Goal: Task Accomplishment & Management: Complete application form

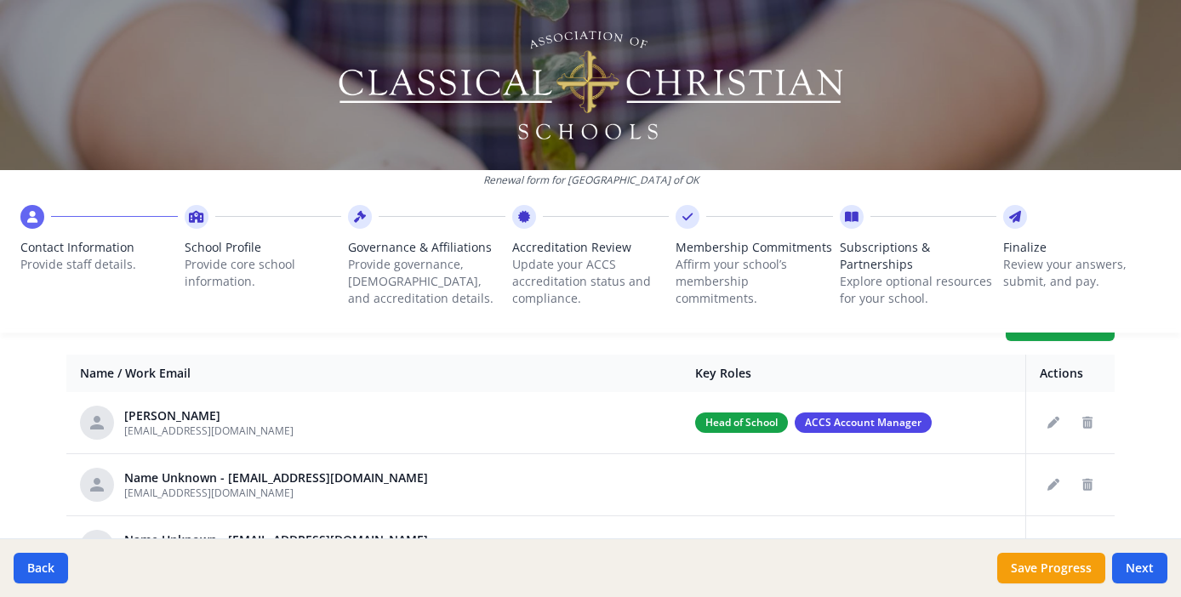
scroll to position [66, 0]
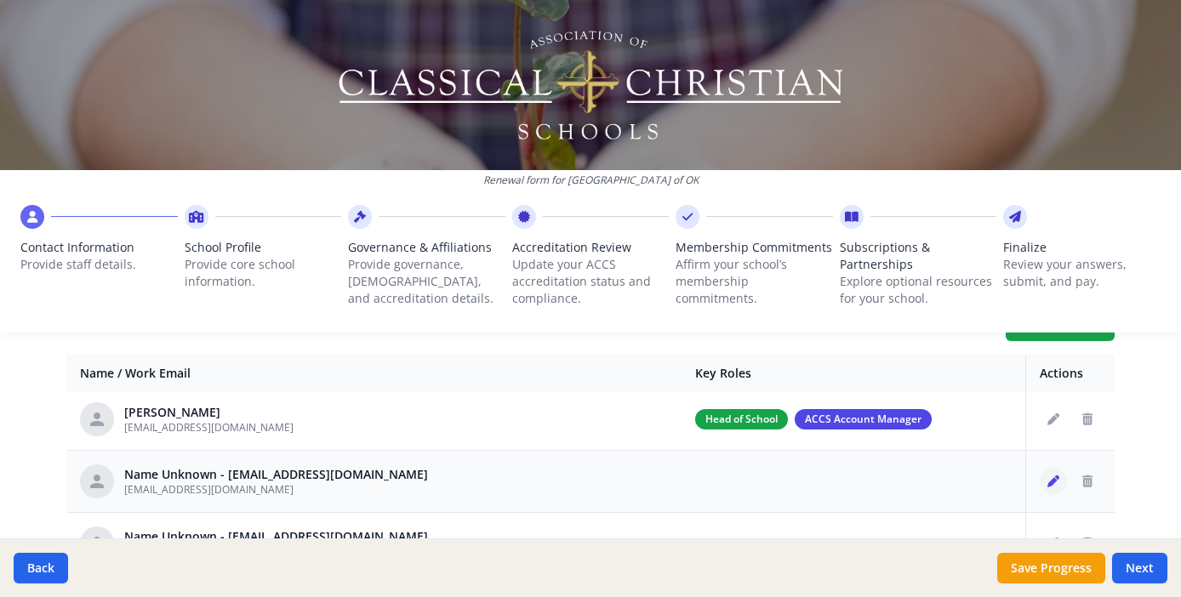
click at [1047, 478] on icon "Edit staff" at bounding box center [1053, 482] width 12 height 12
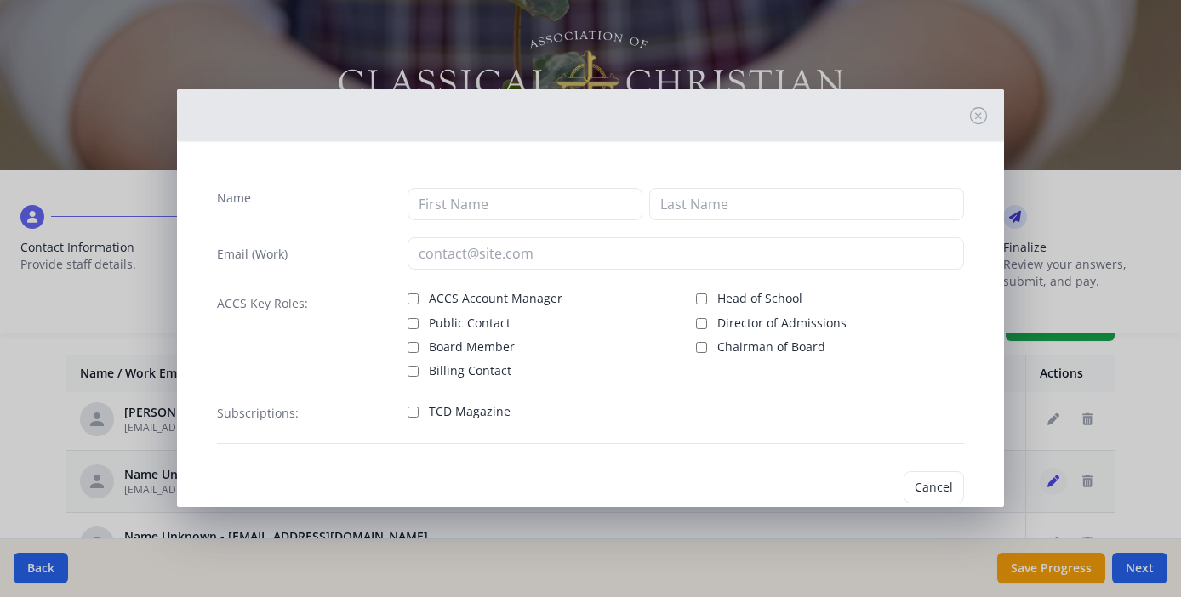
type input "[EMAIL_ADDRESS][DOMAIN_NAME]"
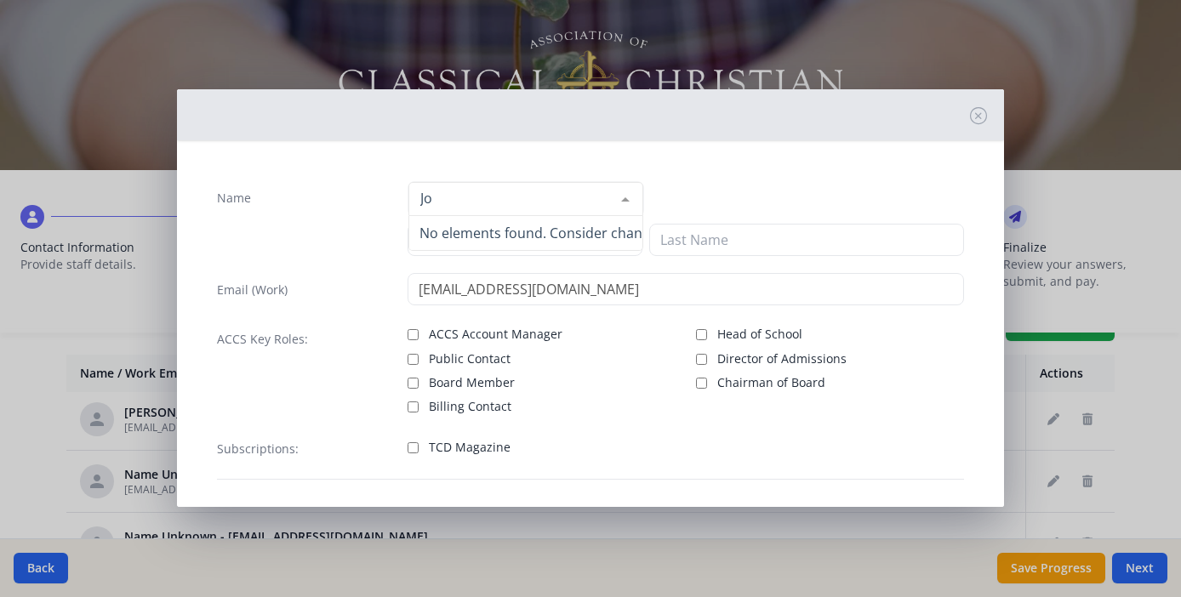
type input "J"
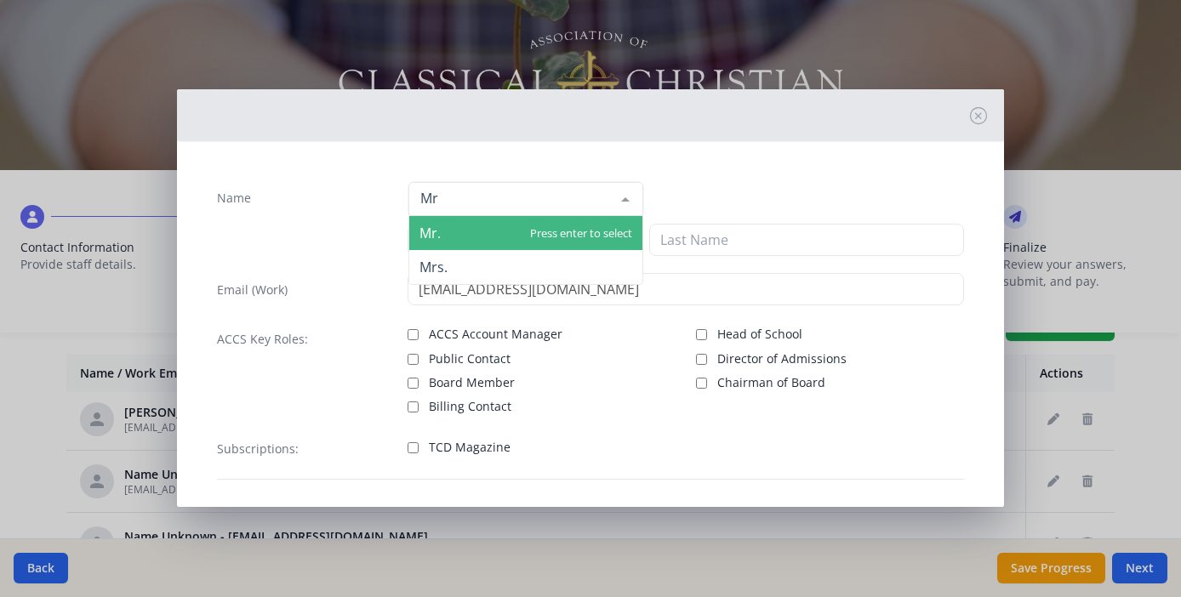
type input "Mr."
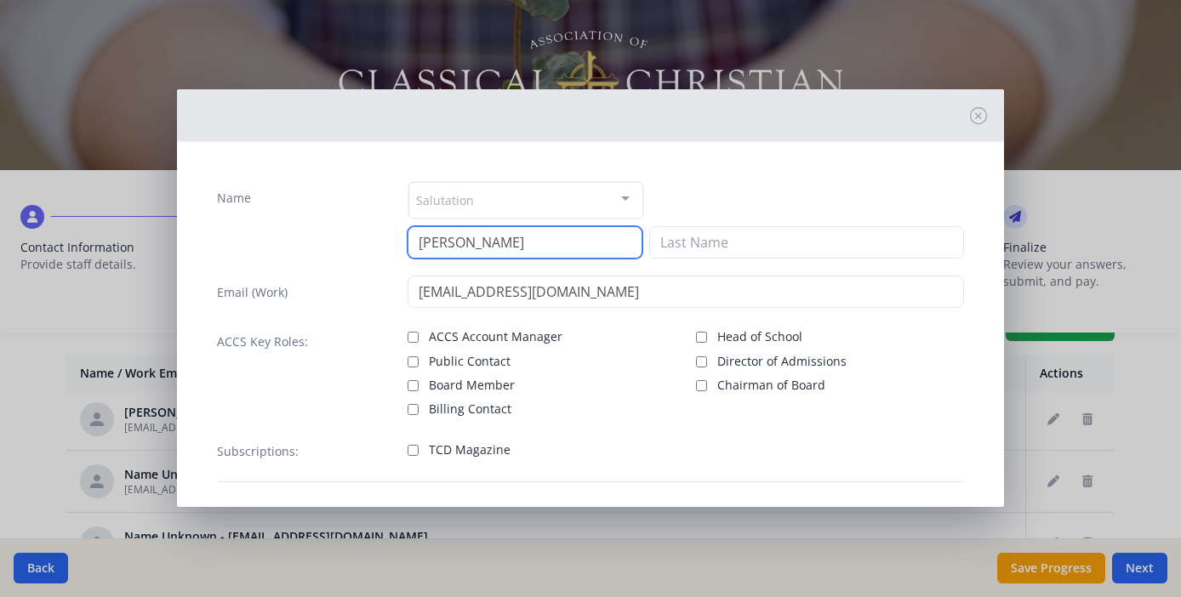
type input "[PERSON_NAME]"
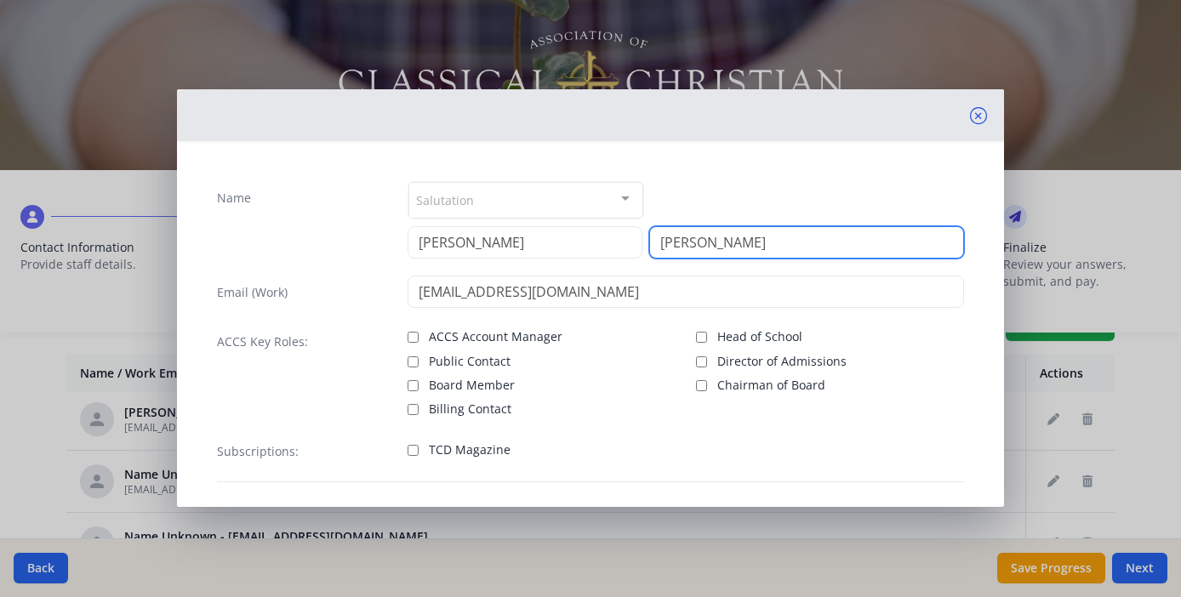
type input "[PERSON_NAME]"
click at [970, 117] on icon at bounding box center [978, 115] width 17 height 17
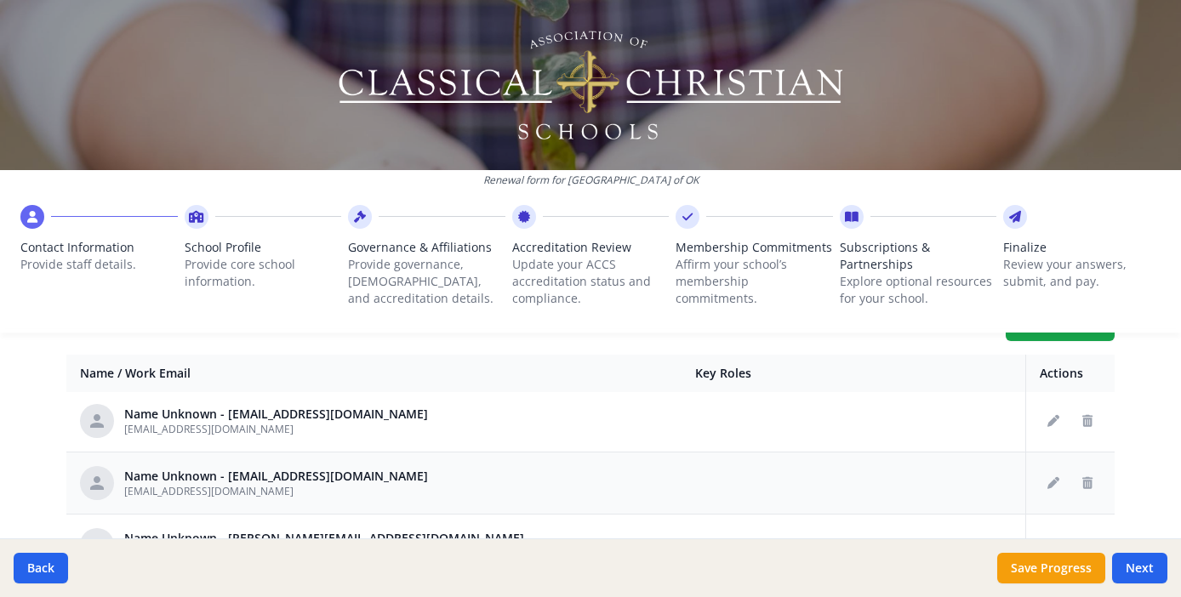
scroll to position [124, 0]
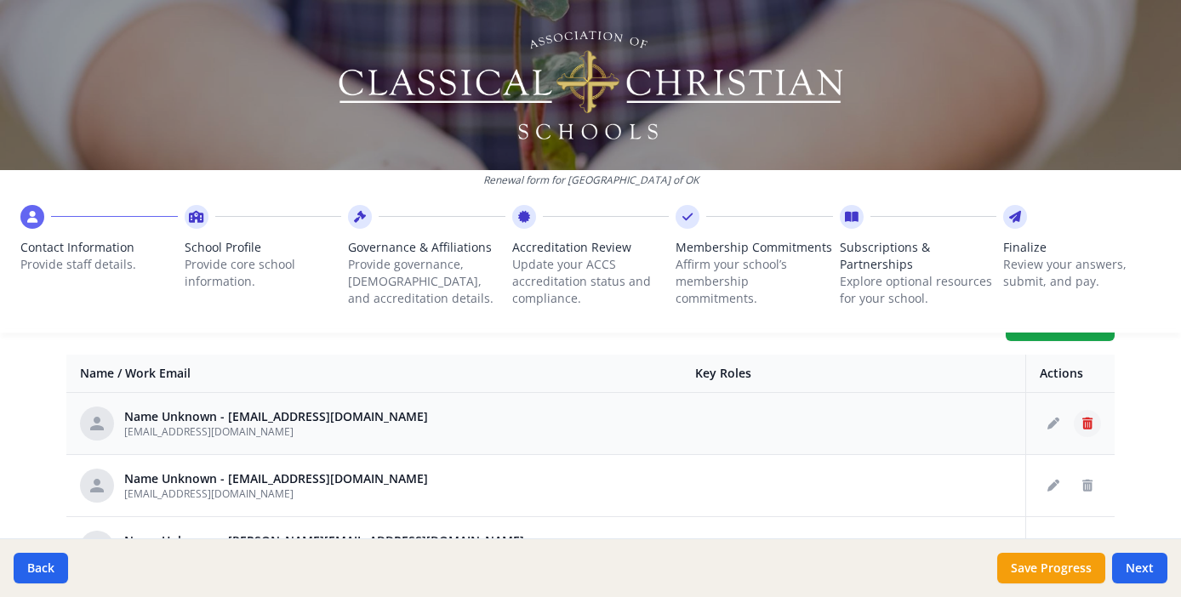
click at [1082, 420] on icon "Delete staff" at bounding box center [1087, 424] width 10 height 12
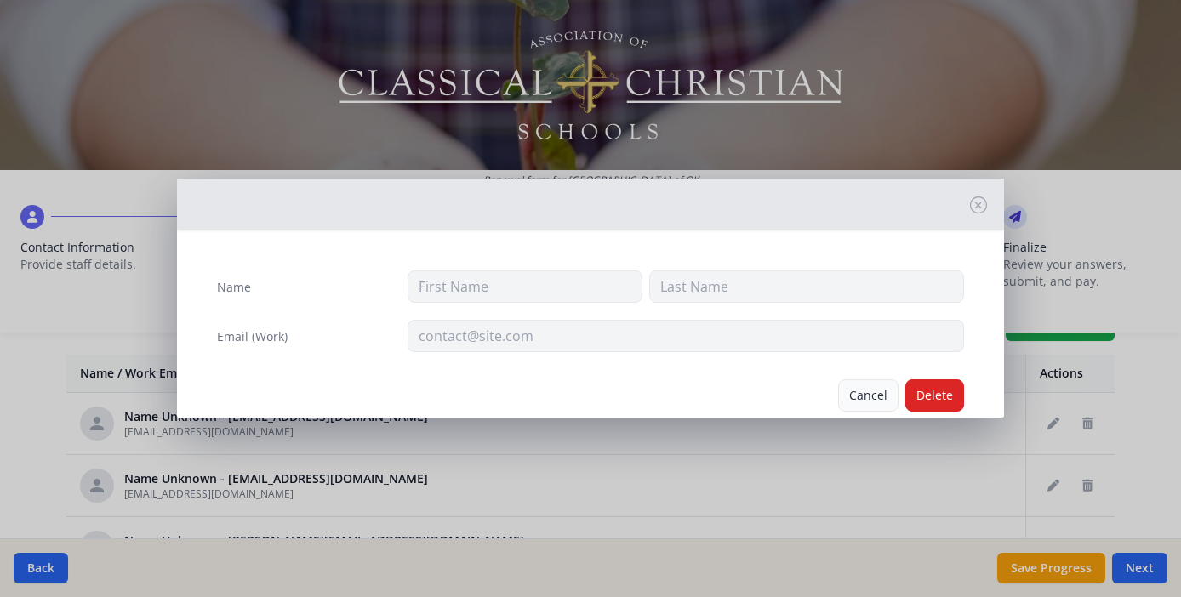
type input "[EMAIL_ADDRESS][DOMAIN_NAME]"
click at [914, 393] on button "Delete" at bounding box center [934, 396] width 59 height 32
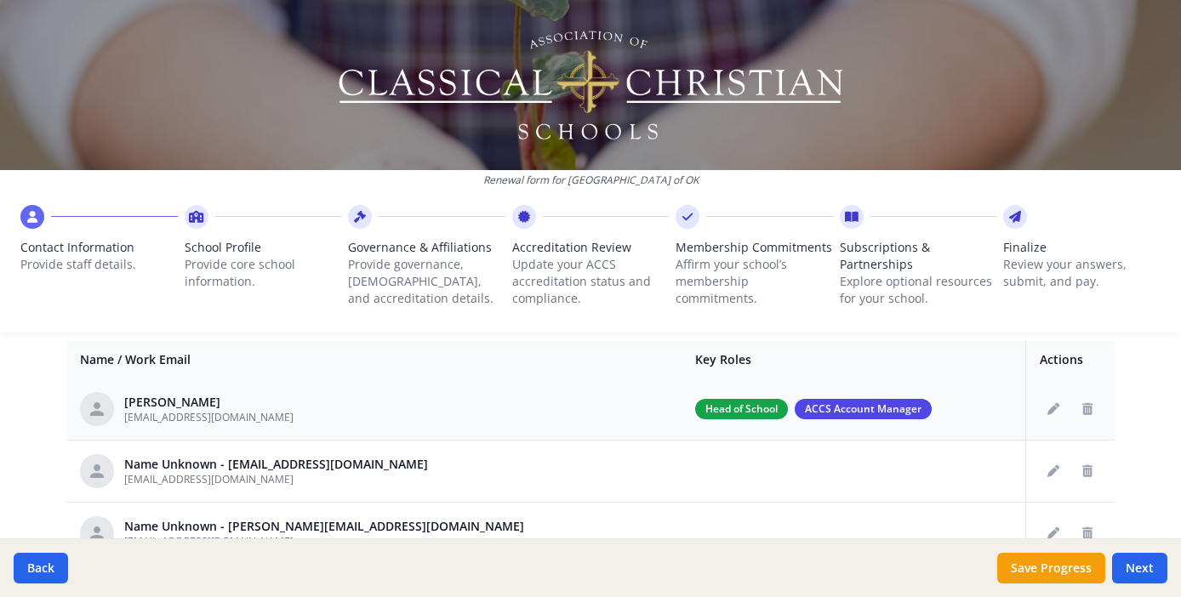
scroll to position [66, 0]
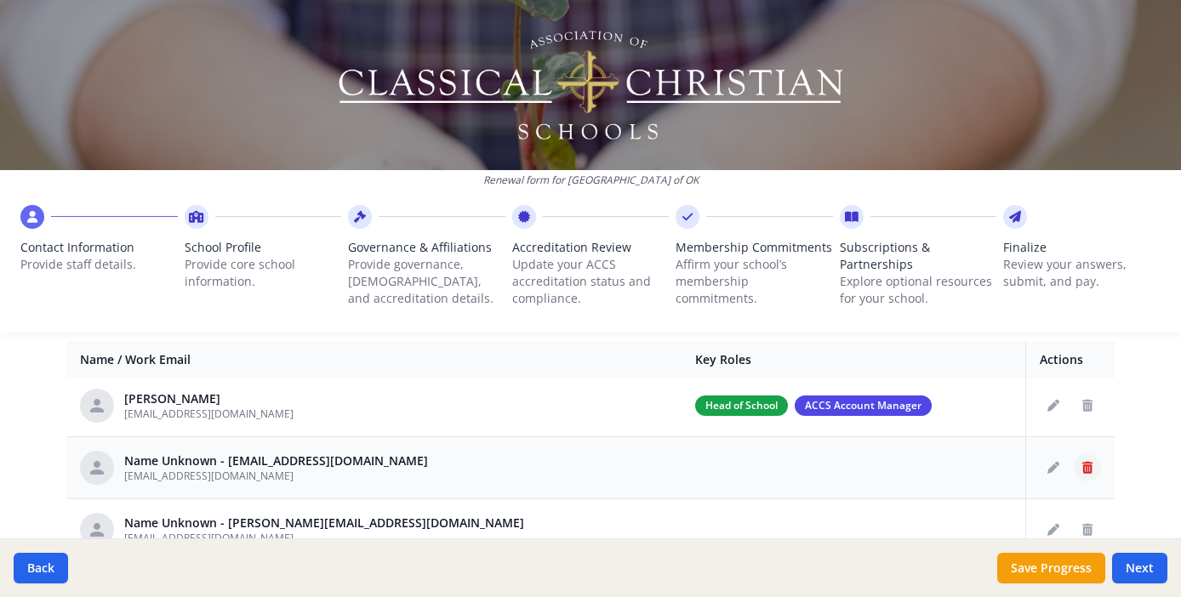
click at [1082, 464] on icon "Delete staff" at bounding box center [1087, 468] width 10 height 12
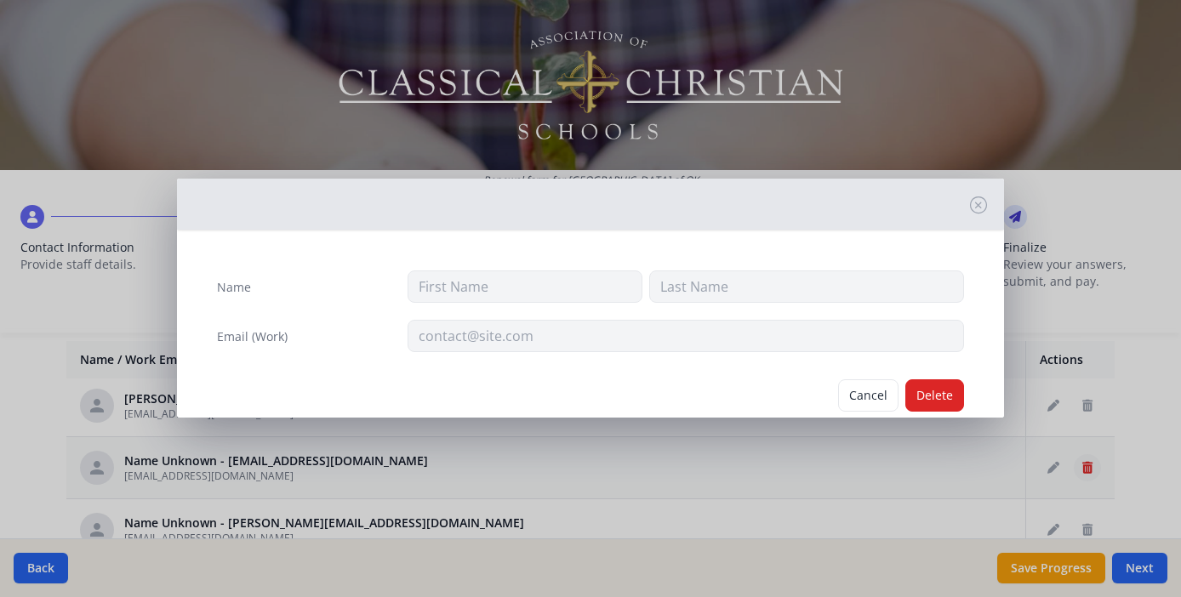
type input "[EMAIL_ADDRESS][DOMAIN_NAME]"
click at [932, 393] on button "Delete" at bounding box center [934, 396] width 59 height 32
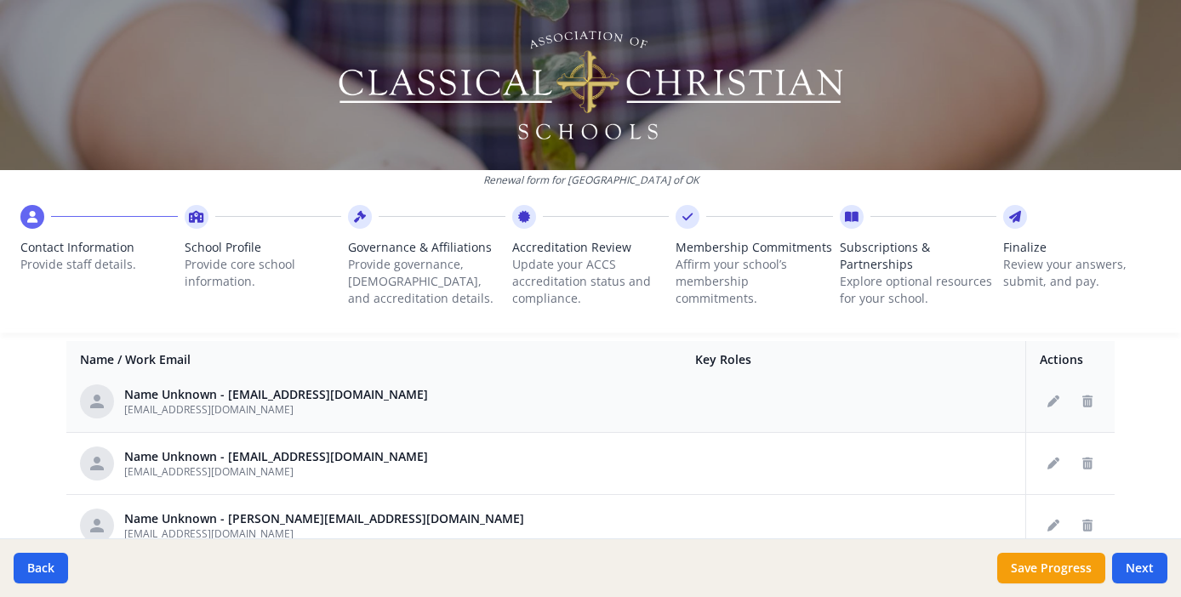
scroll to position [325, 0]
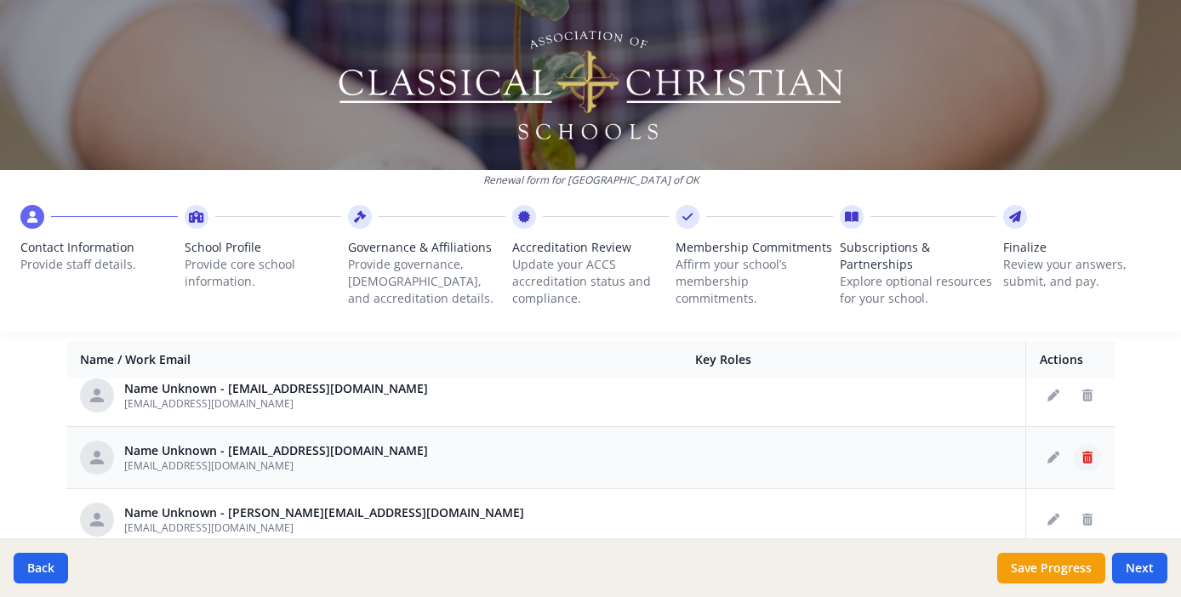
click at [1082, 457] on icon "Delete staff" at bounding box center [1087, 458] width 10 height 12
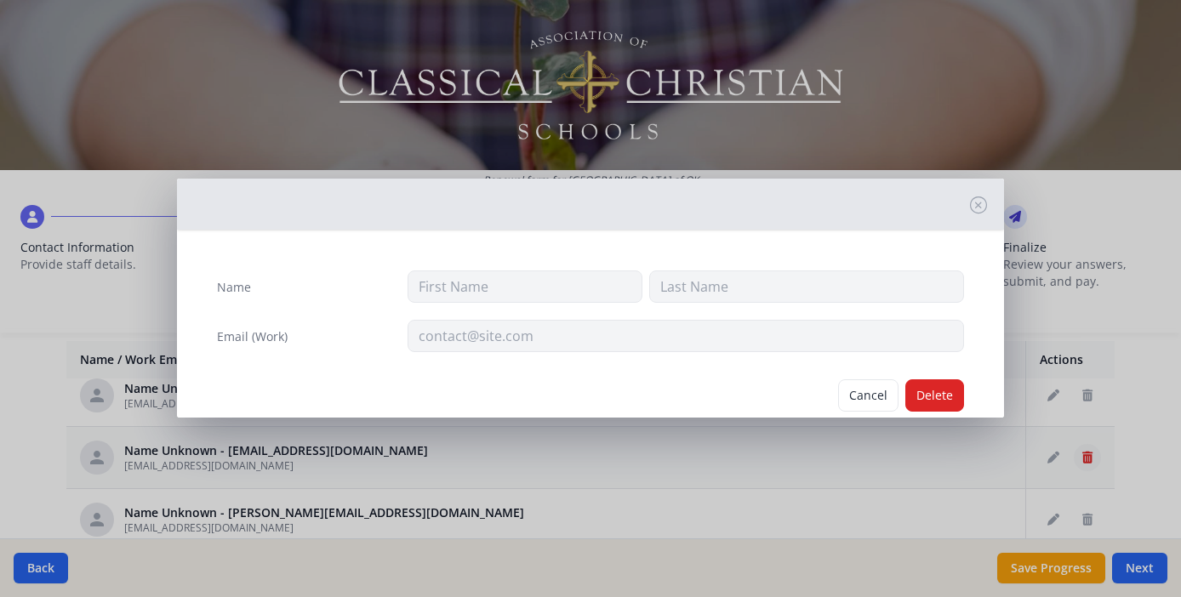
type input "[EMAIL_ADDRESS][DOMAIN_NAME]"
click at [929, 397] on button "Delete" at bounding box center [934, 396] width 59 height 32
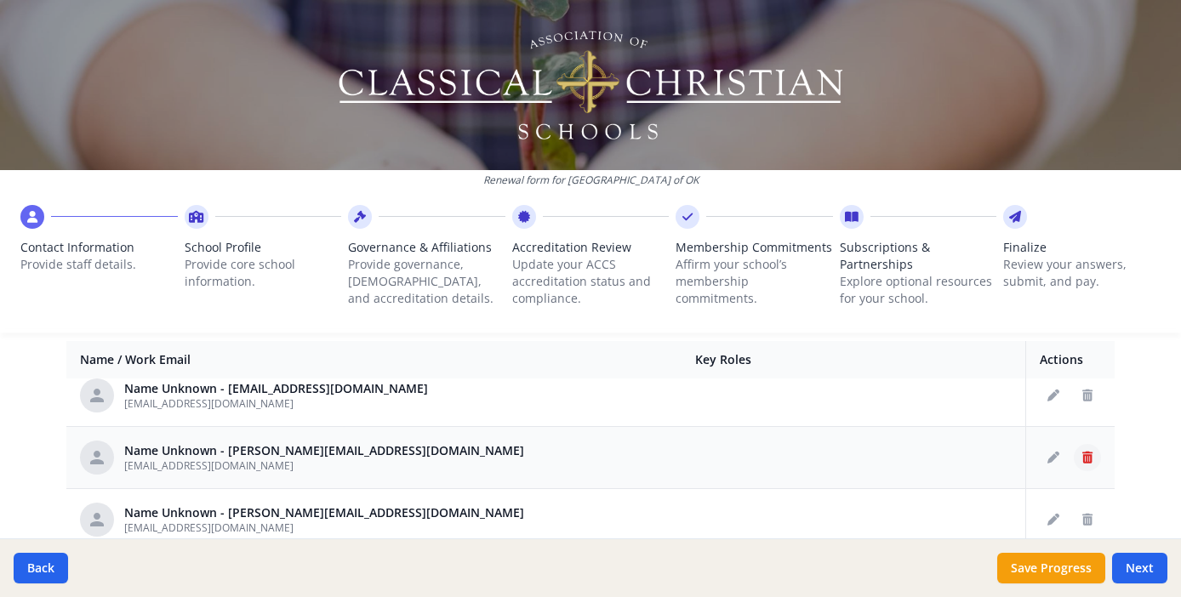
click at [1082, 460] on icon "Delete staff" at bounding box center [1087, 458] width 10 height 12
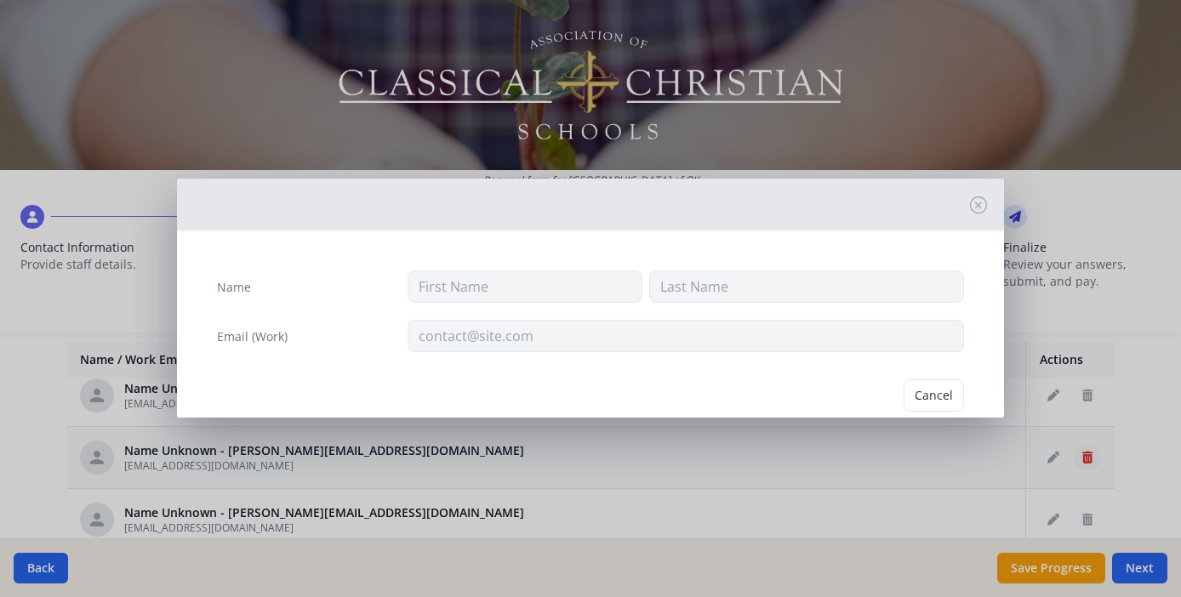
type input "[EMAIL_ADDRESS][DOMAIN_NAME]"
click at [914, 397] on button "Delete" at bounding box center [934, 396] width 59 height 32
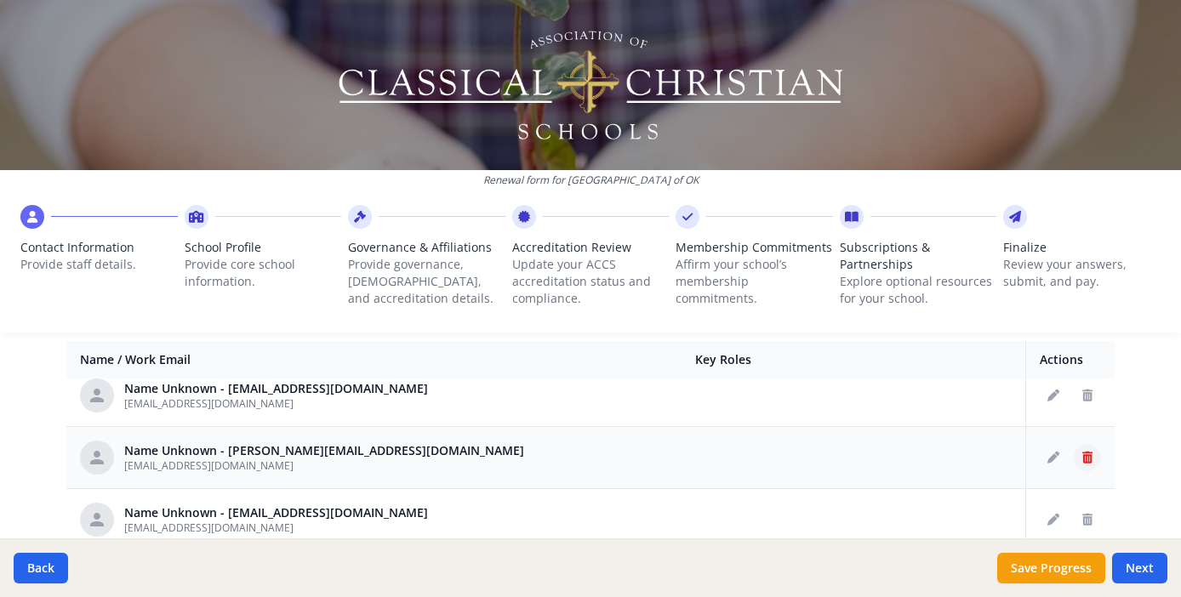
click at [1082, 460] on icon "Delete staff" at bounding box center [1087, 458] width 10 height 12
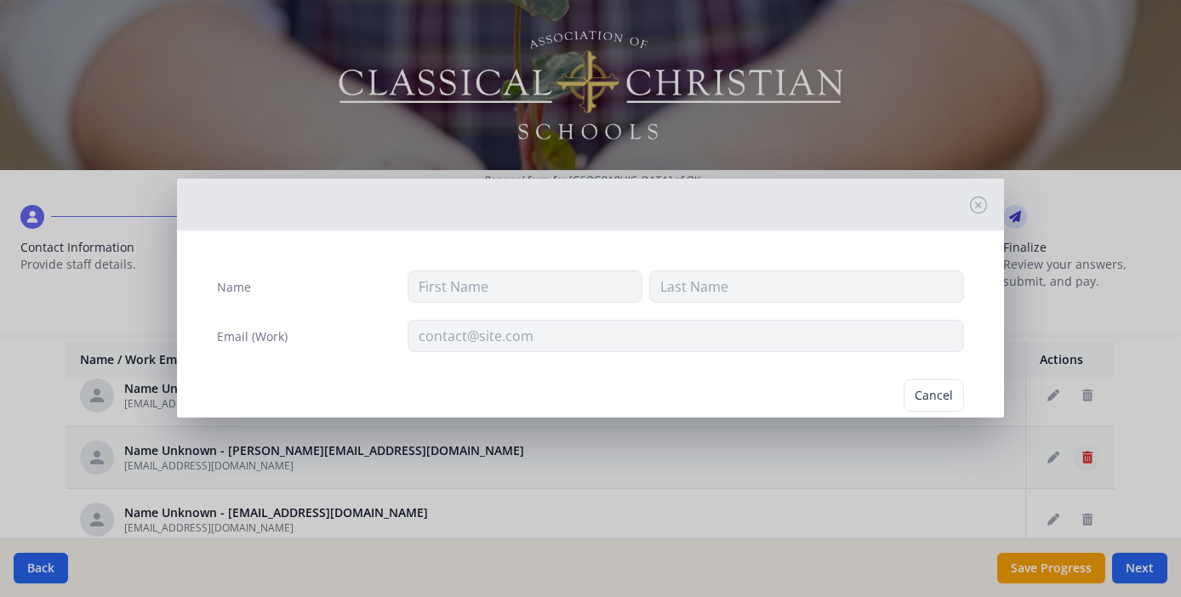
type input "[EMAIL_ADDRESS][DOMAIN_NAME]"
click at [908, 393] on button "Delete" at bounding box center [934, 396] width 59 height 32
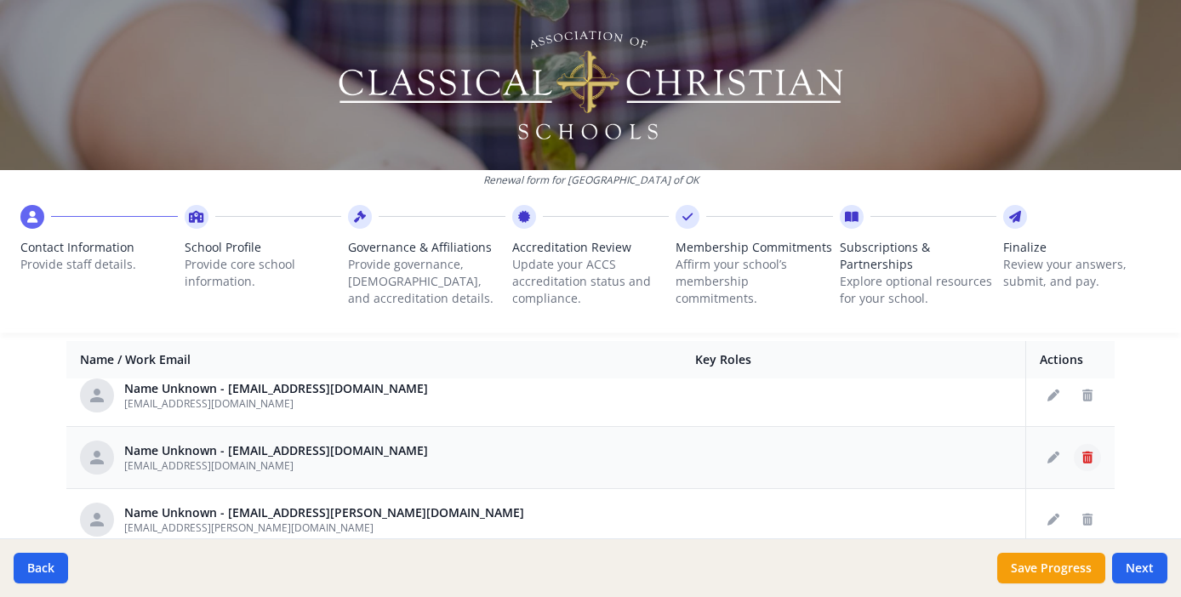
click at [1082, 453] on icon "Delete staff" at bounding box center [1087, 458] width 10 height 12
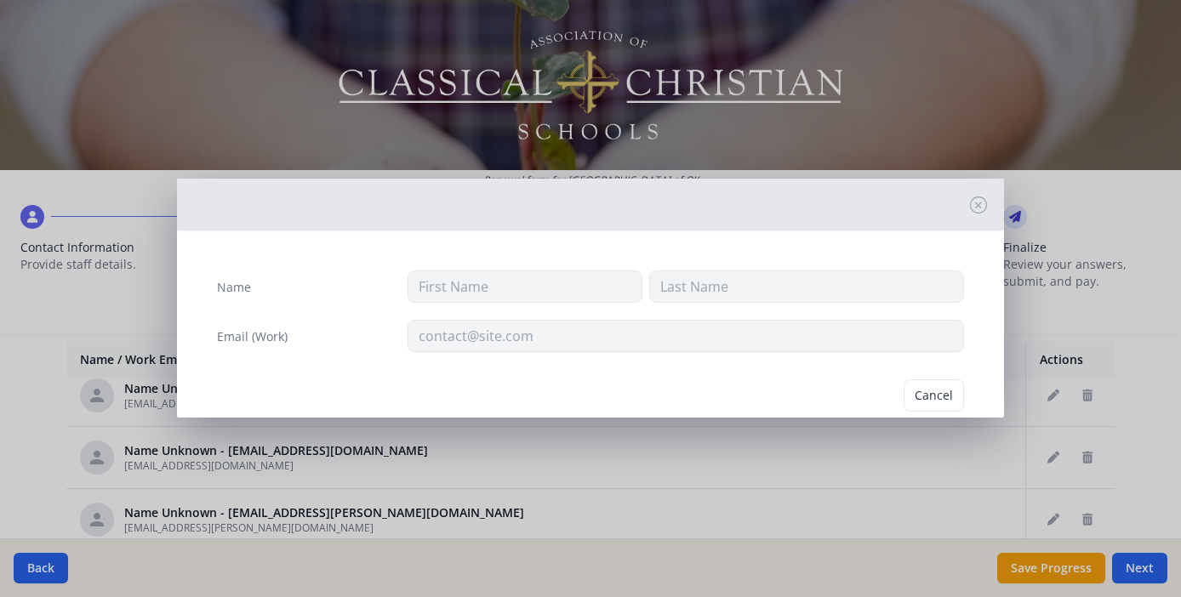
type input "[EMAIL_ADDRESS][DOMAIN_NAME]"
click at [917, 401] on button "Delete" at bounding box center [934, 396] width 59 height 32
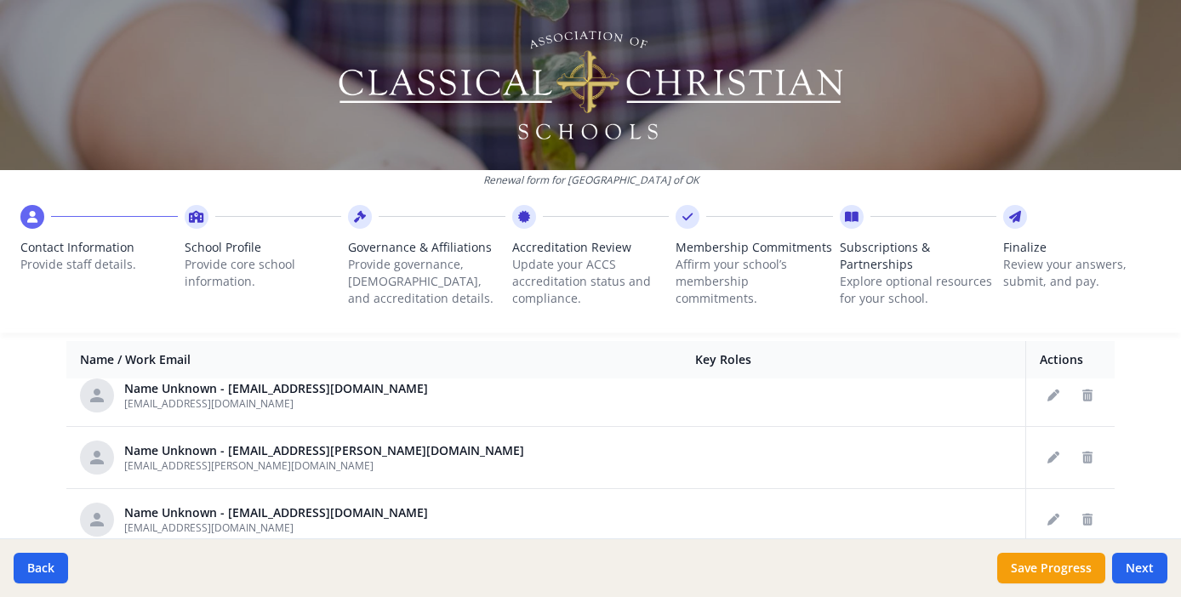
click at [1082, 457] on icon "Delete staff" at bounding box center [1087, 458] width 10 height 12
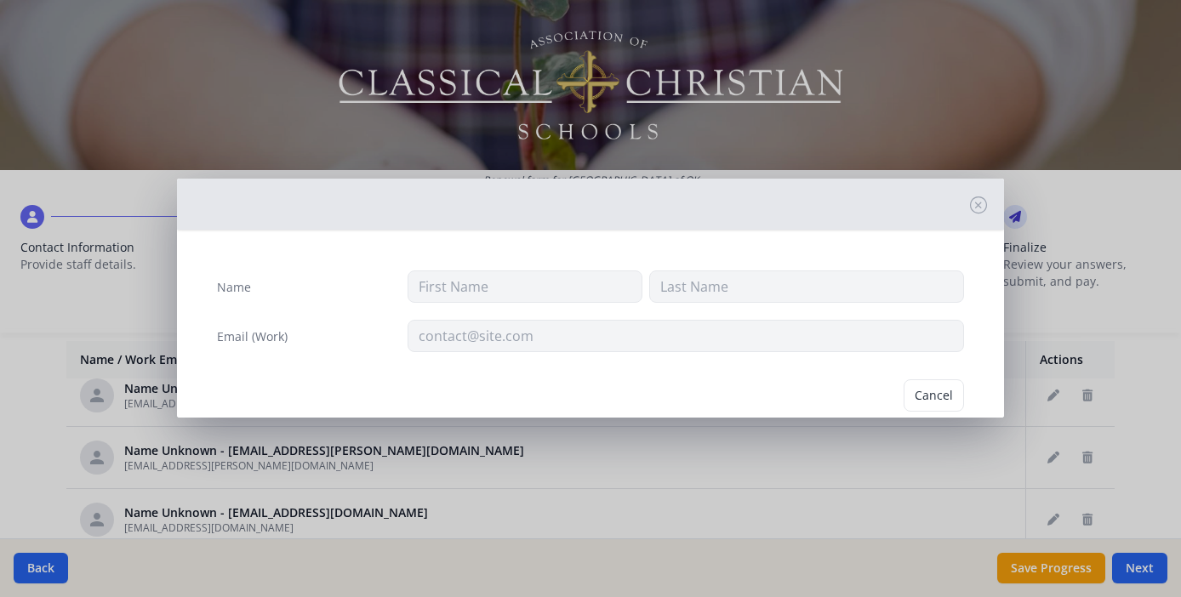
type input "[EMAIL_ADDRESS][PERSON_NAME][DOMAIN_NAME]"
click at [905, 392] on button "Delete" at bounding box center [934, 396] width 59 height 32
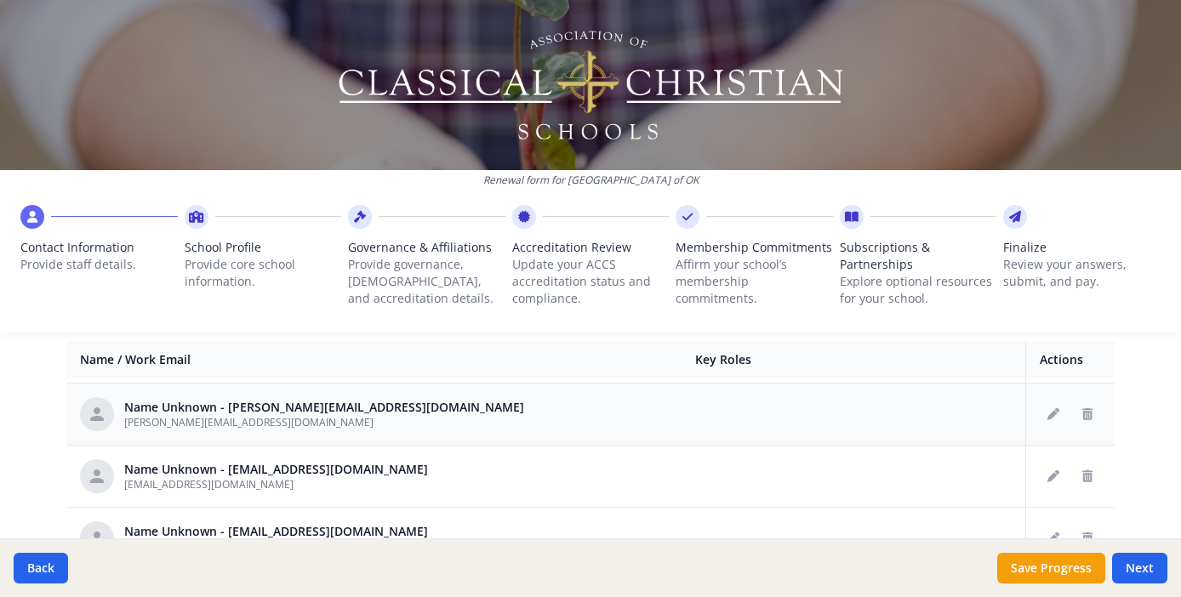
scroll to position [494, 0]
click at [1082, 474] on icon "Delete staff" at bounding box center [1087, 475] width 10 height 12
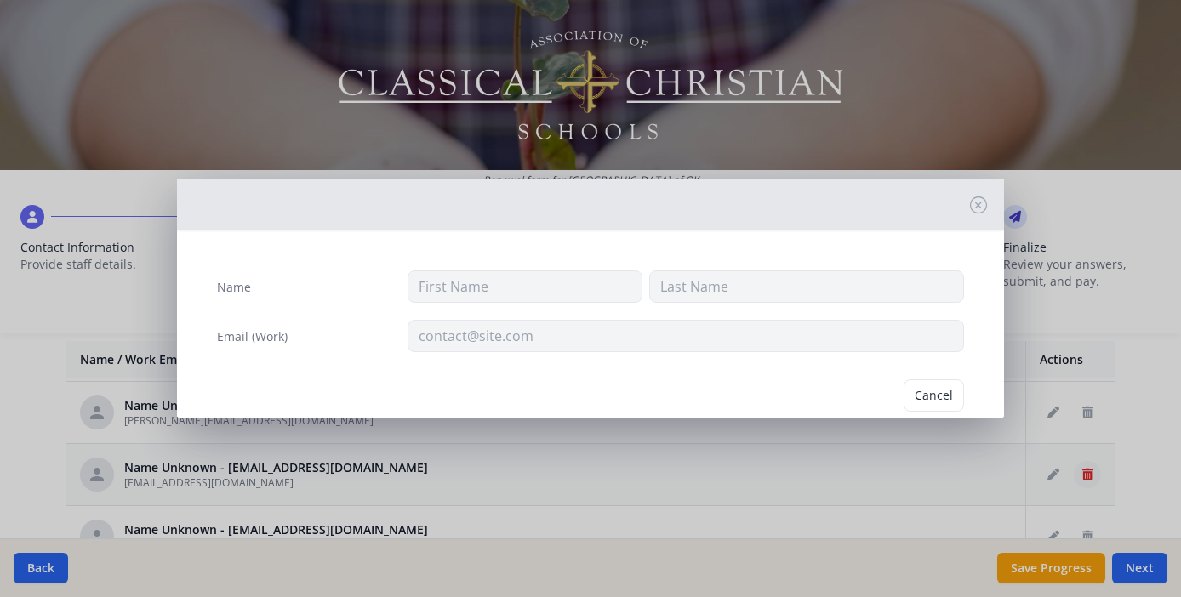
type input "[EMAIL_ADDRESS][DOMAIN_NAME]"
click at [916, 396] on button "Delete" at bounding box center [934, 396] width 59 height 32
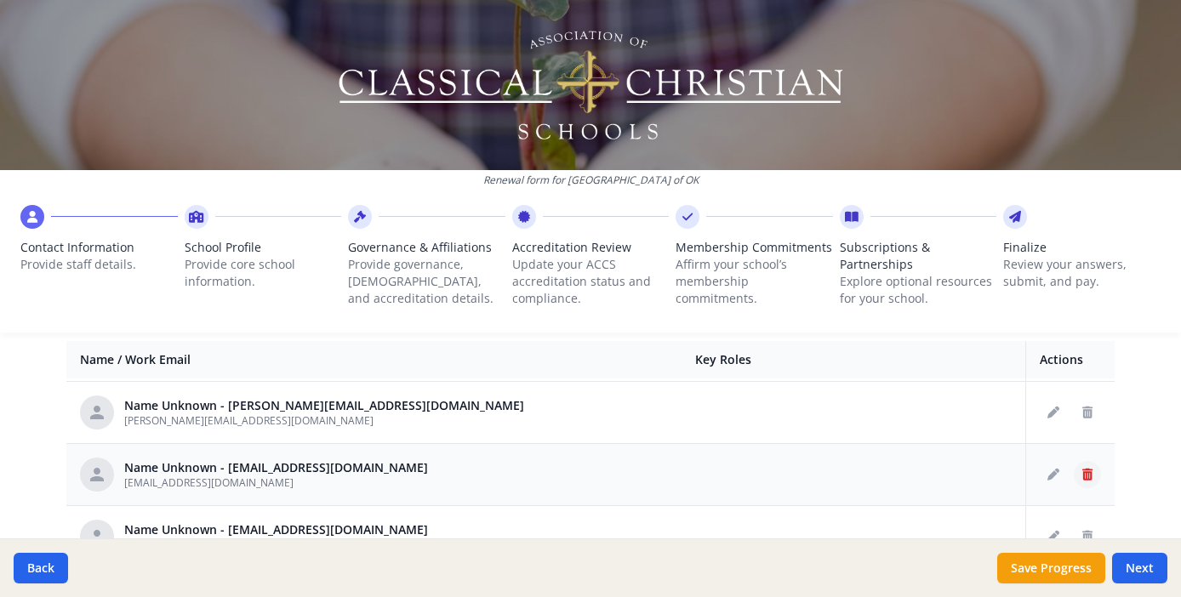
click at [1082, 473] on icon "Delete staff" at bounding box center [1087, 475] width 10 height 12
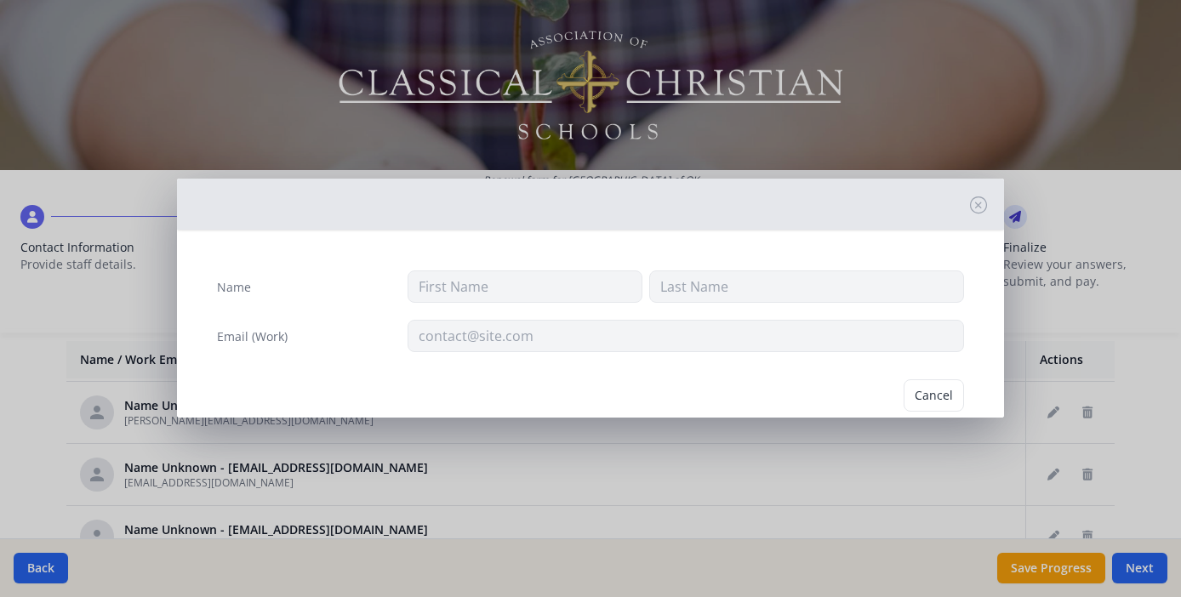
type input "[EMAIL_ADDRESS][DOMAIN_NAME]"
click at [918, 396] on button "Delete" at bounding box center [934, 396] width 59 height 32
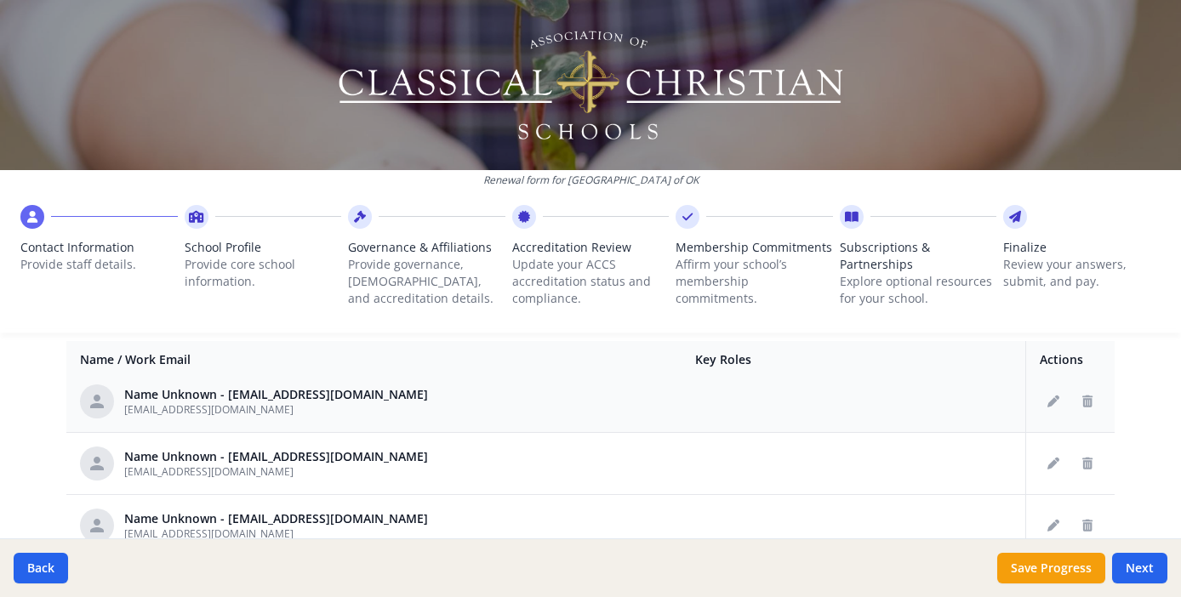
scroll to position [882, 0]
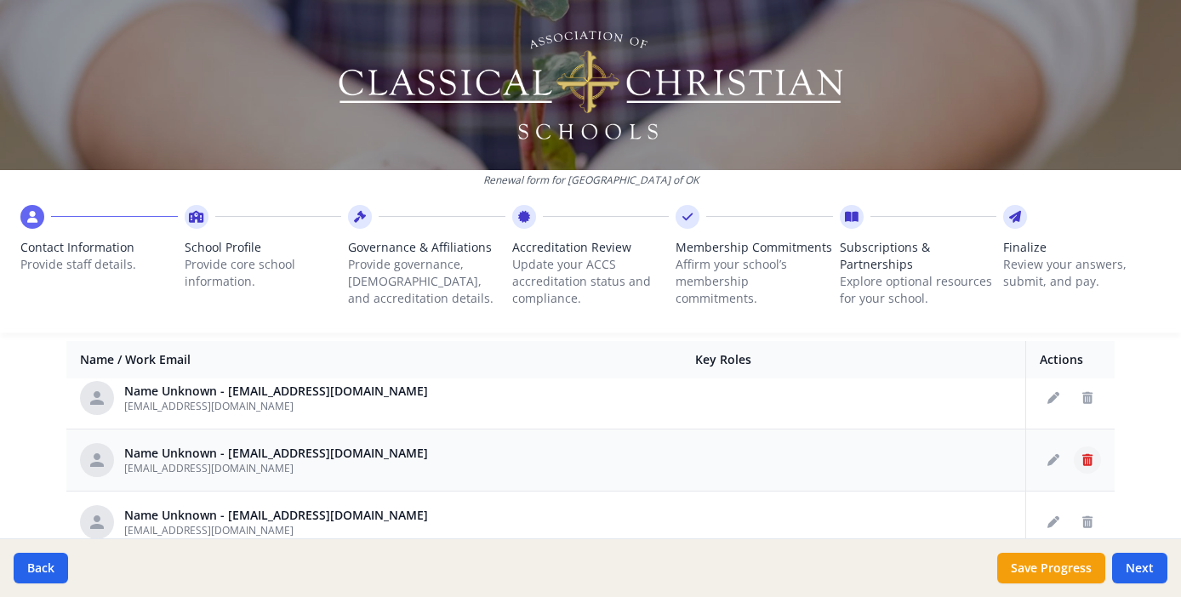
click at [1082, 460] on icon "Delete staff" at bounding box center [1087, 460] width 10 height 12
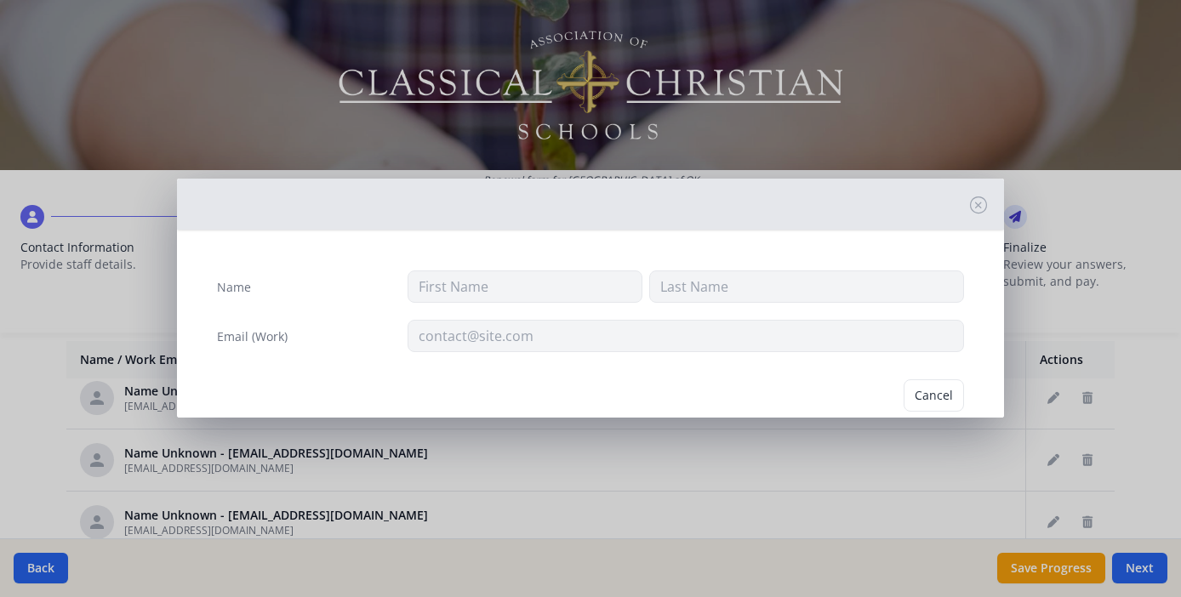
type input "[EMAIL_ADDRESS][DOMAIN_NAME]"
click at [925, 389] on button "Delete" at bounding box center [934, 396] width 59 height 32
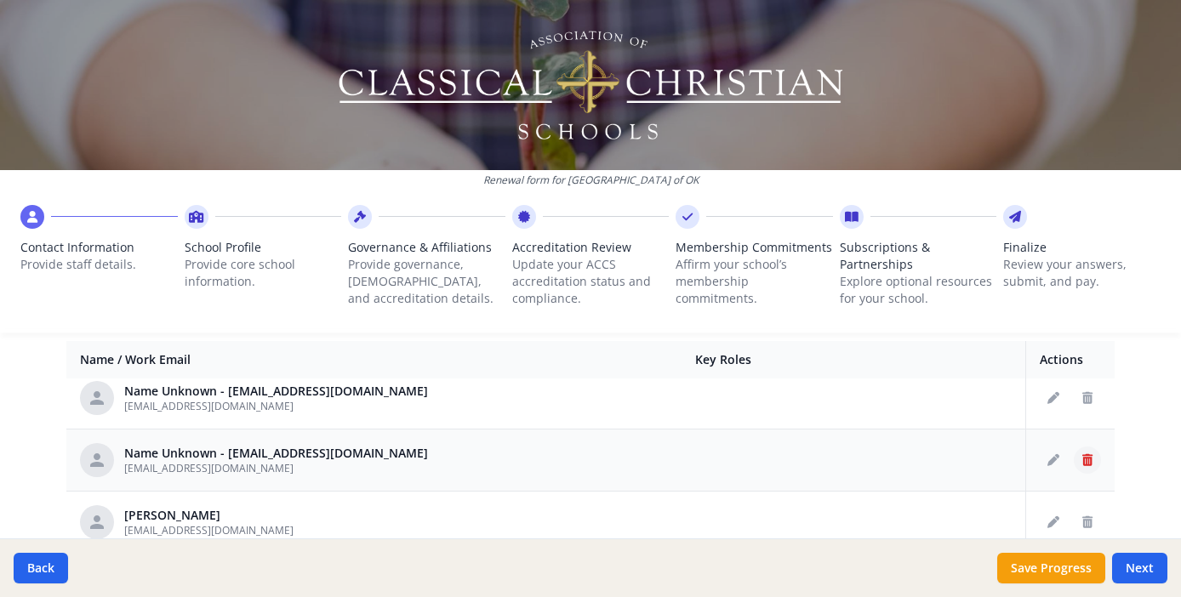
click at [1082, 459] on icon "Delete staff" at bounding box center [1087, 460] width 10 height 12
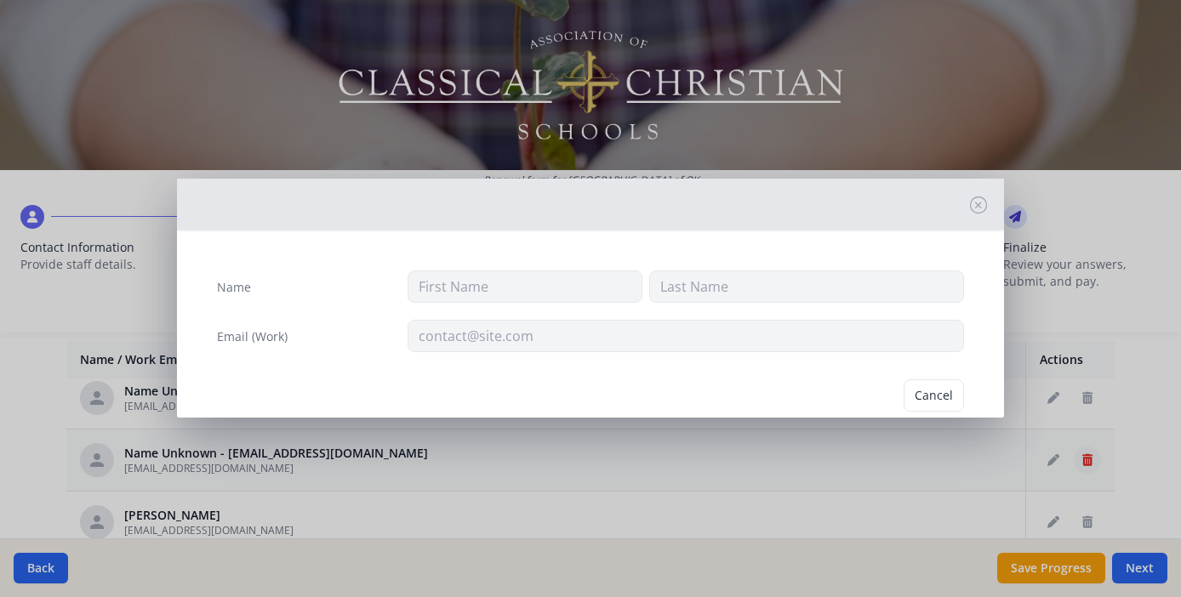
type input "[EMAIL_ADDRESS][DOMAIN_NAME]"
click at [929, 394] on button "Delete" at bounding box center [934, 396] width 59 height 32
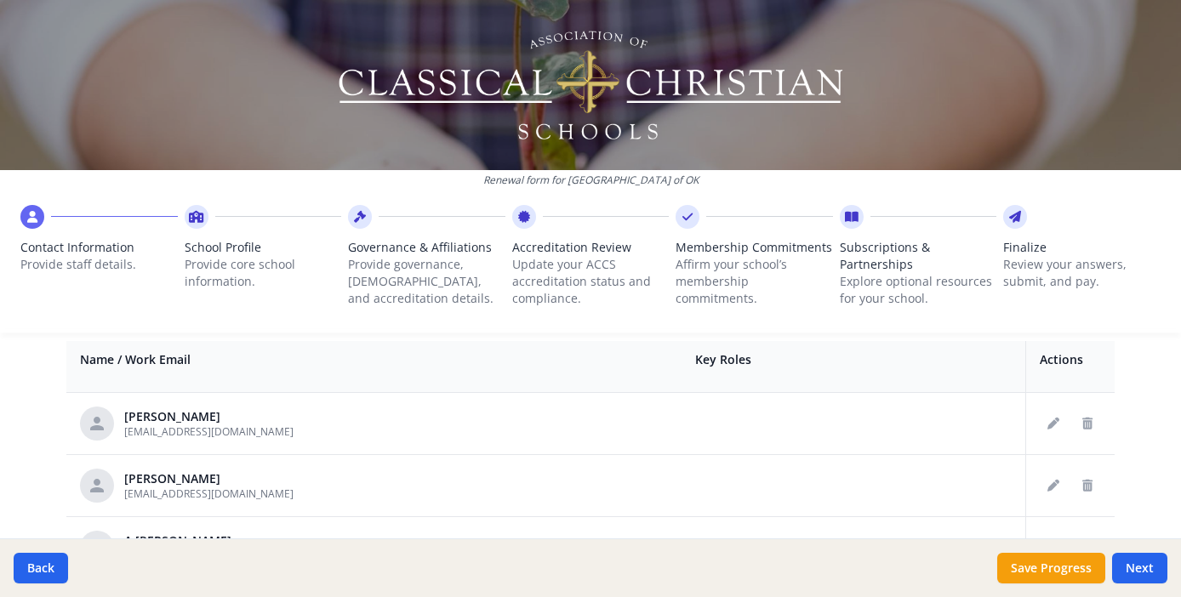
scroll to position [927, 0]
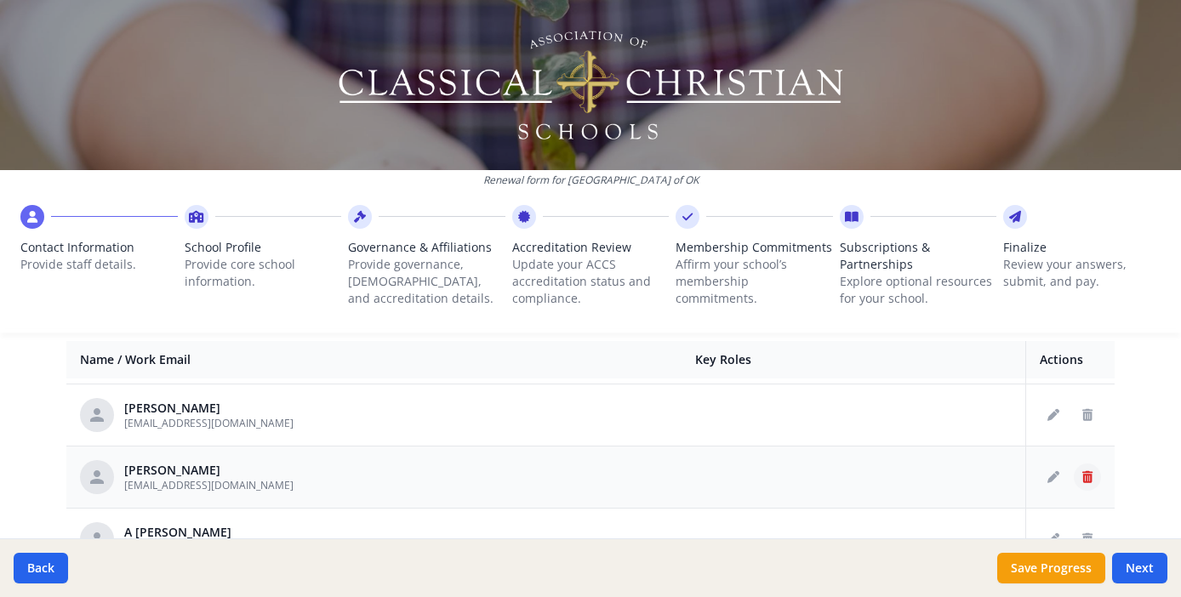
click at [1082, 472] on icon "Delete staff" at bounding box center [1087, 477] width 10 height 12
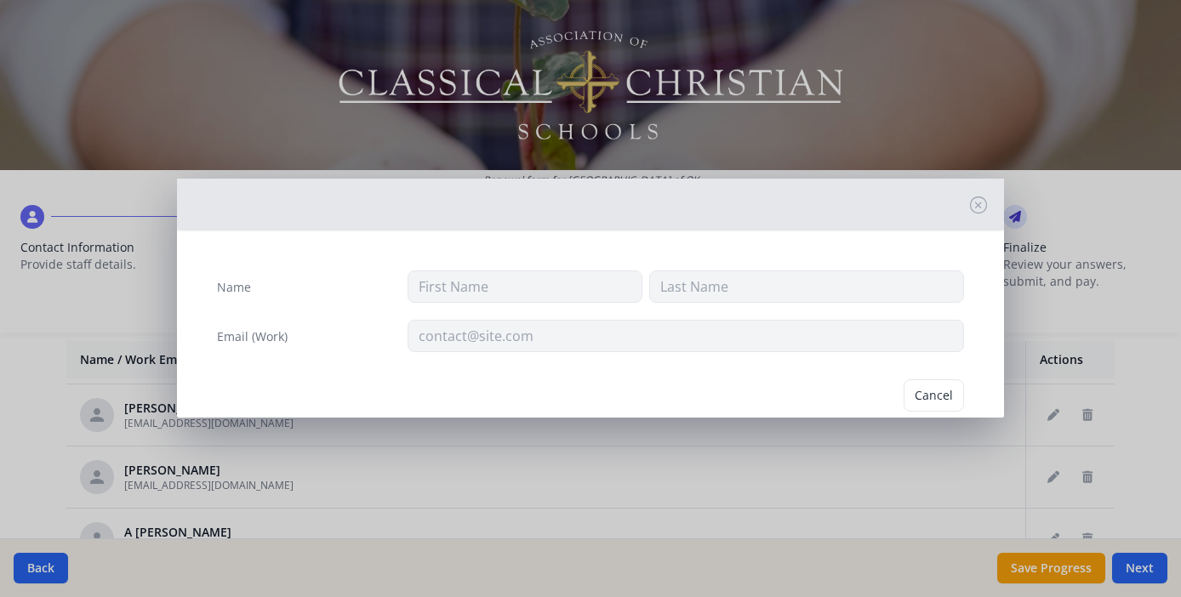
type input "[PERSON_NAME]"
type input "[EMAIL_ADDRESS][DOMAIN_NAME]"
click at [909, 395] on button "Delete" at bounding box center [934, 396] width 59 height 32
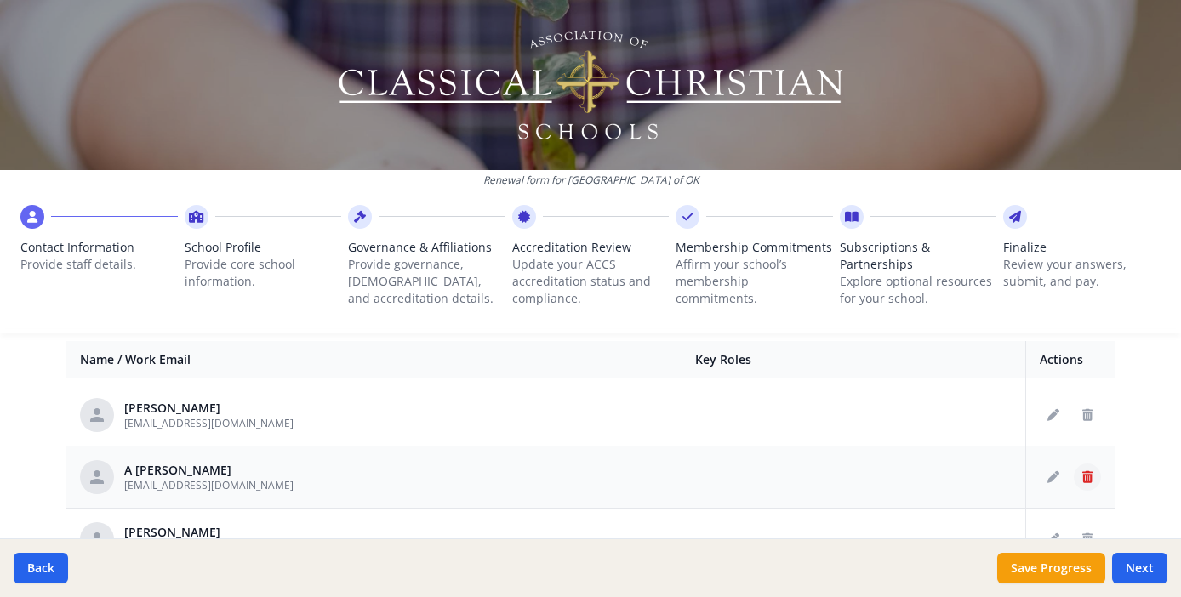
click at [1082, 477] on icon "Delete staff" at bounding box center [1087, 477] width 10 height 12
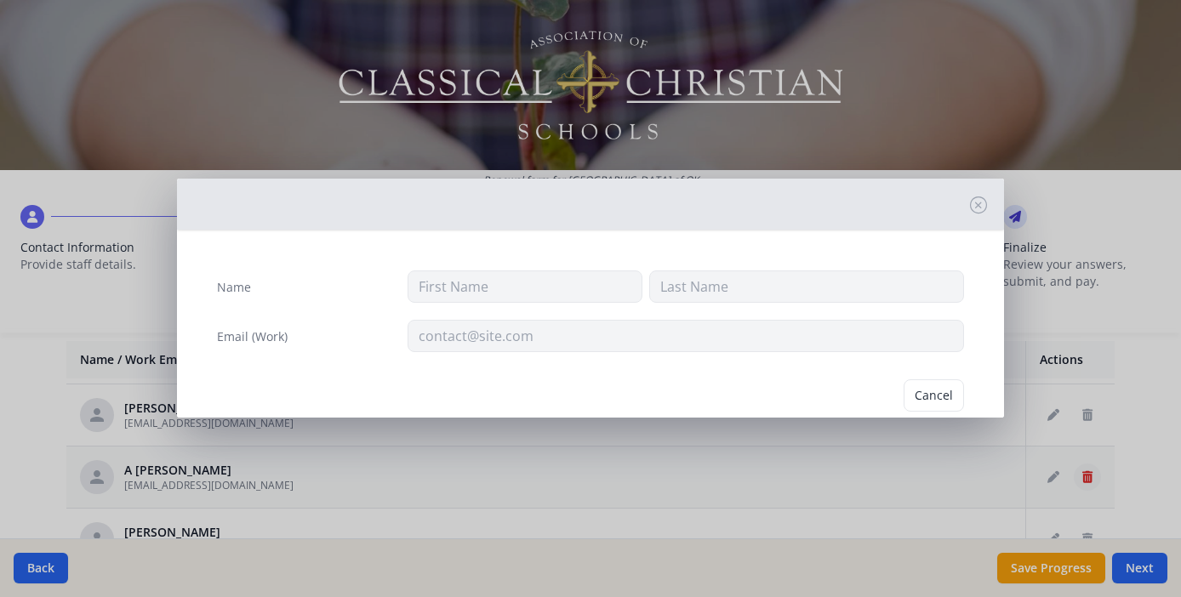
type input "A"
type input "[PERSON_NAME]"
type input "[EMAIL_ADDRESS][DOMAIN_NAME]"
click at [918, 394] on button "Delete" at bounding box center [934, 396] width 59 height 32
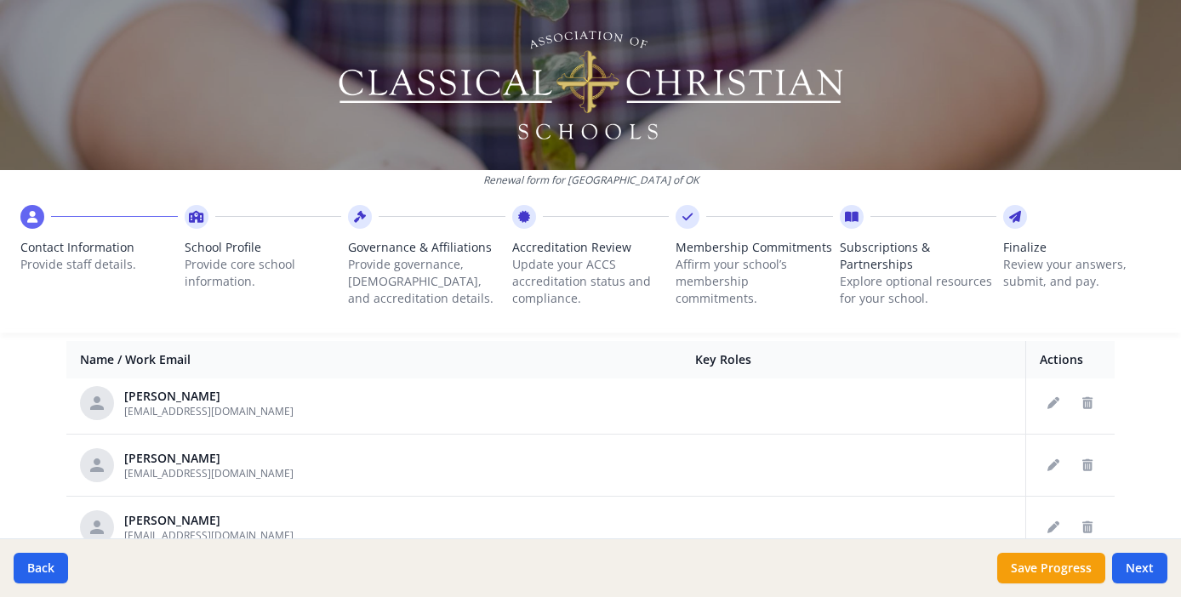
scroll to position [1375, 0]
click at [1082, 465] on icon "Delete staff" at bounding box center [1087, 464] width 10 height 12
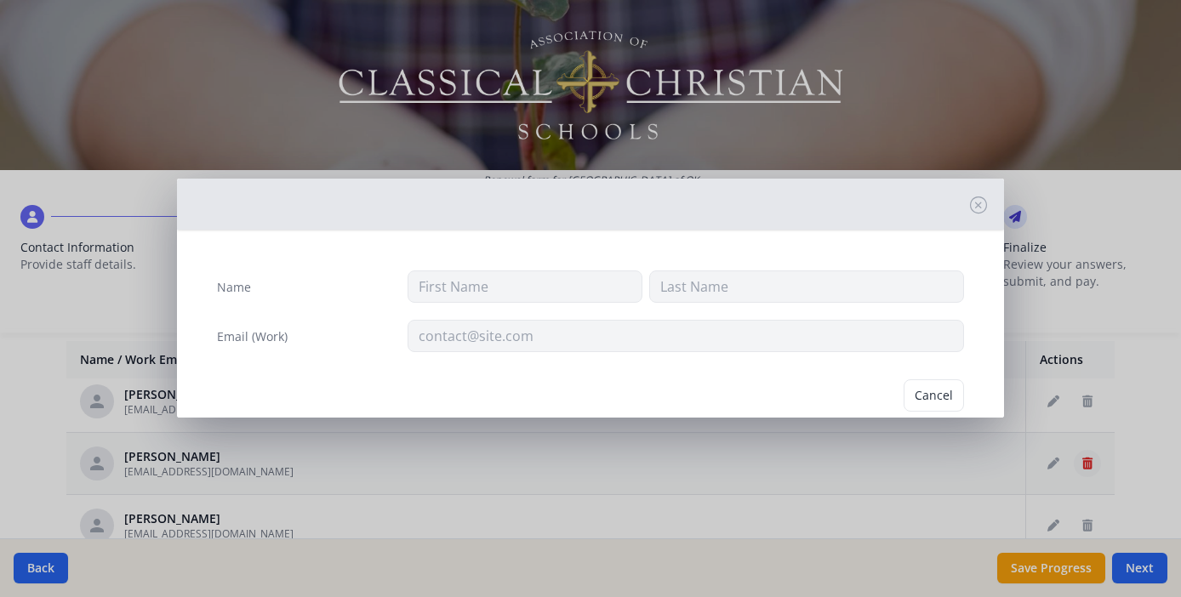
type input "[PERSON_NAME]"
type input "[EMAIL_ADDRESS][DOMAIN_NAME]"
click at [933, 392] on button "Delete" at bounding box center [934, 396] width 59 height 32
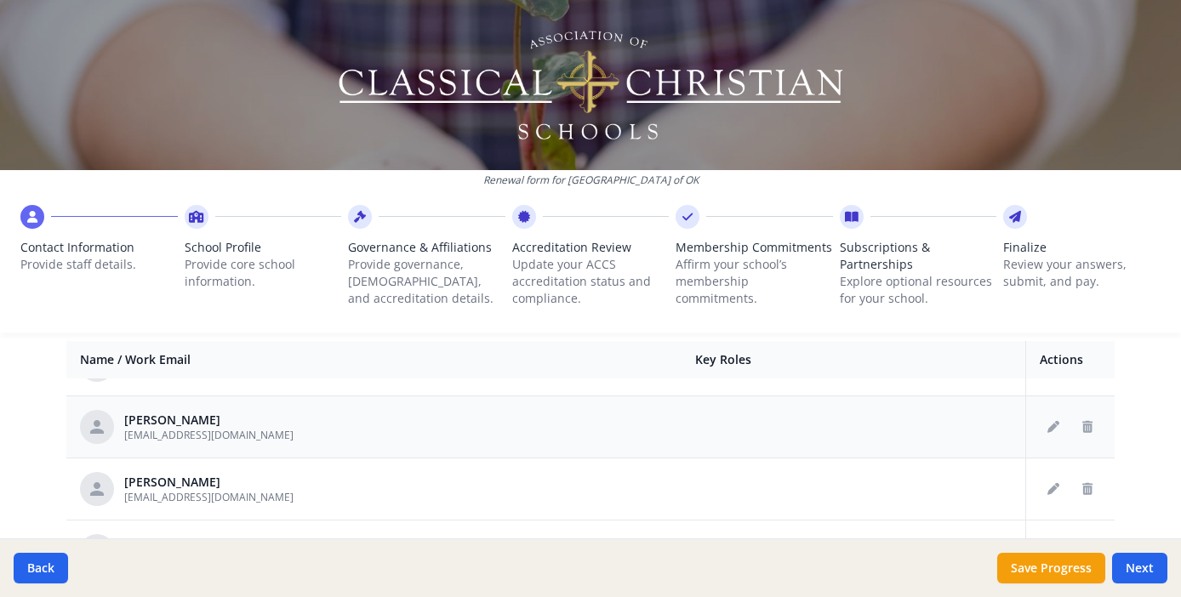
scroll to position [1725, 0]
click at [1082, 482] on icon "Delete staff" at bounding box center [1087, 487] width 10 height 12
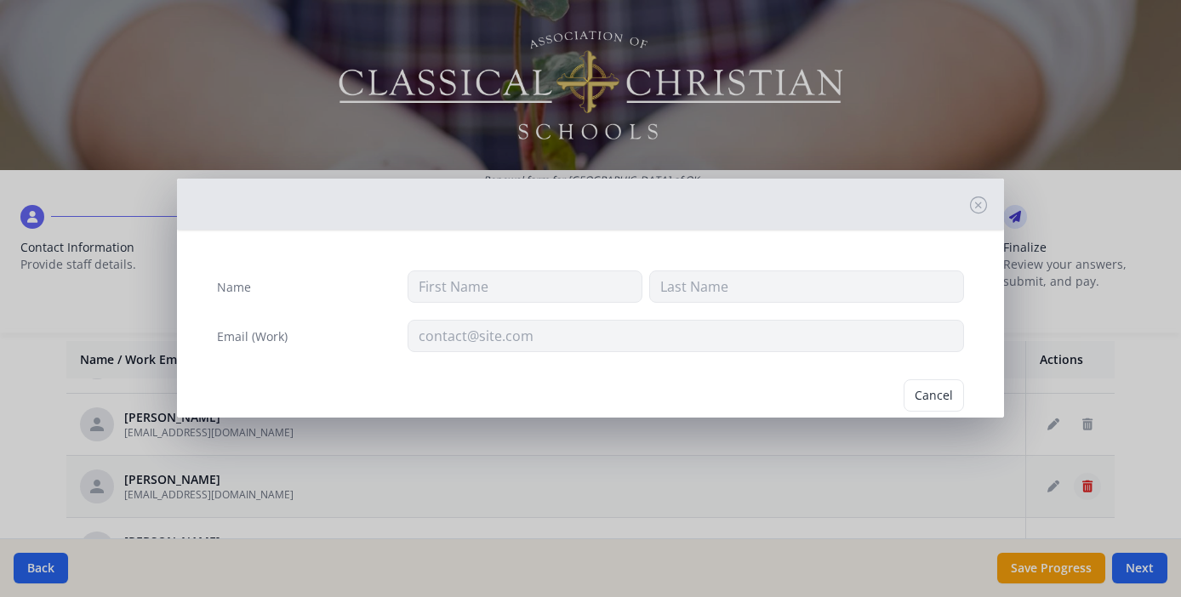
type input "[PERSON_NAME]"
type input "Peace"
type input "[EMAIL_ADDRESS][DOMAIN_NAME]"
click at [924, 398] on button "Delete" at bounding box center [934, 396] width 59 height 32
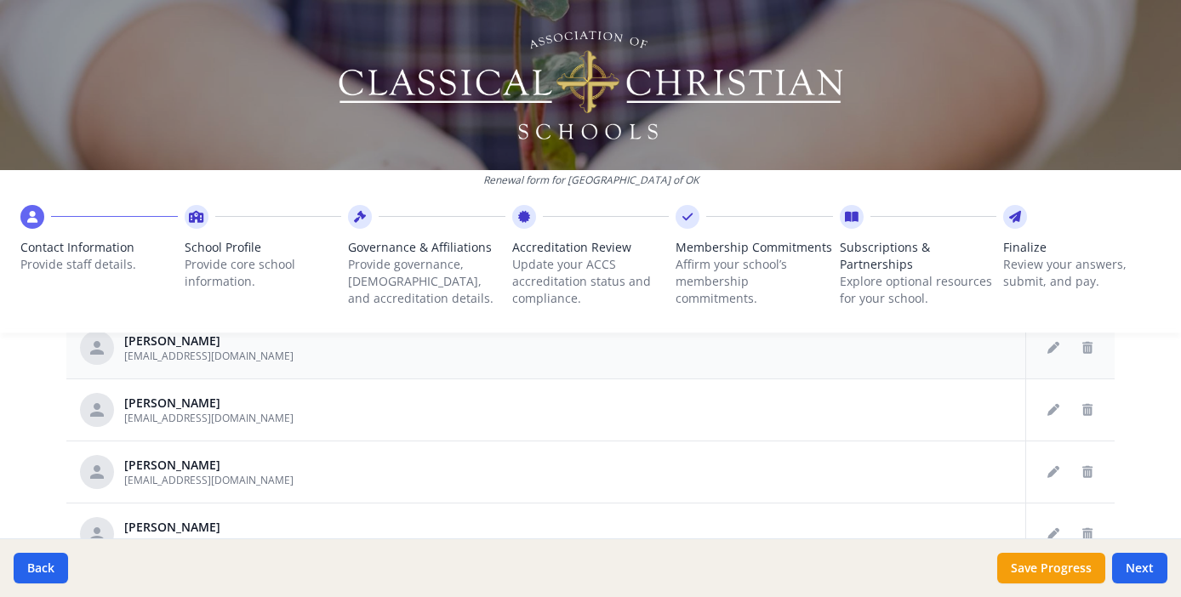
scroll to position [746, 0]
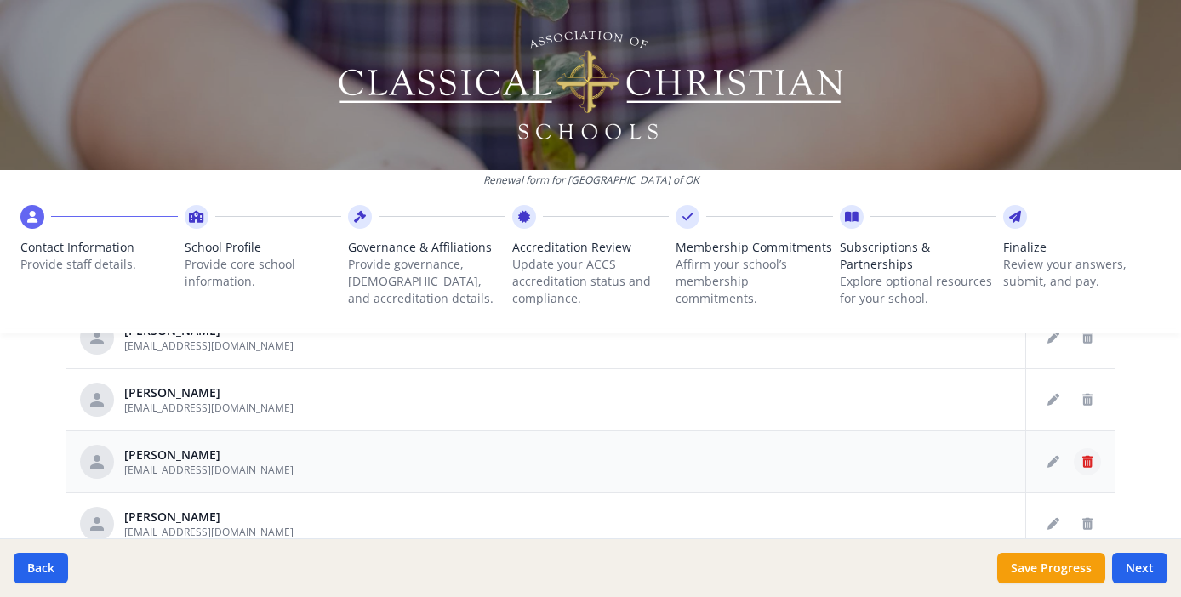
click at [1082, 461] on icon "Delete staff" at bounding box center [1087, 462] width 10 height 12
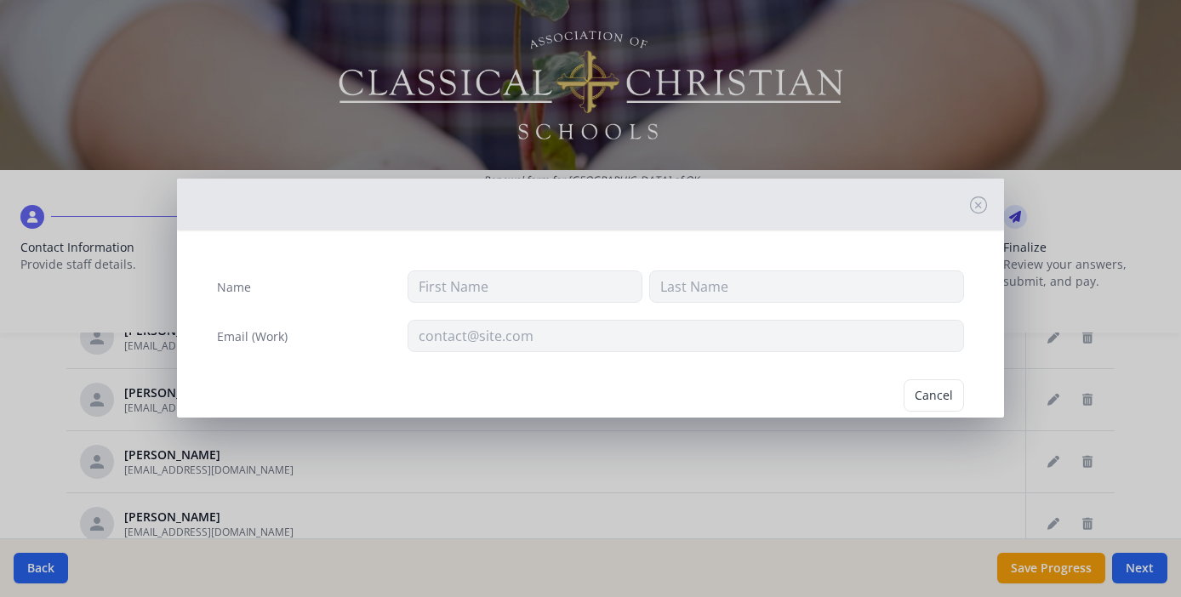
type input "[PERSON_NAME]"
type input "[EMAIL_ADDRESS][DOMAIN_NAME]"
click at [915, 395] on button "Delete" at bounding box center [934, 396] width 59 height 32
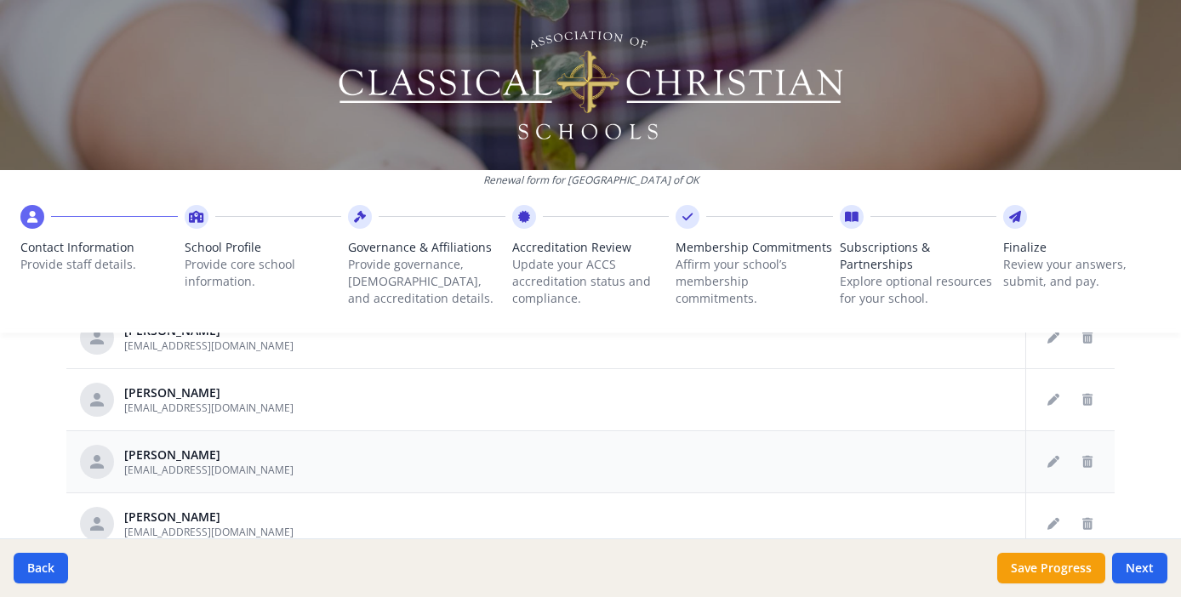
scroll to position [1605, 0]
click at [1082, 524] on icon "Delete staff" at bounding box center [1087, 524] width 10 height 12
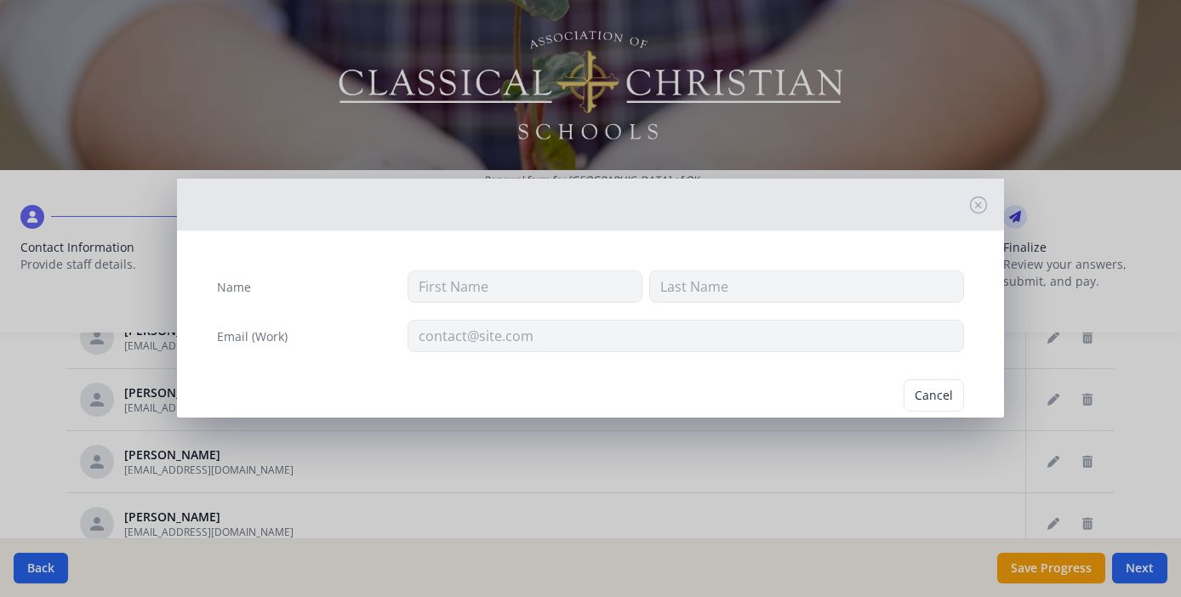
type input "[PERSON_NAME]"
type input "Sears"
type input "[EMAIL_ADDRESS][DOMAIN_NAME]"
click at [916, 397] on button "Delete" at bounding box center [934, 396] width 59 height 32
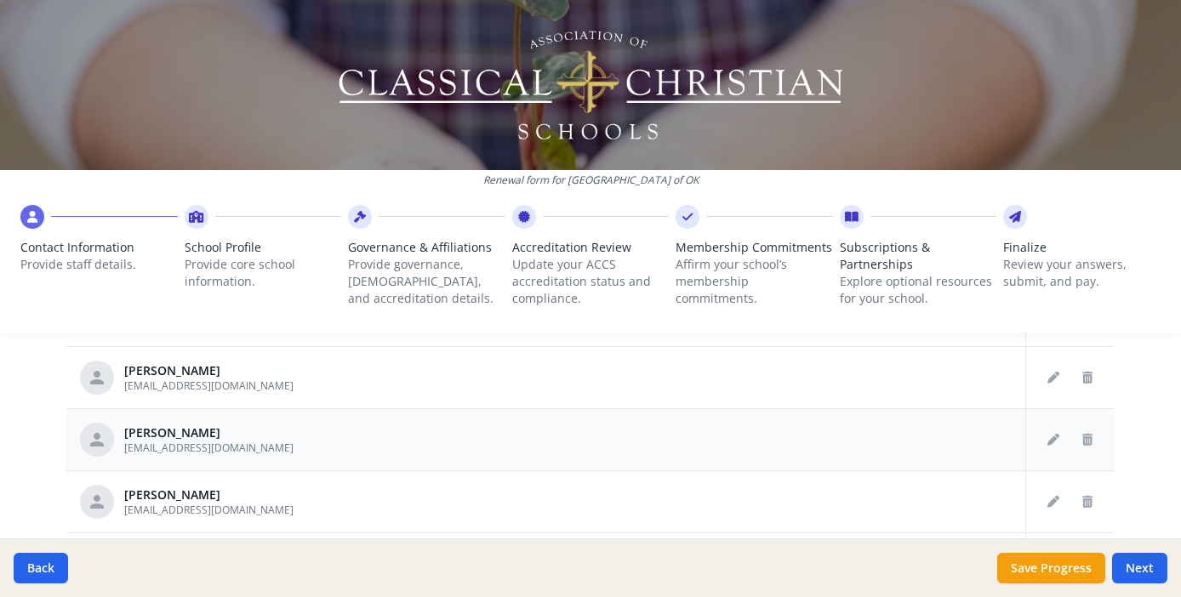
scroll to position [972, 0]
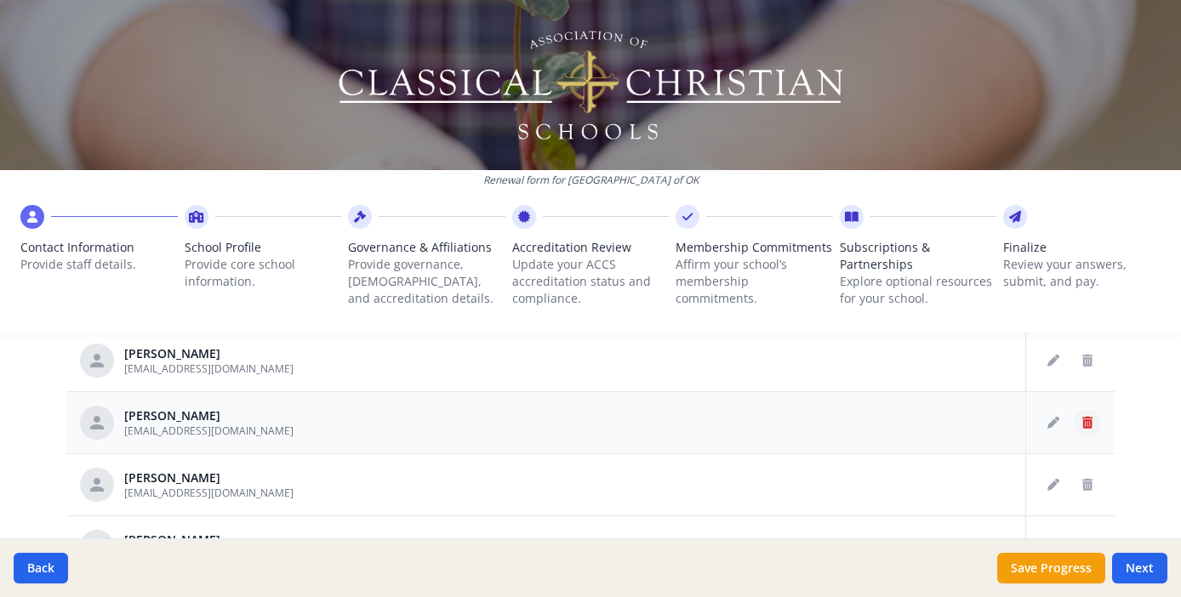
click at [1082, 421] on icon "Delete staff" at bounding box center [1087, 423] width 10 height 12
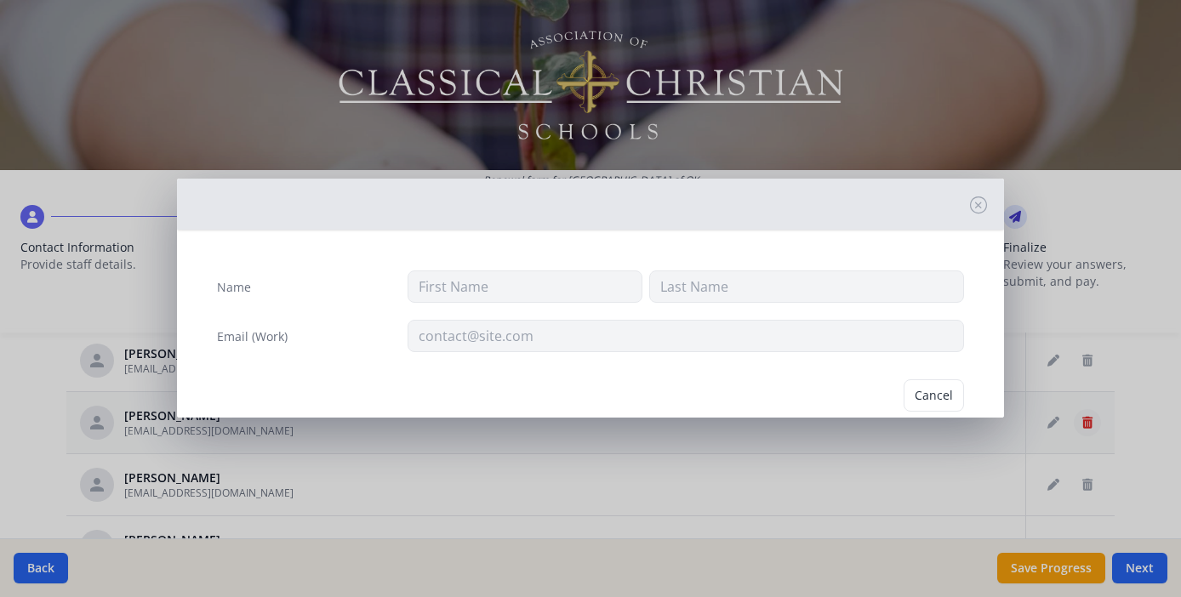
type input "[PERSON_NAME]"
type input "Shapleigh"
type input "[EMAIL_ADDRESS][DOMAIN_NAME]"
click at [925, 395] on button "Delete" at bounding box center [934, 396] width 59 height 32
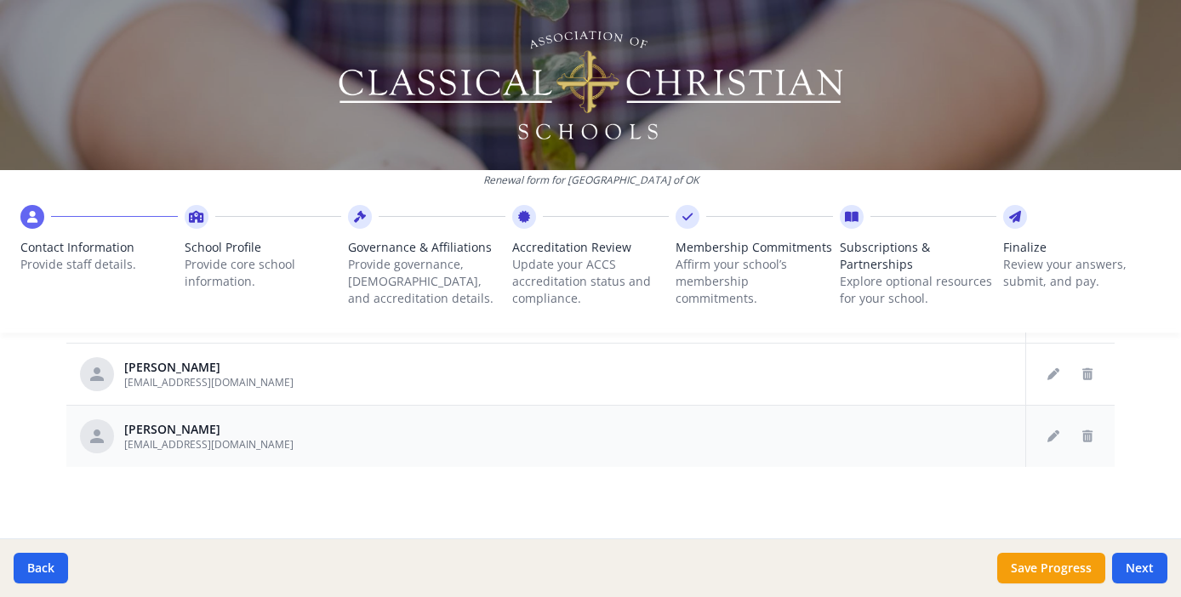
scroll to position [1082, 0]
click at [1133, 566] on button "Next" at bounding box center [1139, 568] width 55 height 31
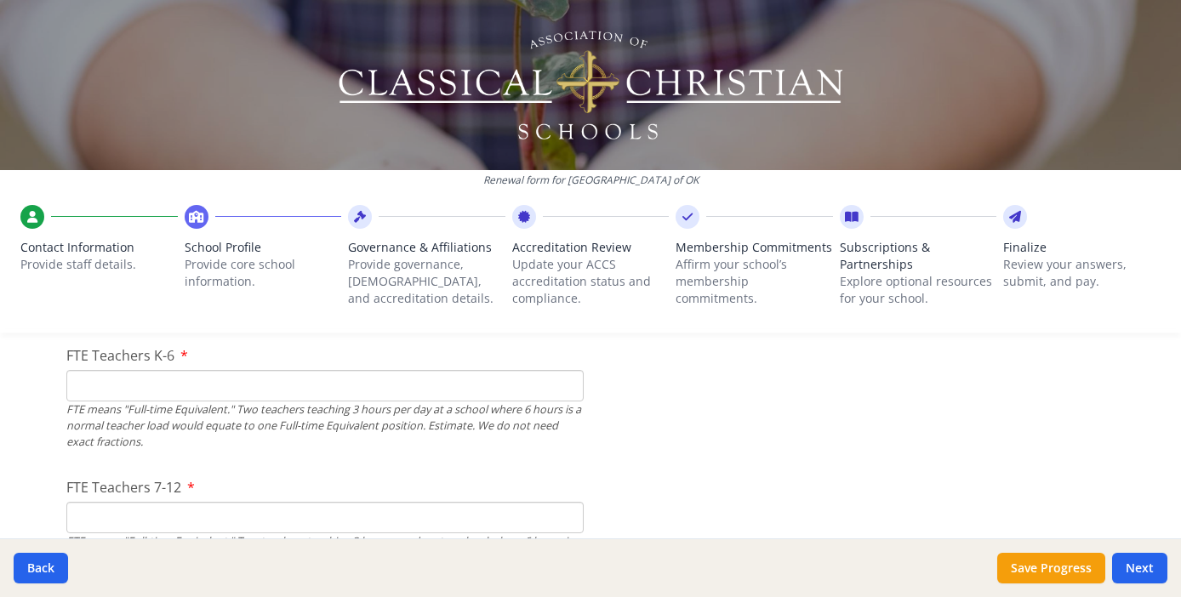
click at [268, 391] on input "FTE Teachers K-6" at bounding box center [324, 385] width 517 height 31
type input "27"
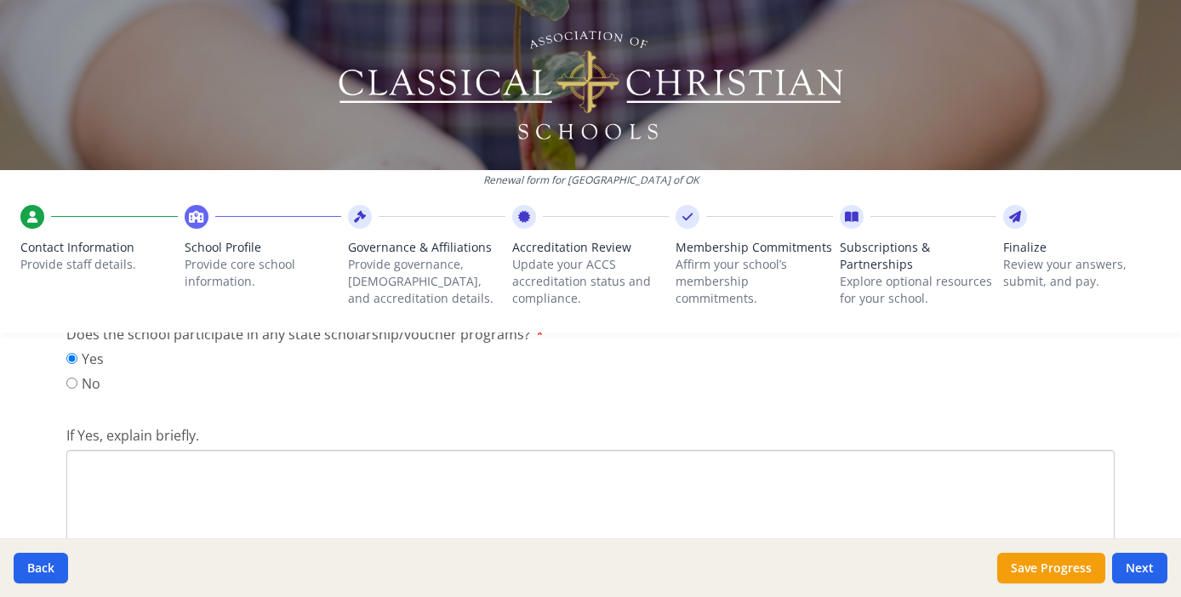
scroll to position [2296, 0]
type input "25"
click at [176, 455] on textarea "If Yes, explain briefly." at bounding box center [590, 502] width 1048 height 114
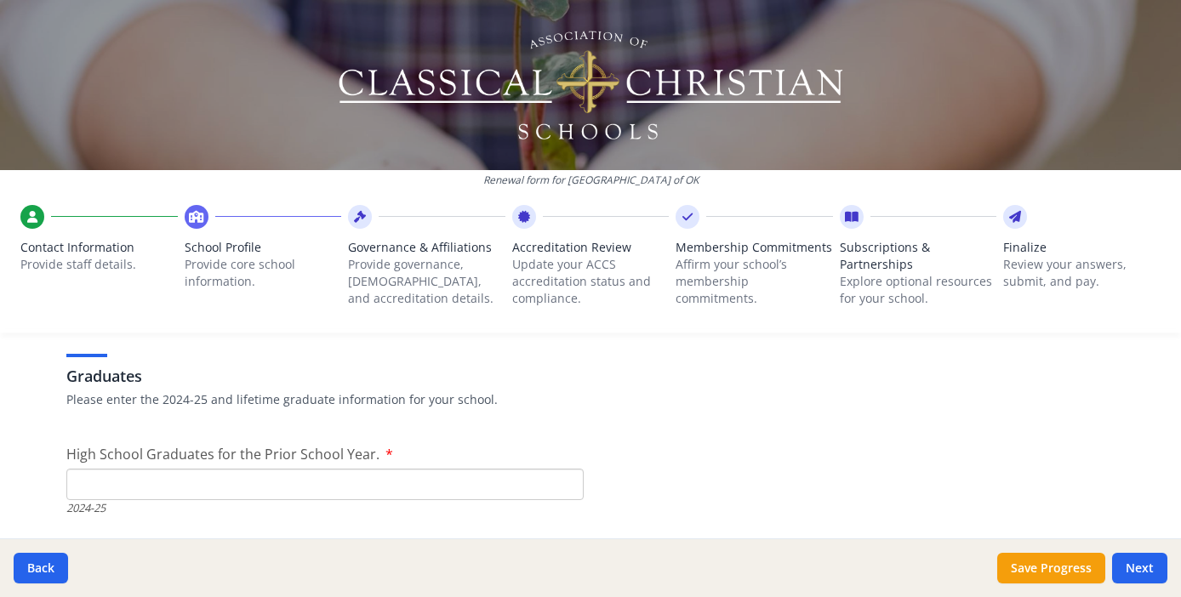
scroll to position [2580, 0]
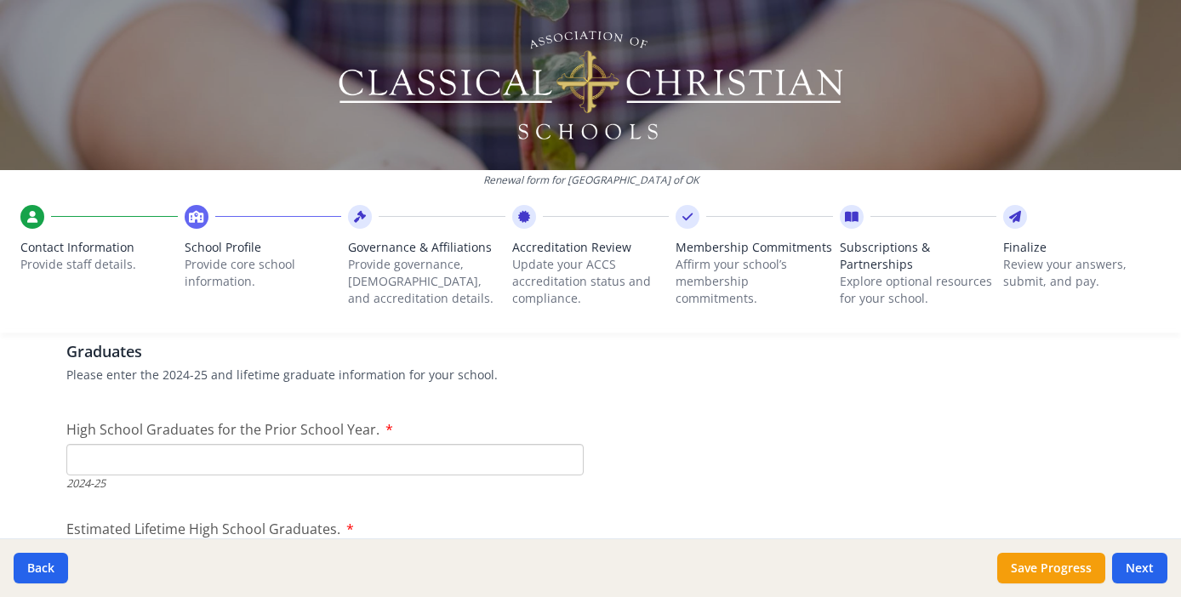
type textarea "Parental Choice Tax Credit; checks issued to parents, signed over to Regent if …"
click at [94, 460] on input "High School Graduates for the Prior School Year." at bounding box center [324, 459] width 517 height 31
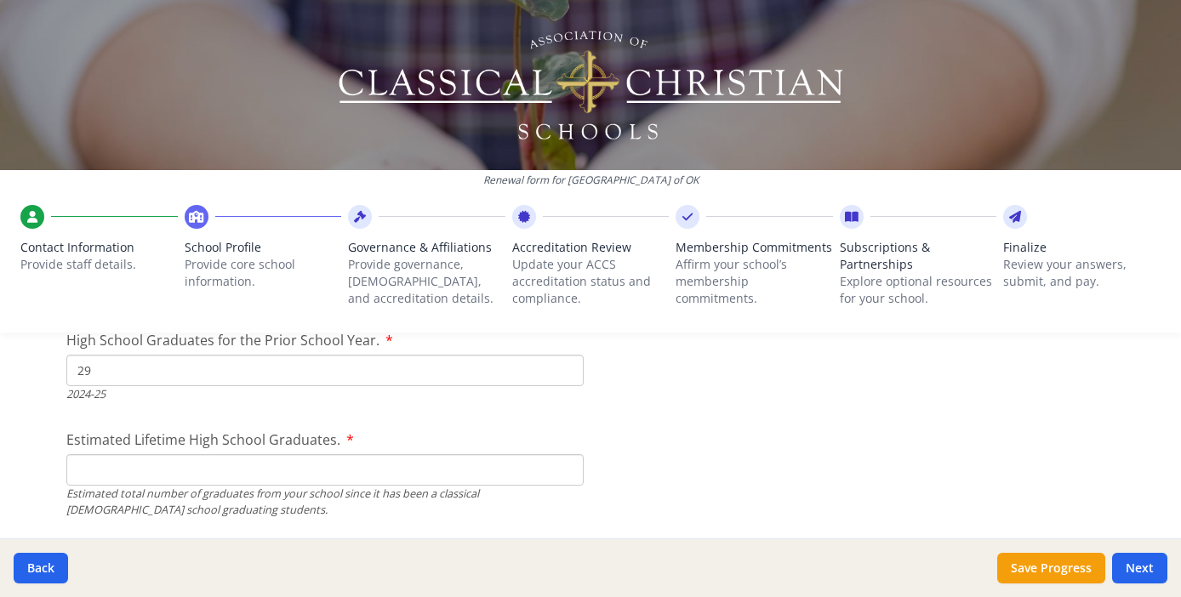
scroll to position [2670, 0]
type input "29"
click at [236, 471] on input "Estimated Lifetime High School Graduates." at bounding box center [324, 469] width 517 height 31
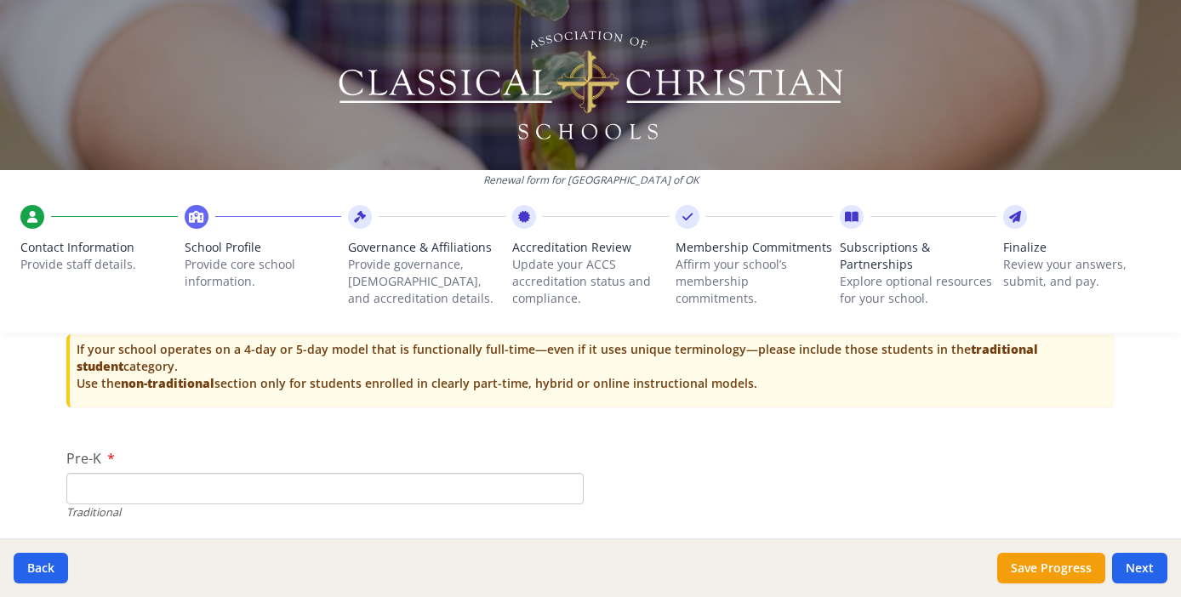
scroll to position [3638, 0]
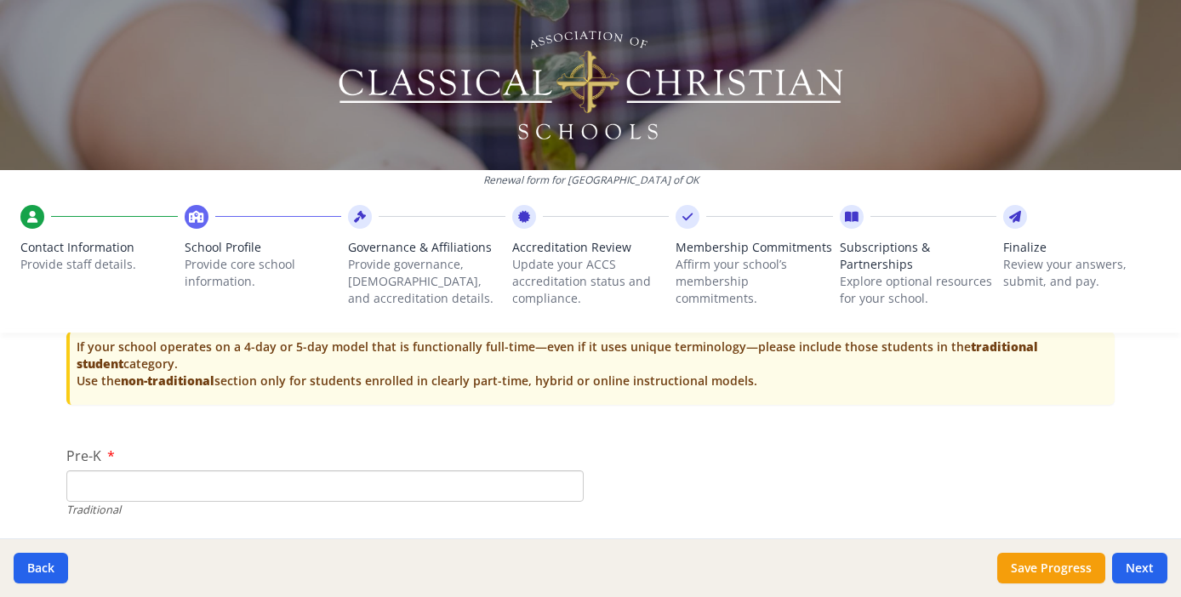
type input "310"
click at [284, 479] on input "Pre-K" at bounding box center [324, 486] width 517 height 31
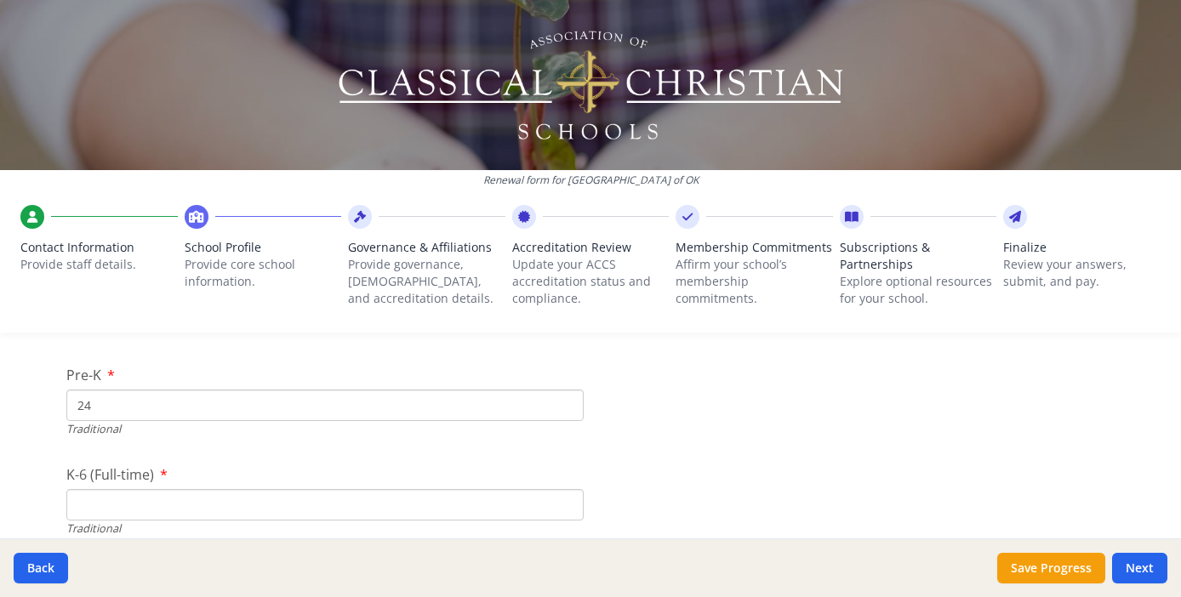
scroll to position [3725, 0]
type input "24"
click at [121, 490] on input "K-6 (Full-time)" at bounding box center [324, 497] width 517 height 31
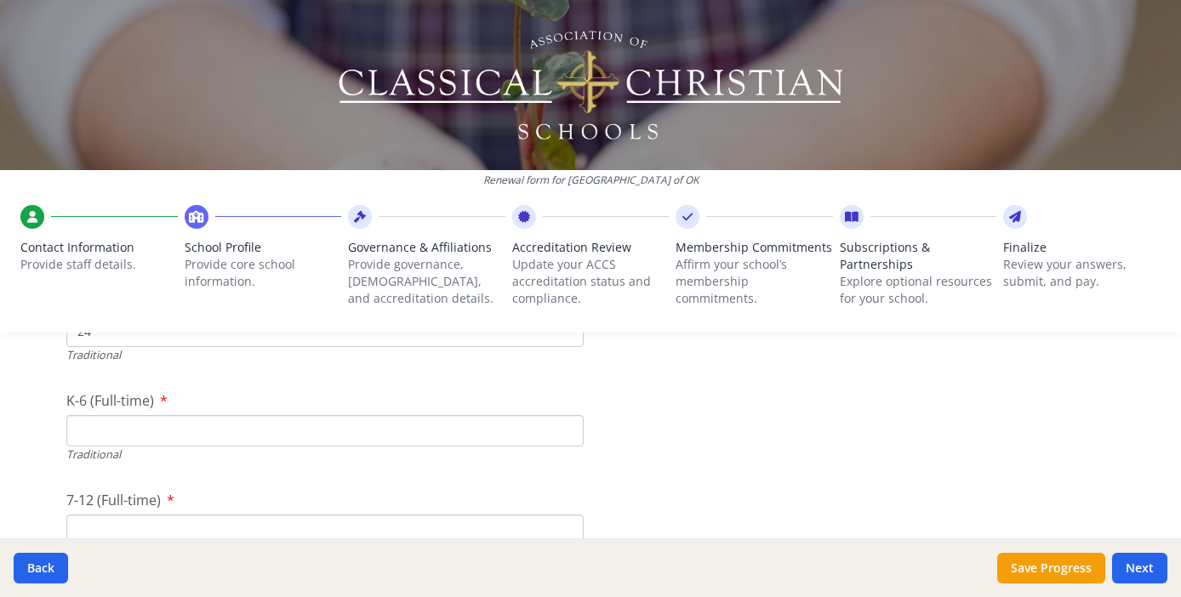
scroll to position [3791, 0]
type input "0"
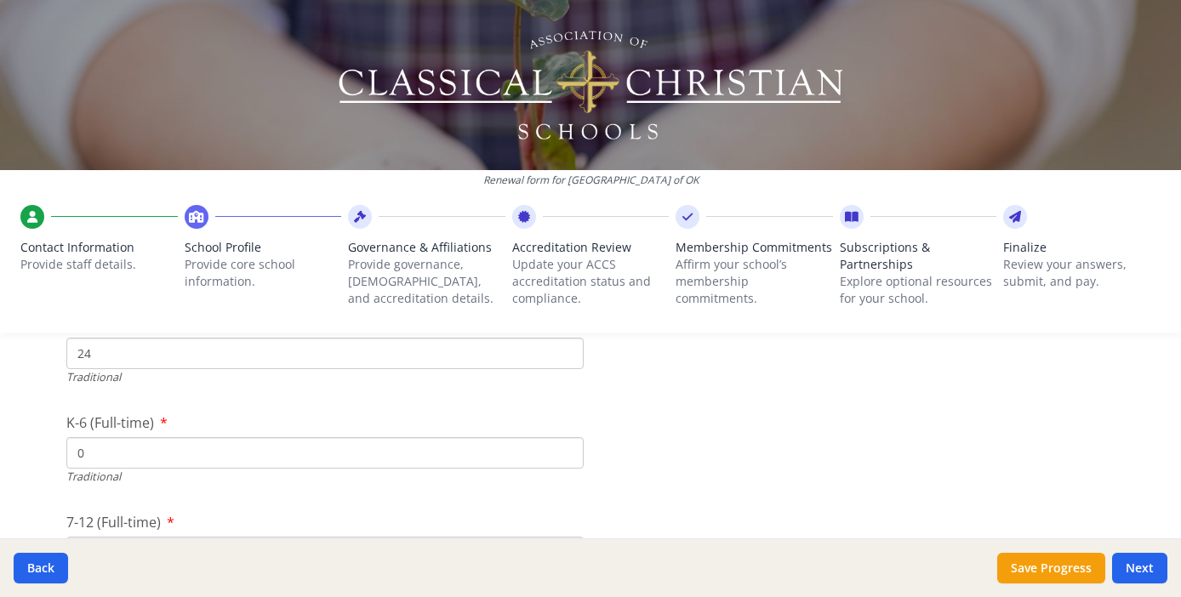
scroll to position [3776, 0]
click at [558, 440] on input "0" at bounding box center [324, 447] width 517 height 31
click at [77, 484] on input "0" at bounding box center [324, 497] width 517 height 31
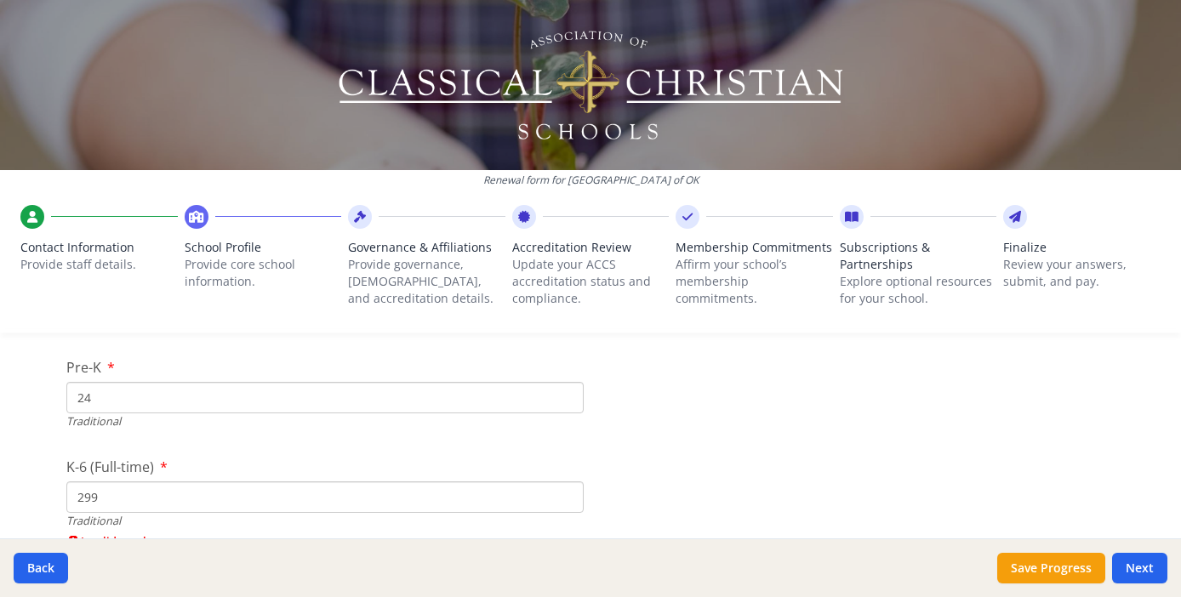
type input "299"
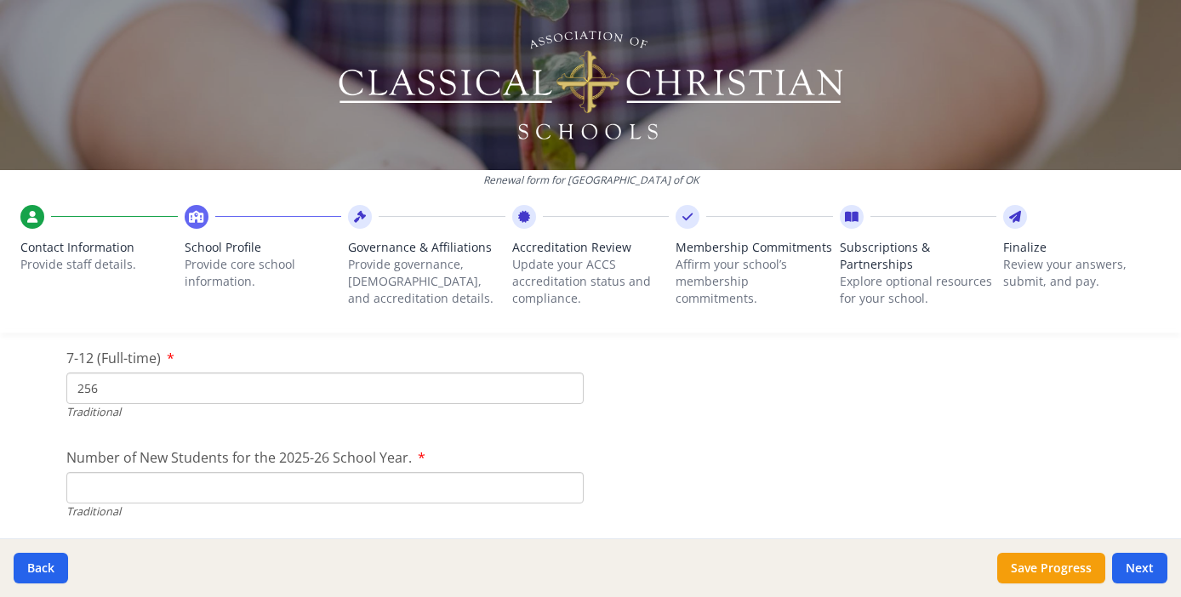
scroll to position [3942, 0]
type input "256"
click at [94, 471] on input "Number of New Students for the 2025-26 School Year." at bounding box center [324, 480] width 517 height 31
type input "7"
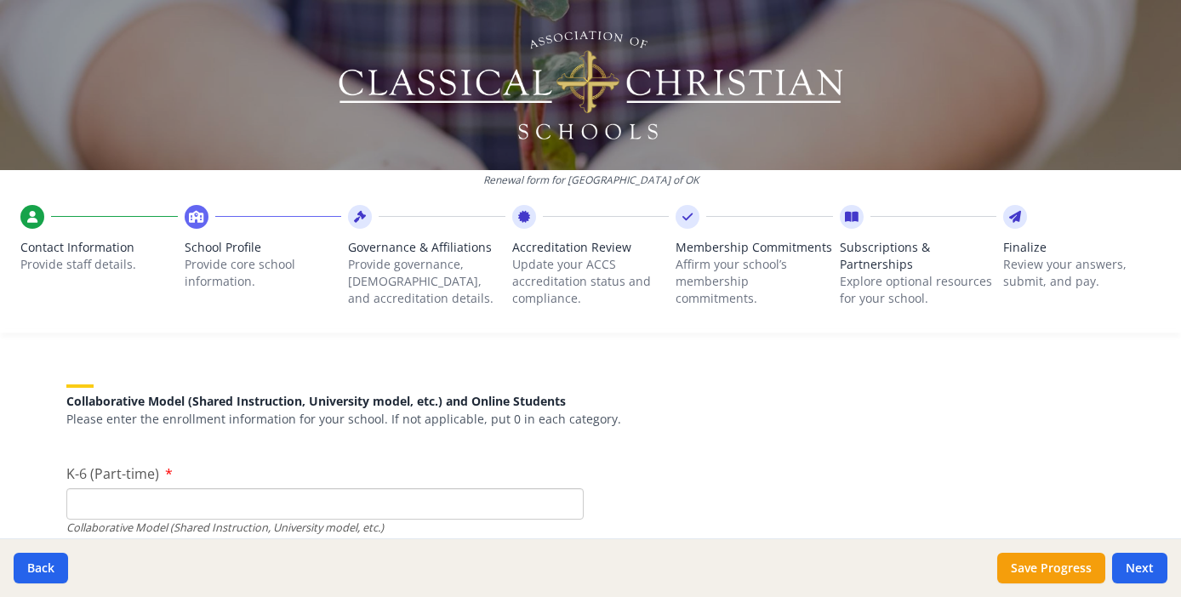
scroll to position [4124, 0]
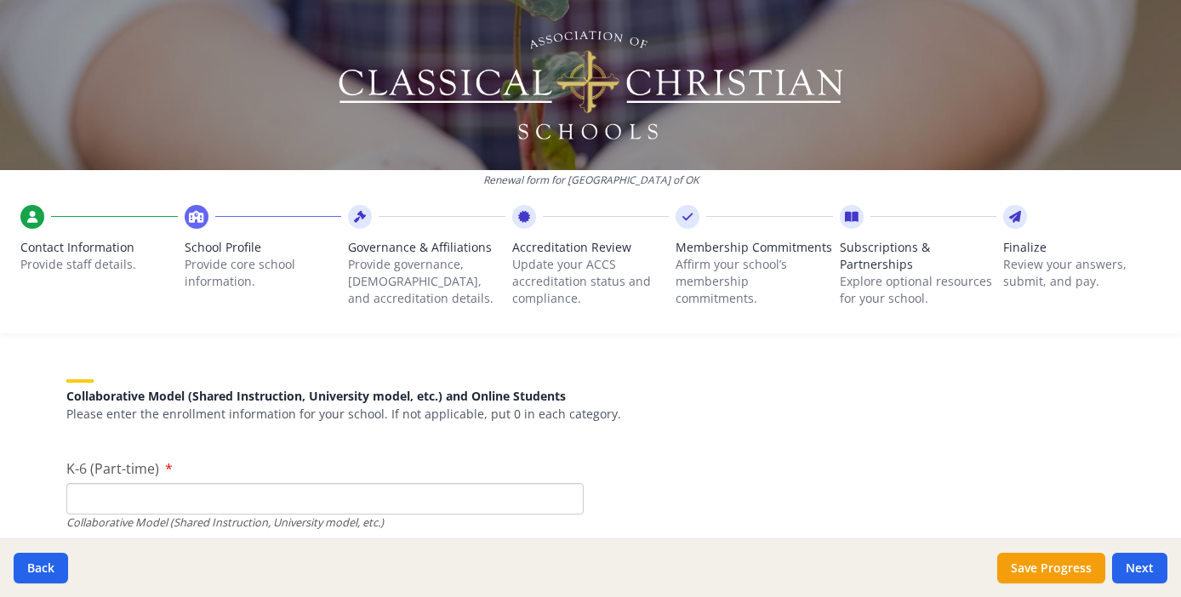
type input "53"
click at [115, 487] on input "K-6 (Part-time)" at bounding box center [324, 498] width 517 height 31
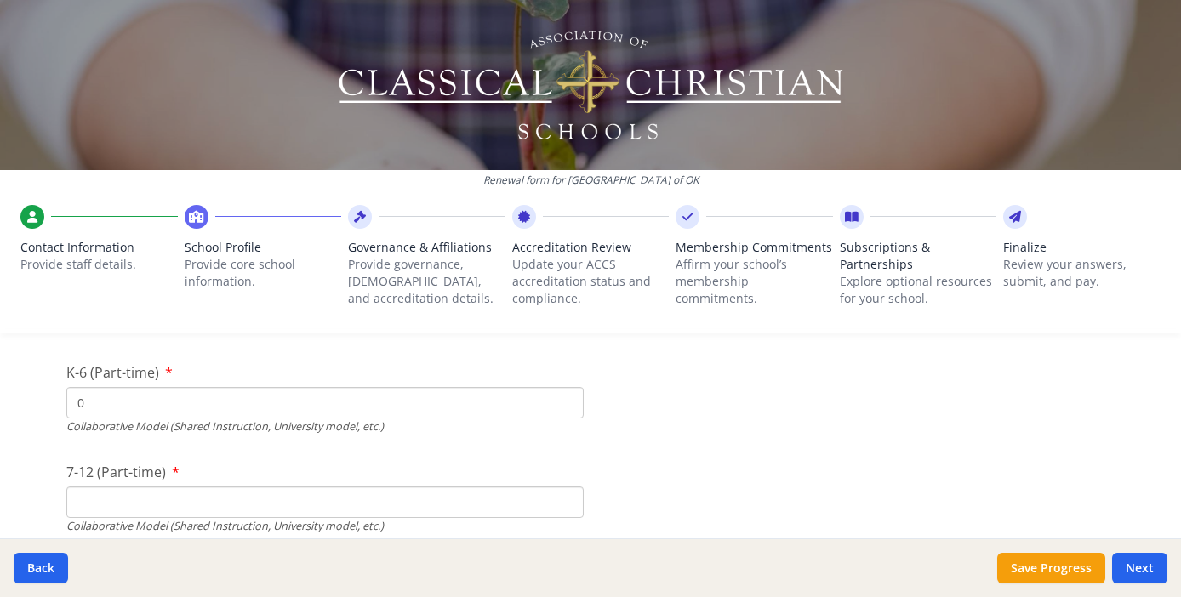
scroll to position [4226, 0]
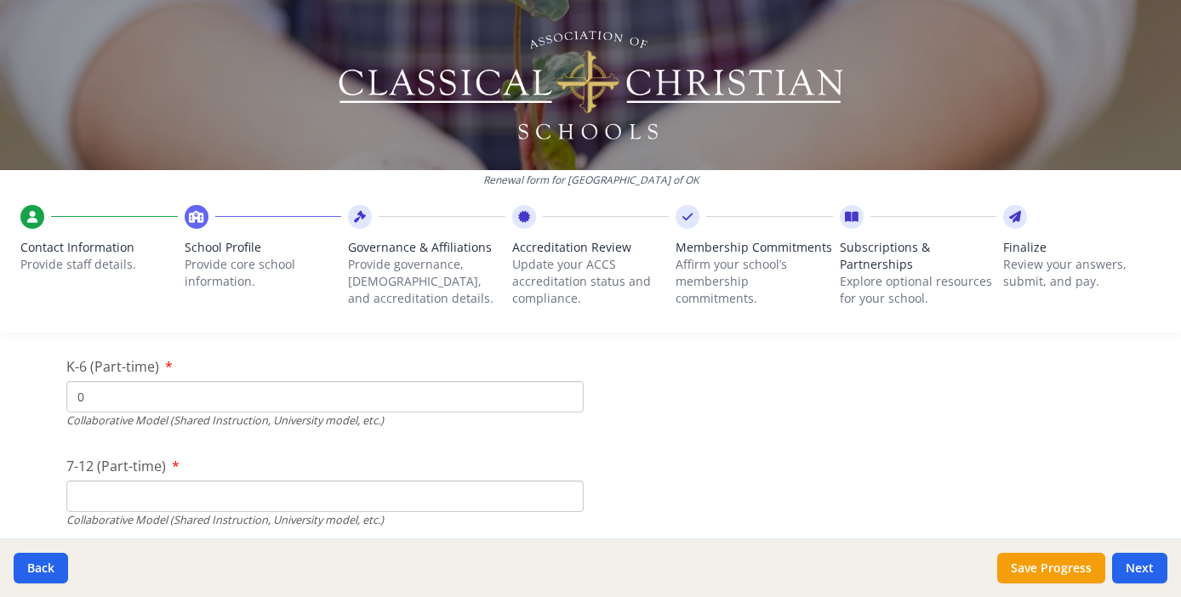
type input "0"
click at [149, 492] on input "7-12 (Part-time)" at bounding box center [324, 496] width 517 height 31
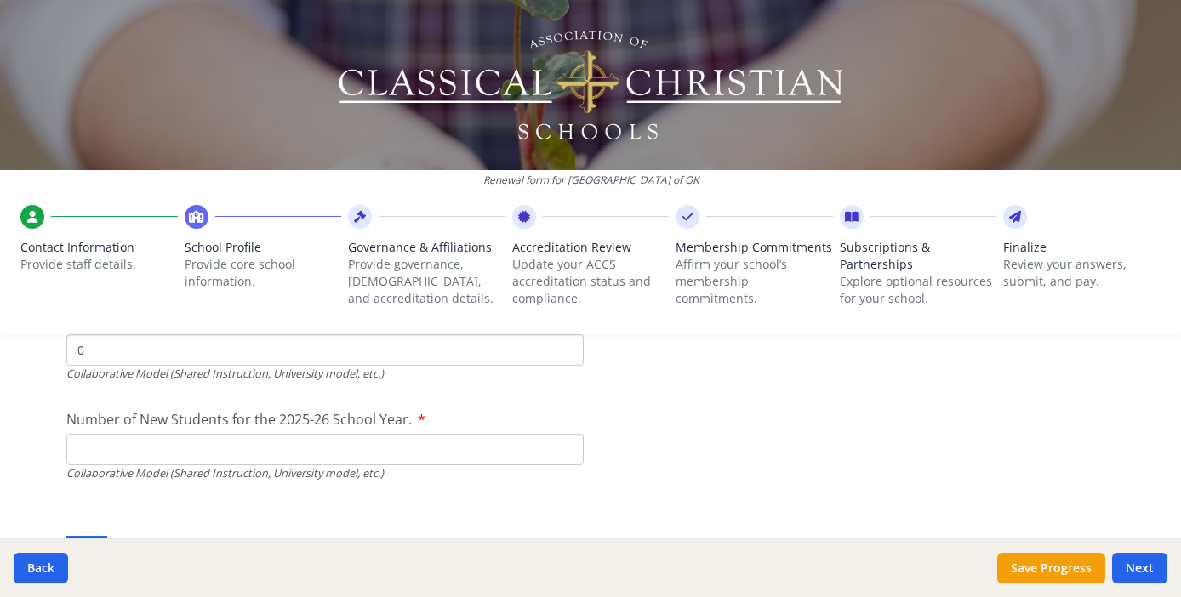
scroll to position [4374, 0]
type input "0"
click at [117, 437] on input "Number of New Students for the 2025-26 School Year." at bounding box center [324, 447] width 517 height 31
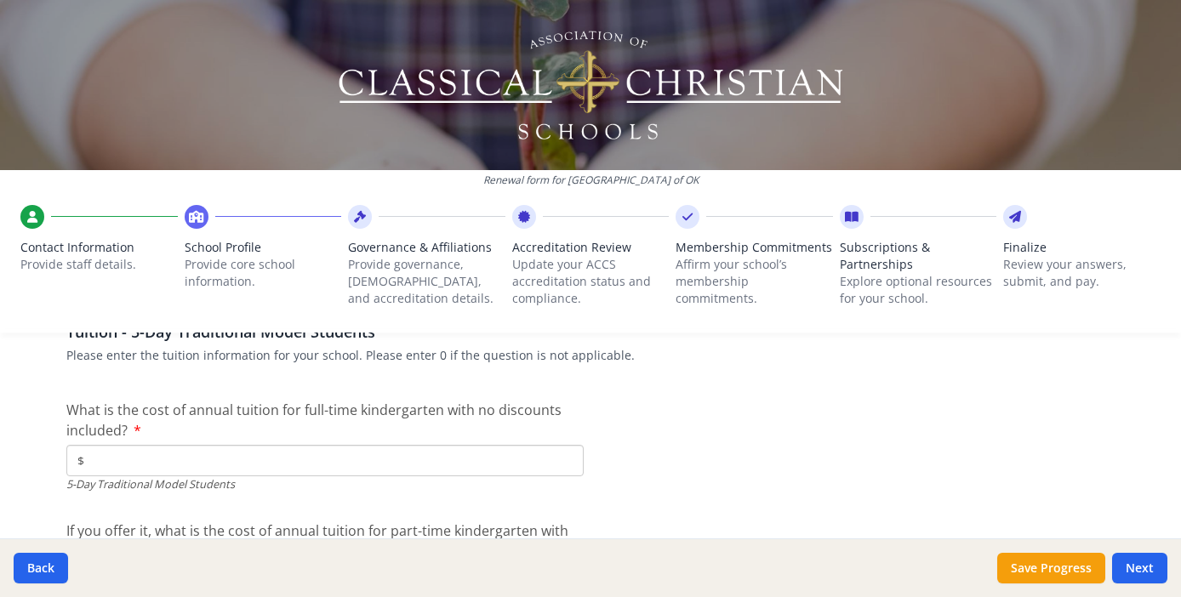
scroll to position [4600, 0]
type input "0"
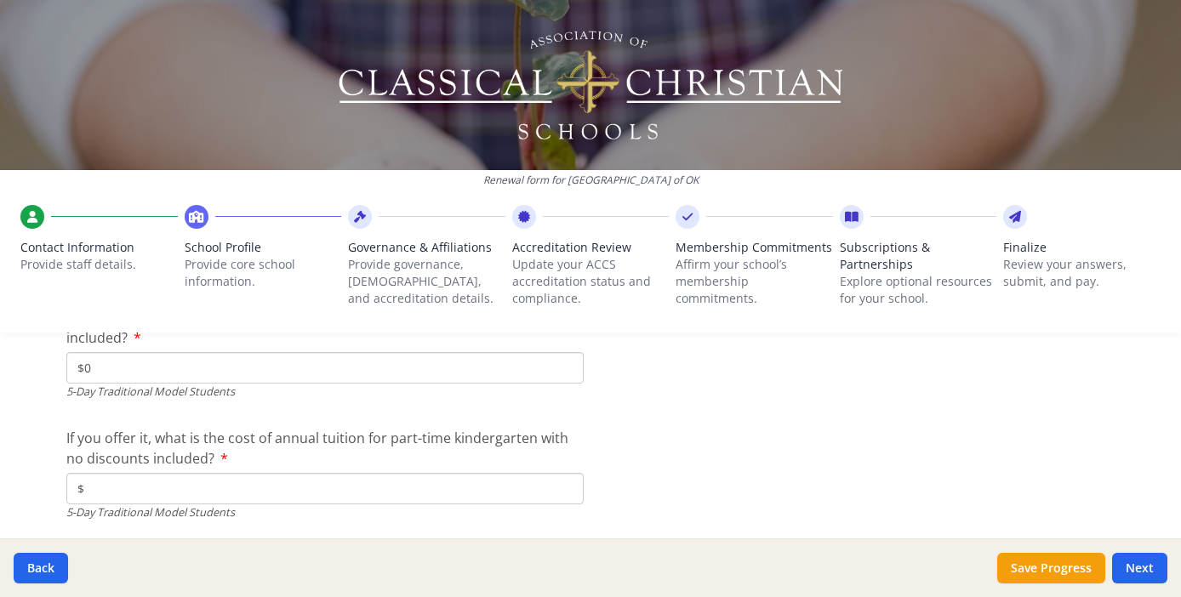
scroll to position [4696, 0]
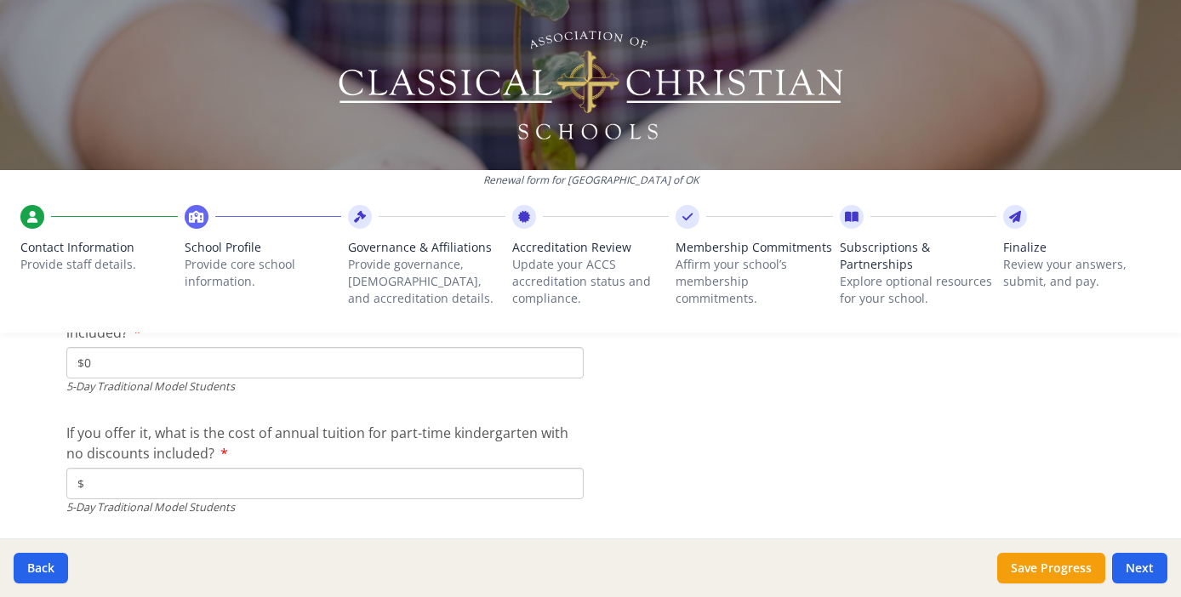
type input "$0"
type input "$5 190"
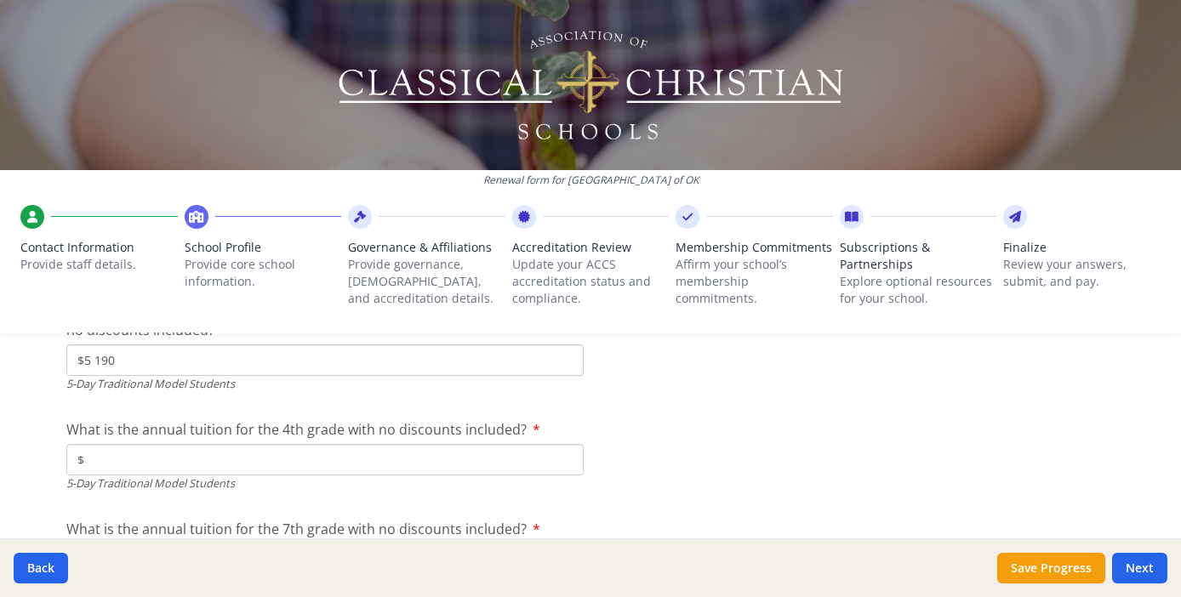
scroll to position [4823, 0]
type input "$10 850"
type input "$11 500"
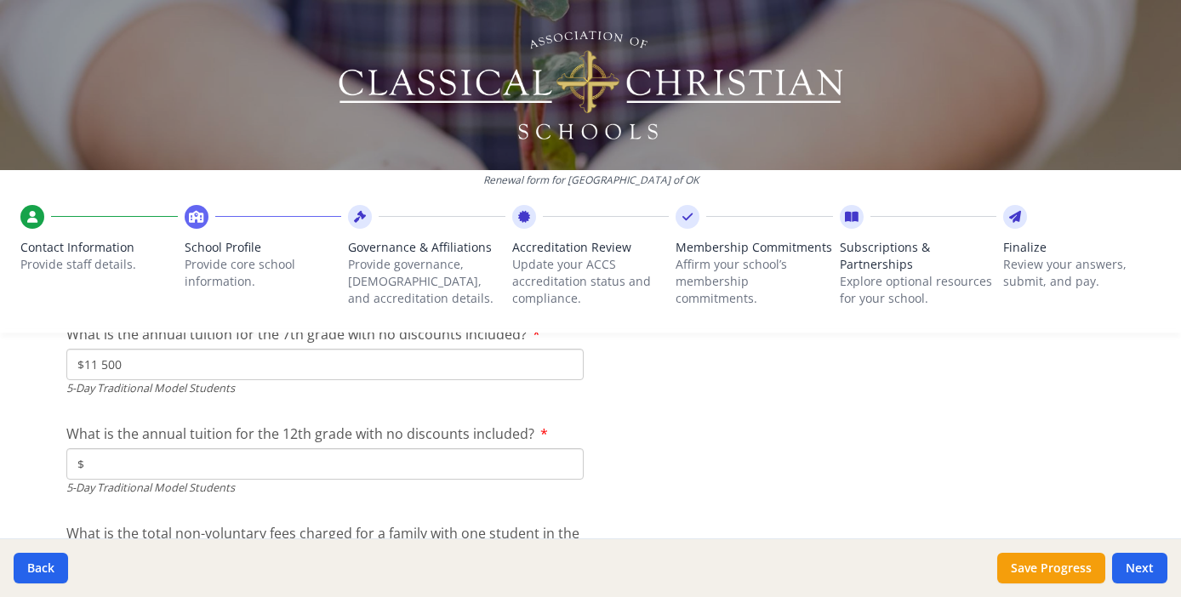
scroll to position [5015, 0]
type input "$13 060"
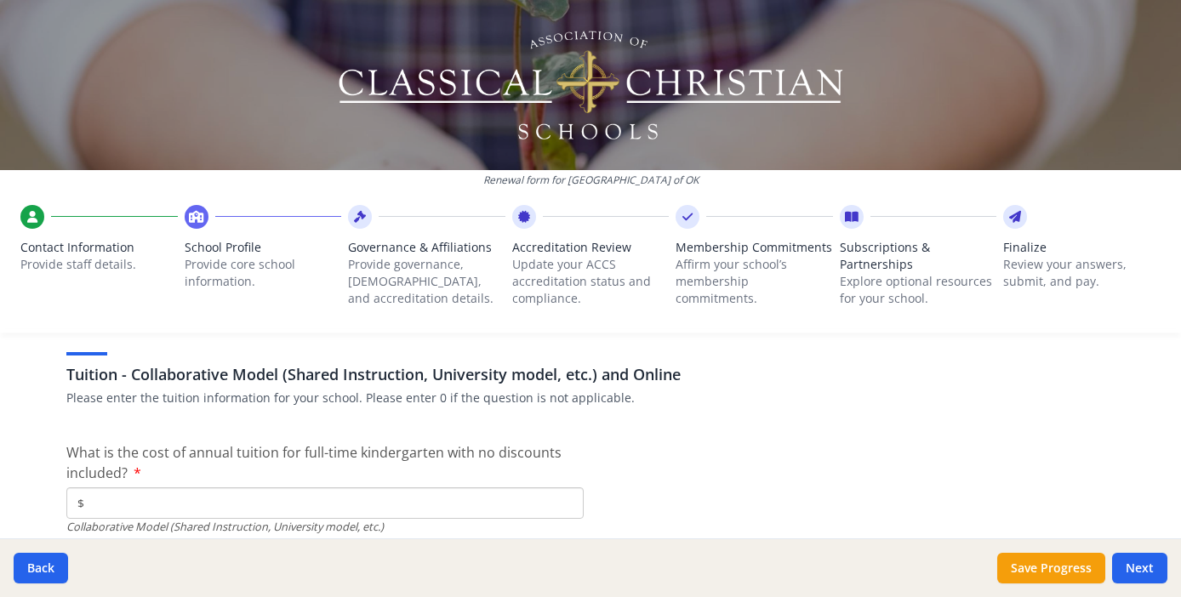
scroll to position [5334, 0]
type input "$0"
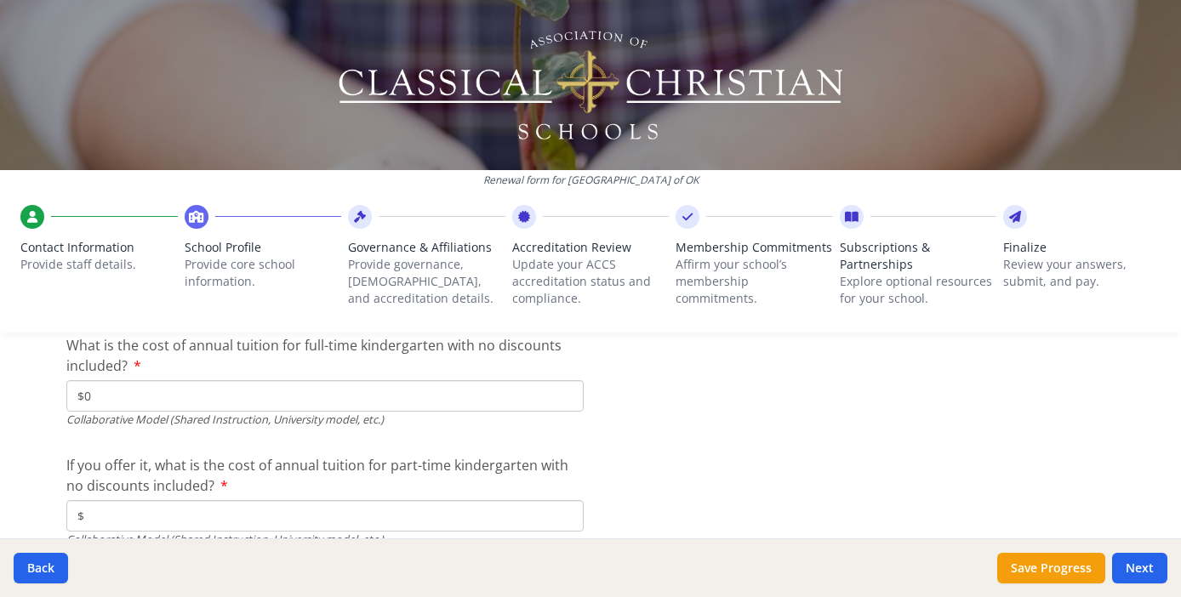
scroll to position [5444, 0]
type input "$0"
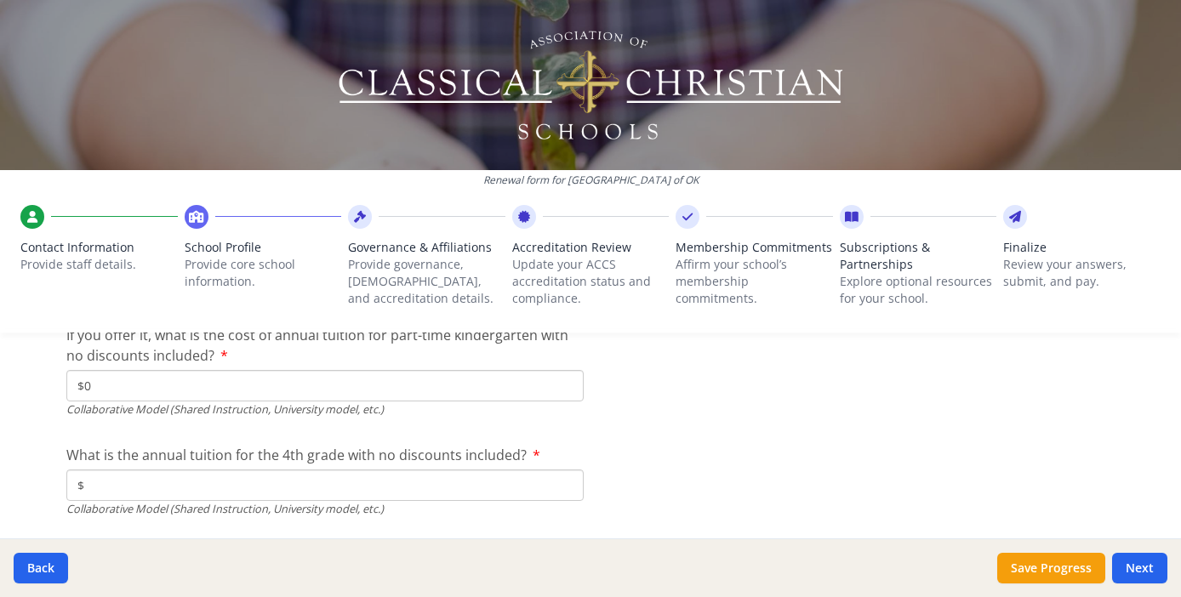
scroll to position [5572, 0]
type input "$0"
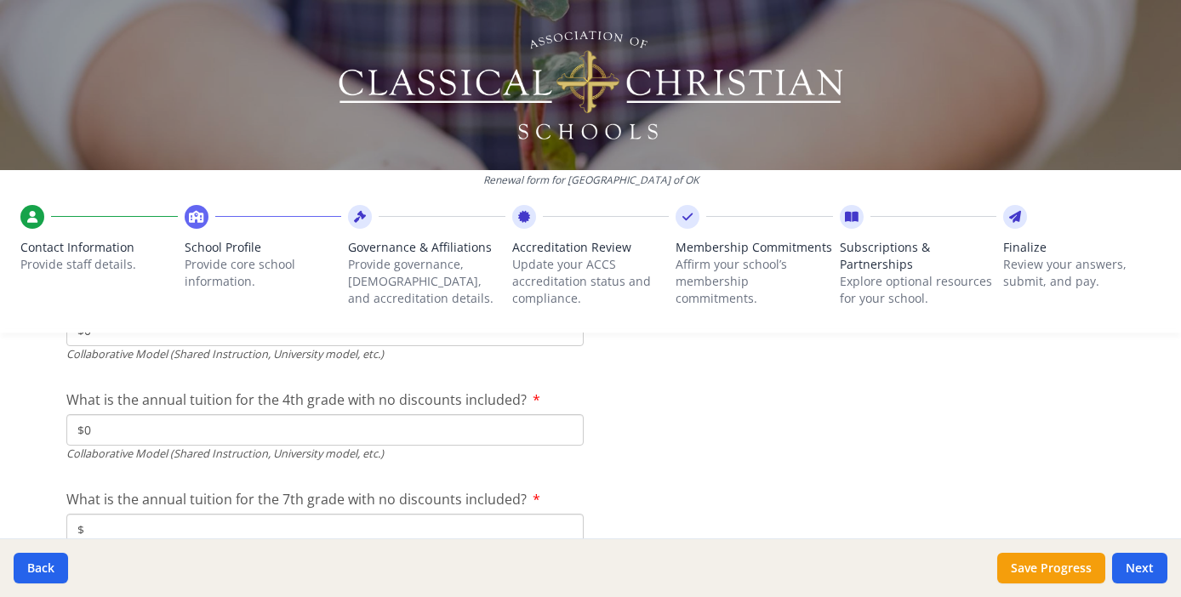
scroll to position [5642, 0]
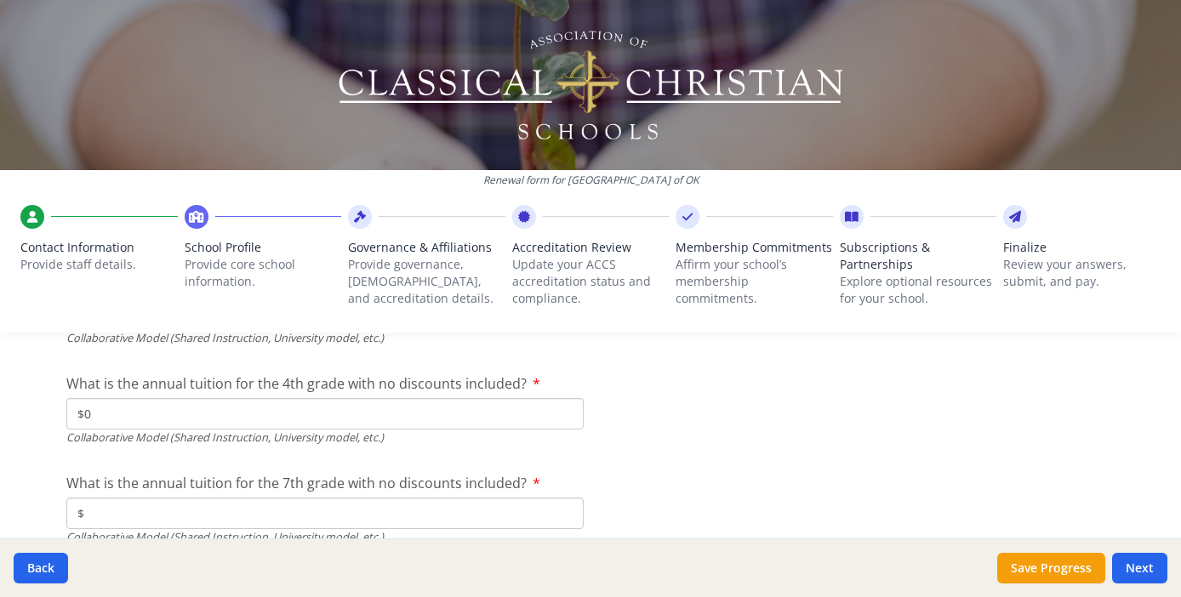
type input "$0"
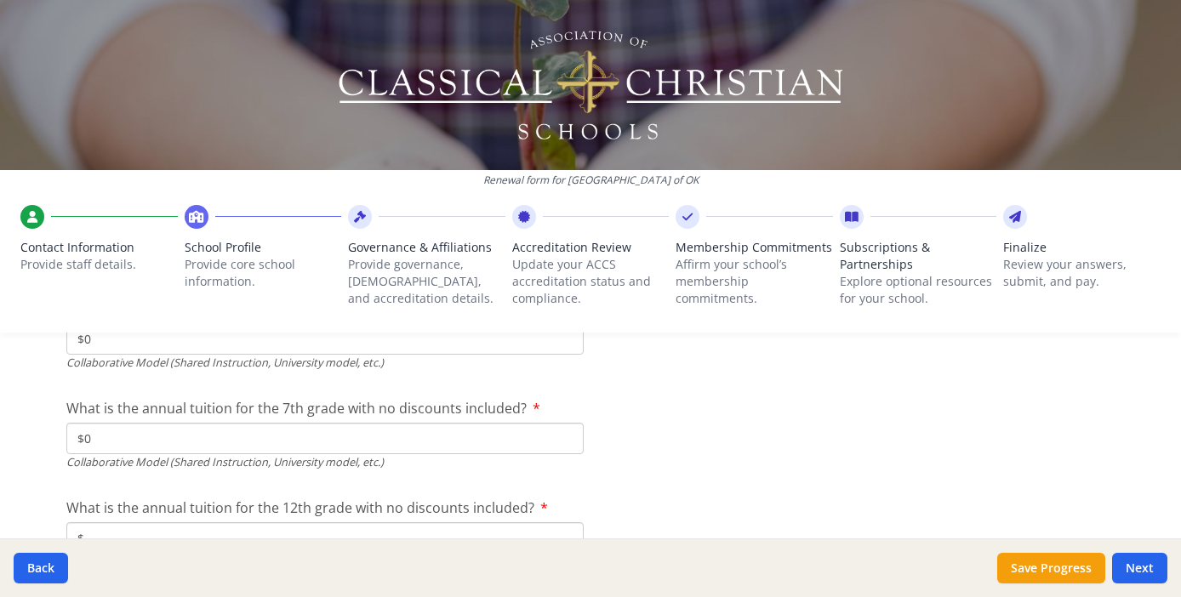
scroll to position [5763, 0]
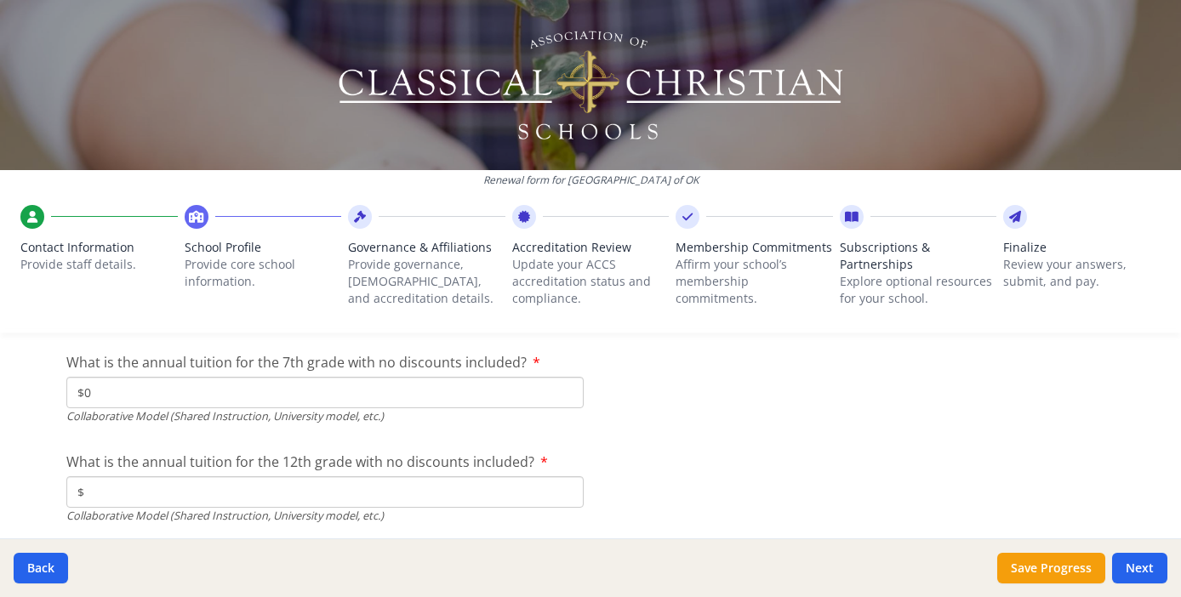
type input "$0"
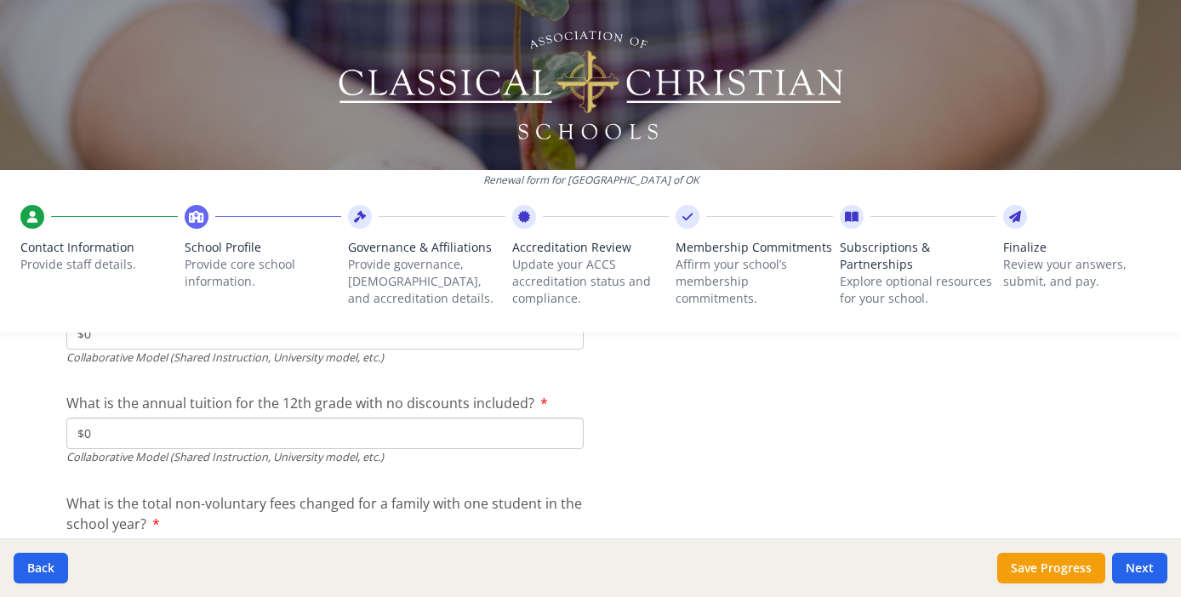
scroll to position [5842, 0]
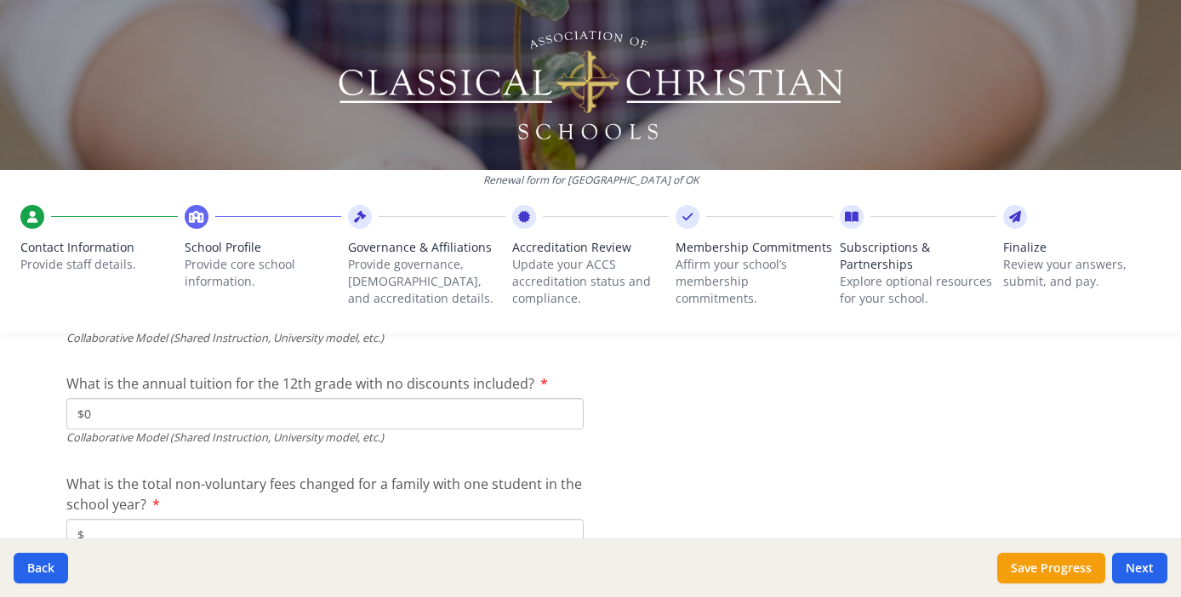
click at [559, 402] on input "$0" at bounding box center [324, 413] width 517 height 31
type input "$0"
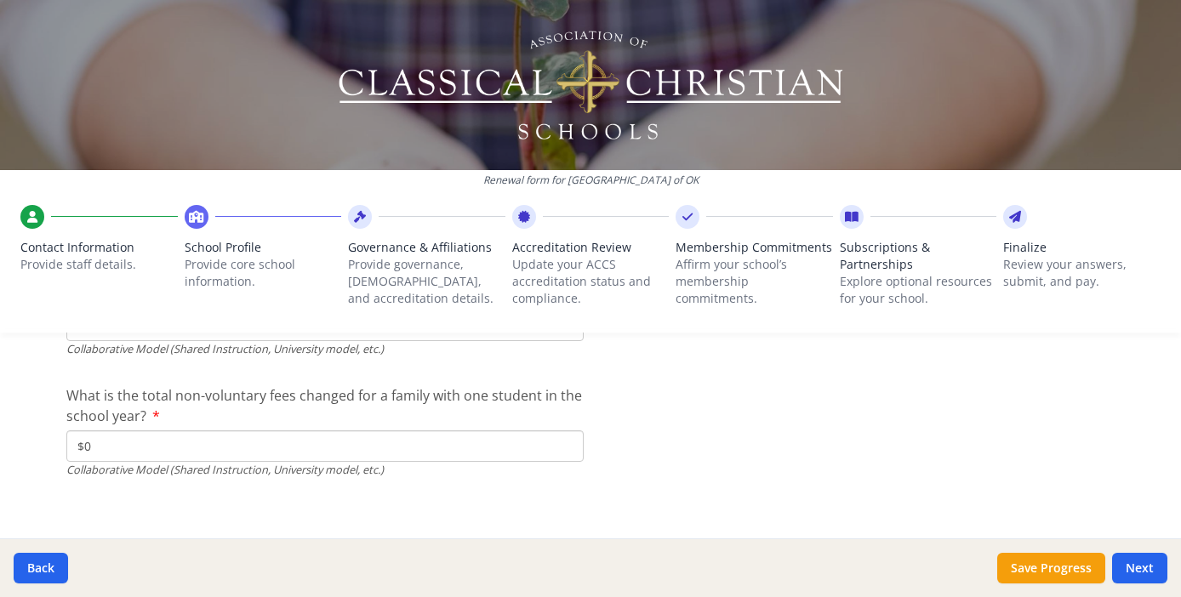
scroll to position [5928, 0]
type input "$0"
click at [1134, 567] on button "Next" at bounding box center [1139, 568] width 55 height 31
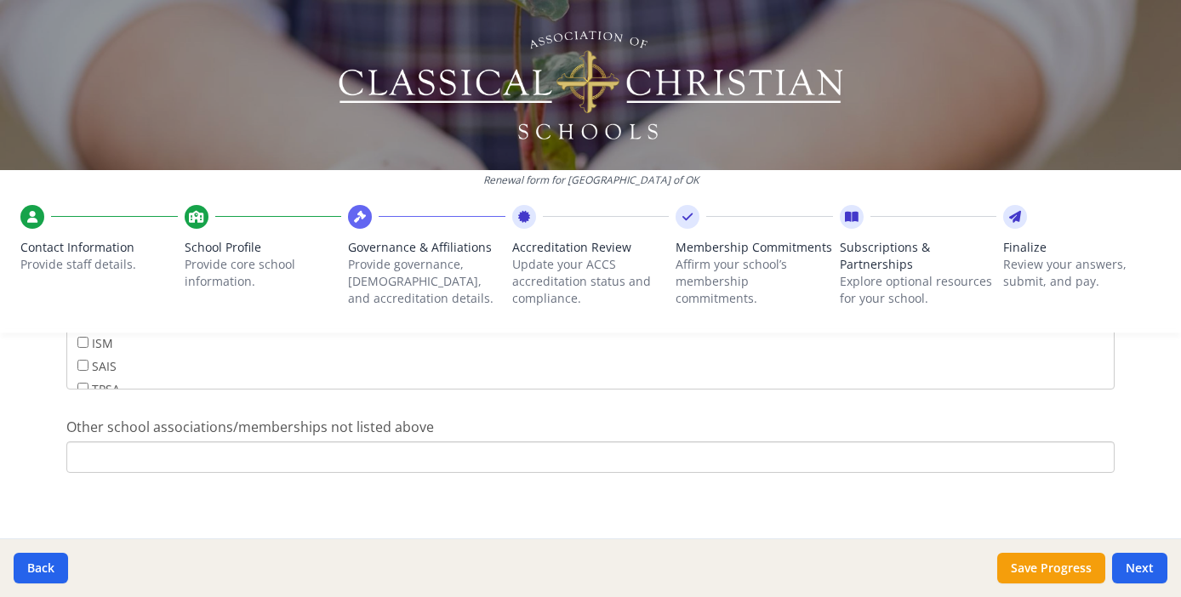
scroll to position [1199, 0]
click at [1140, 566] on button "Next" at bounding box center [1139, 568] width 55 height 31
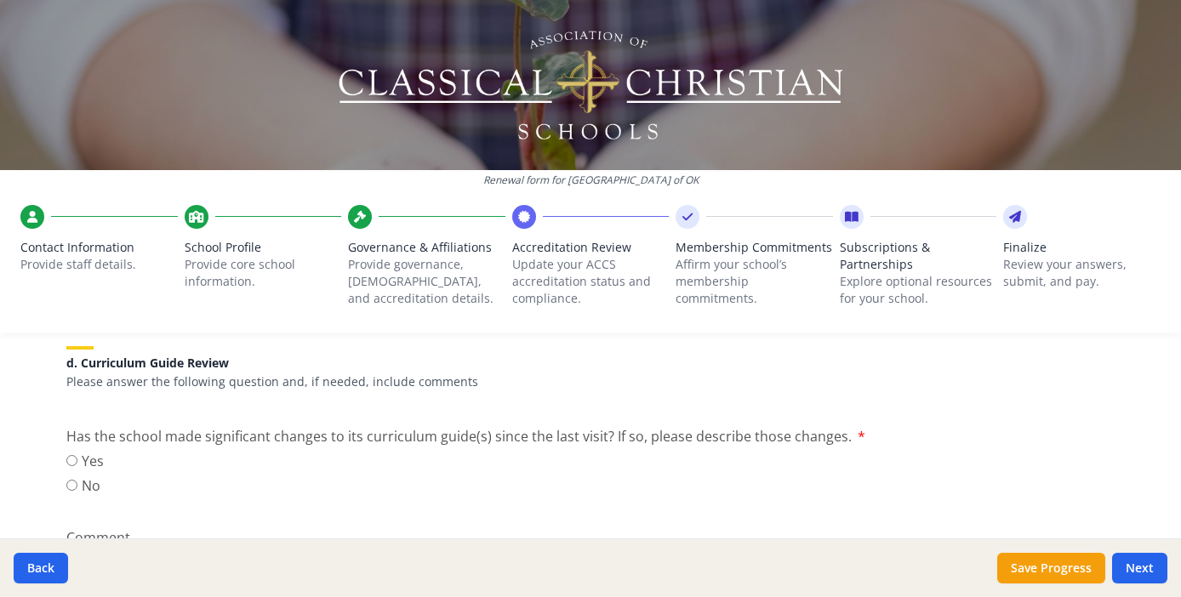
click at [66, 482] on input "No" at bounding box center [71, 485] width 11 height 11
radio input "true"
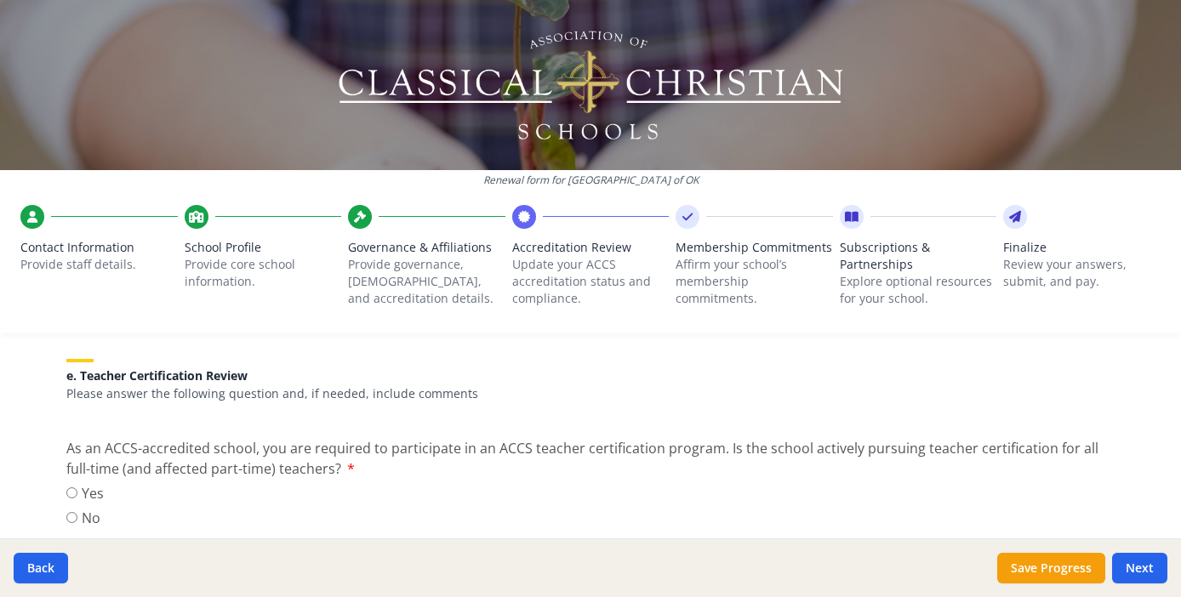
scroll to position [1518, 0]
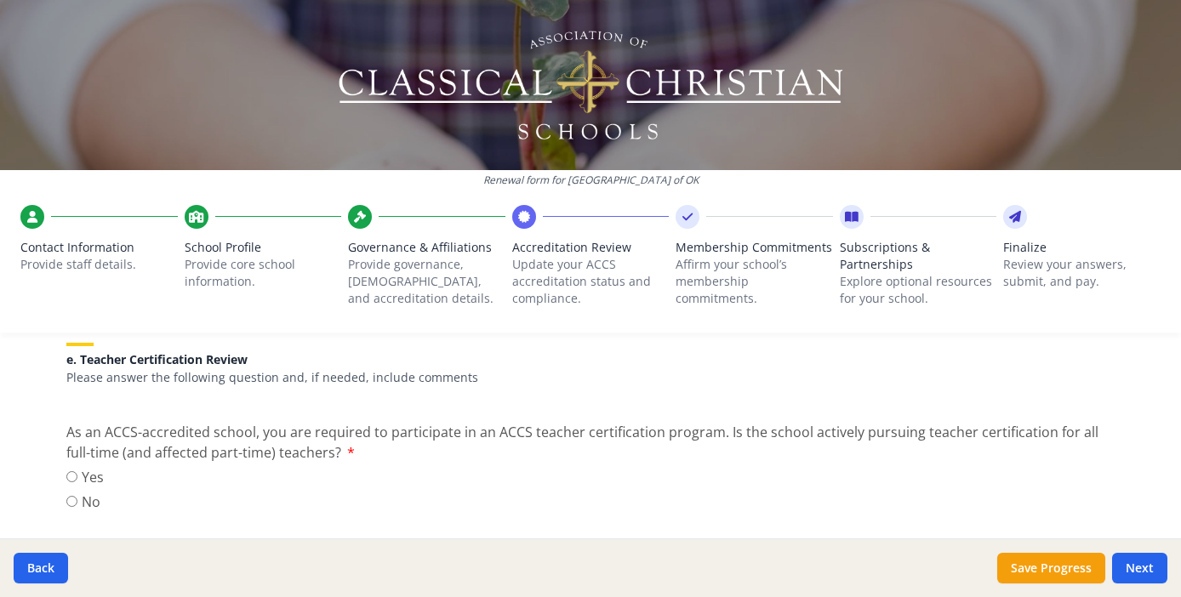
click at [66, 476] on input "Yes" at bounding box center [71, 476] width 11 height 11
radio input "true"
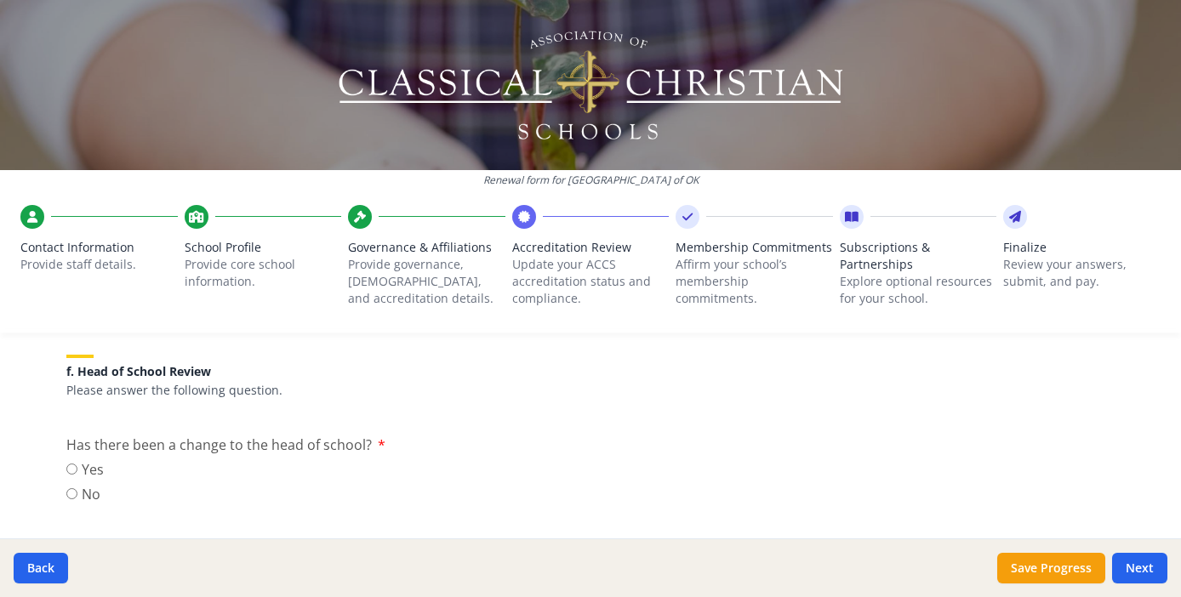
scroll to position [1745, 0]
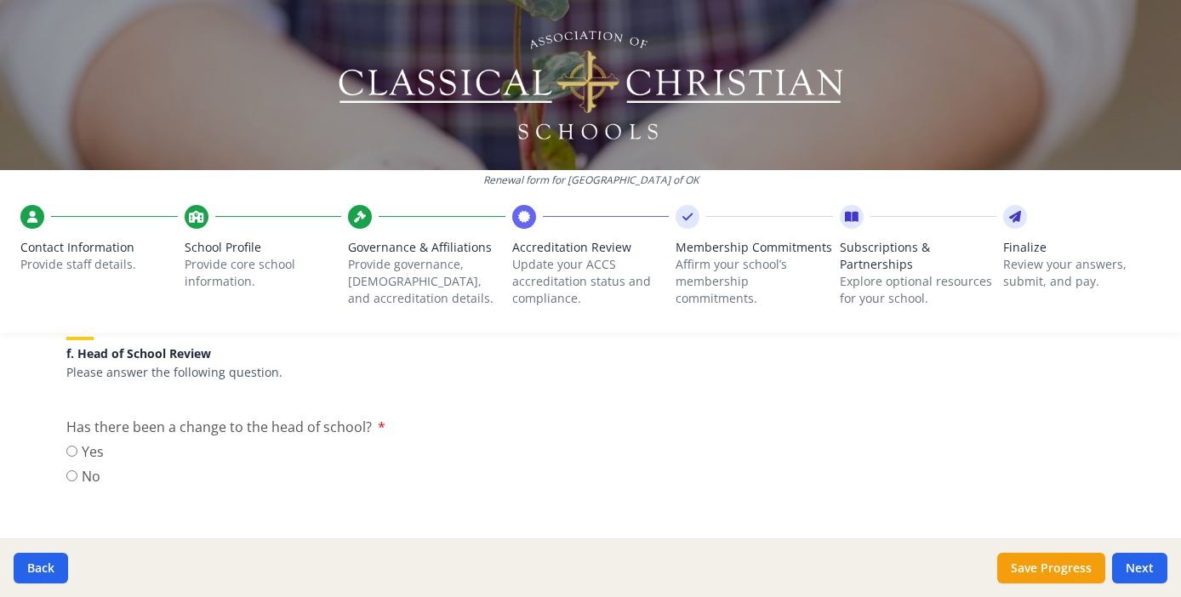
click at [66, 476] on input "No" at bounding box center [71, 476] width 11 height 11
radio input "true"
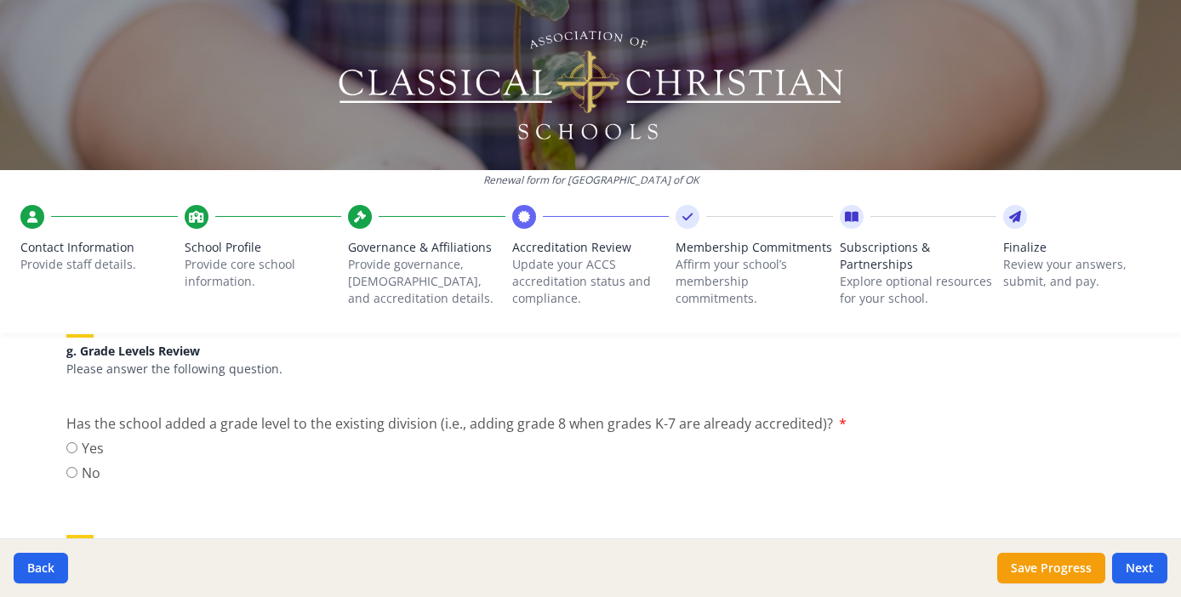
scroll to position [1955, 0]
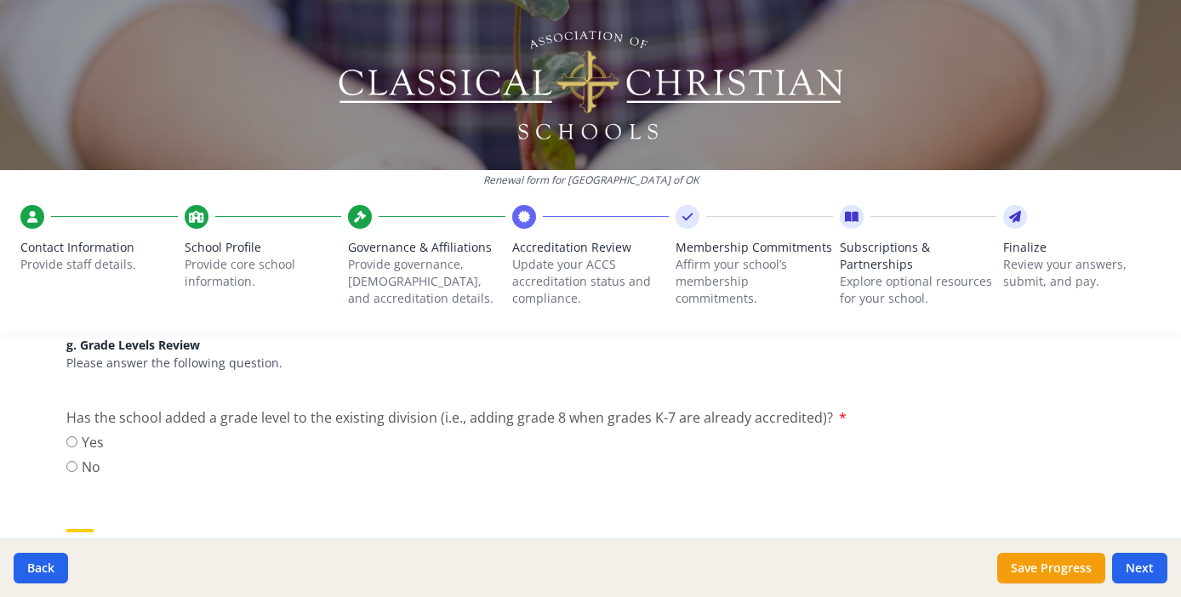
click at [66, 466] on input "No" at bounding box center [71, 466] width 11 height 11
radio input "true"
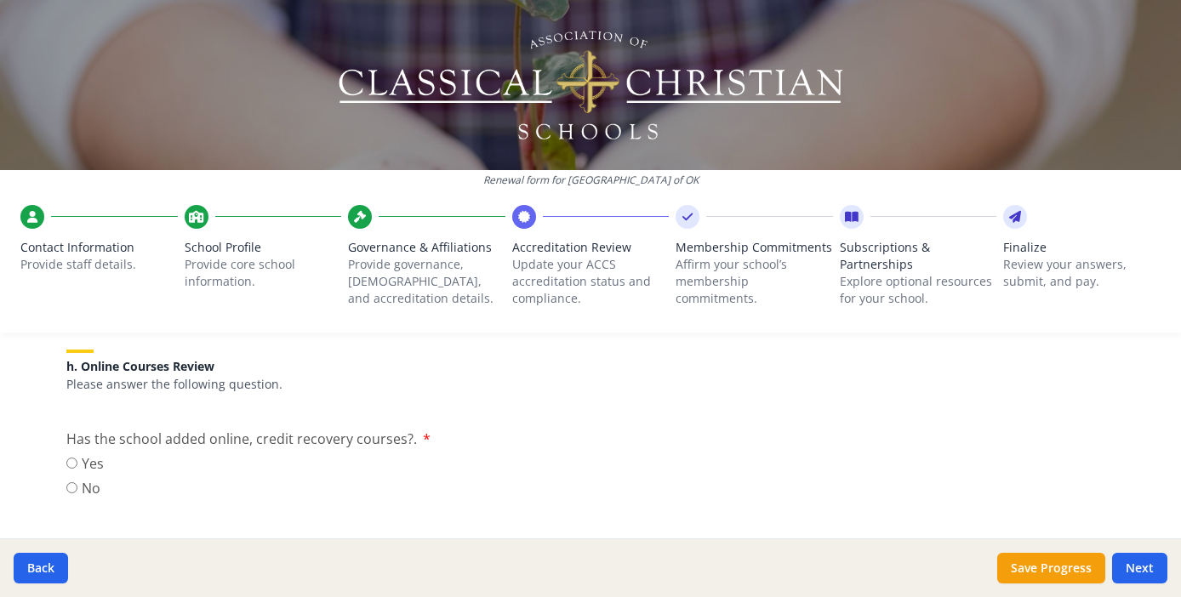
scroll to position [2140, 0]
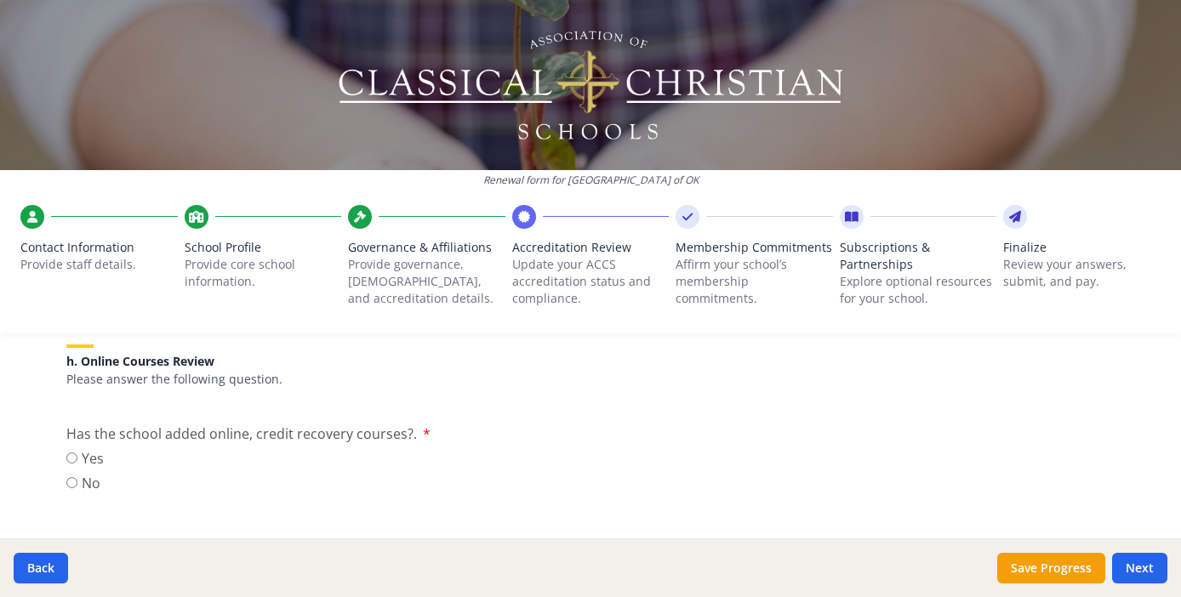
click at [66, 479] on input "No" at bounding box center [71, 482] width 11 height 11
radio input "true"
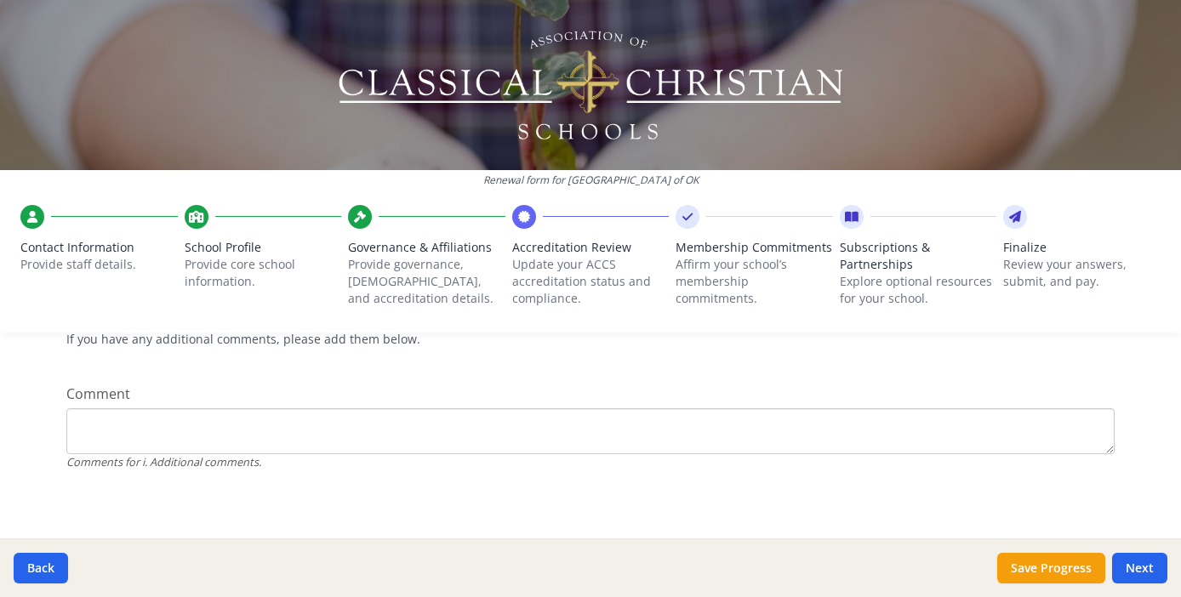
scroll to position [2381, 0]
click at [1141, 572] on button "Next" at bounding box center [1139, 568] width 55 height 31
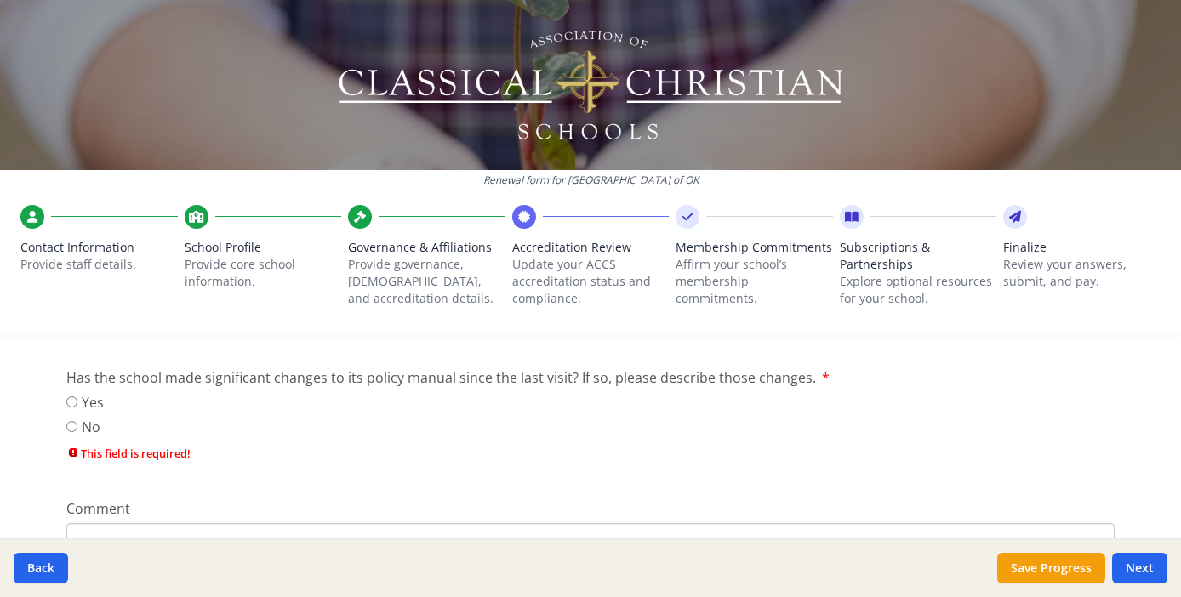
scroll to position [975, 0]
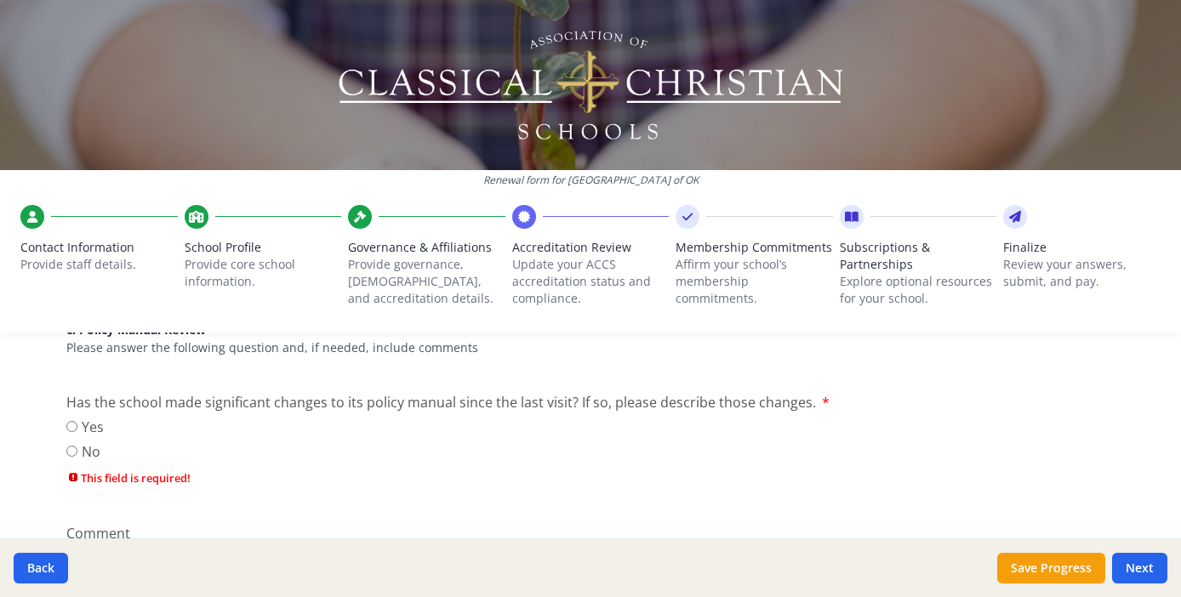
click at [66, 451] on input "No" at bounding box center [71, 451] width 11 height 11
radio input "true"
click at [1134, 564] on button "Next" at bounding box center [1139, 568] width 55 height 31
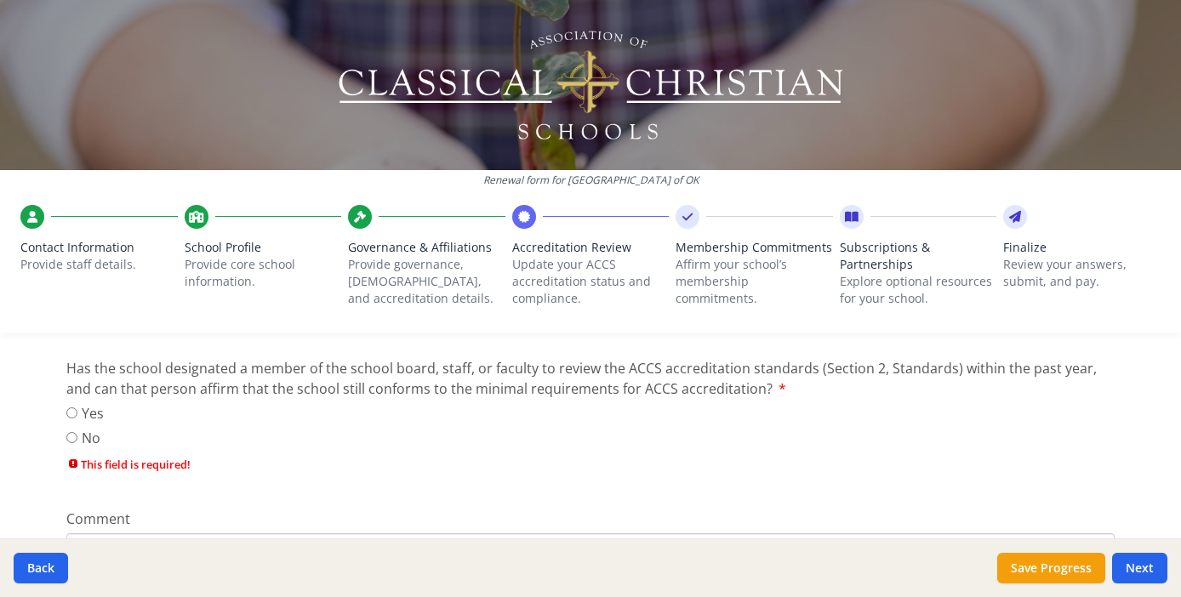
scroll to position [303, 0]
click at [66, 410] on input "Yes" at bounding box center [71, 410] width 11 height 11
radio input "true"
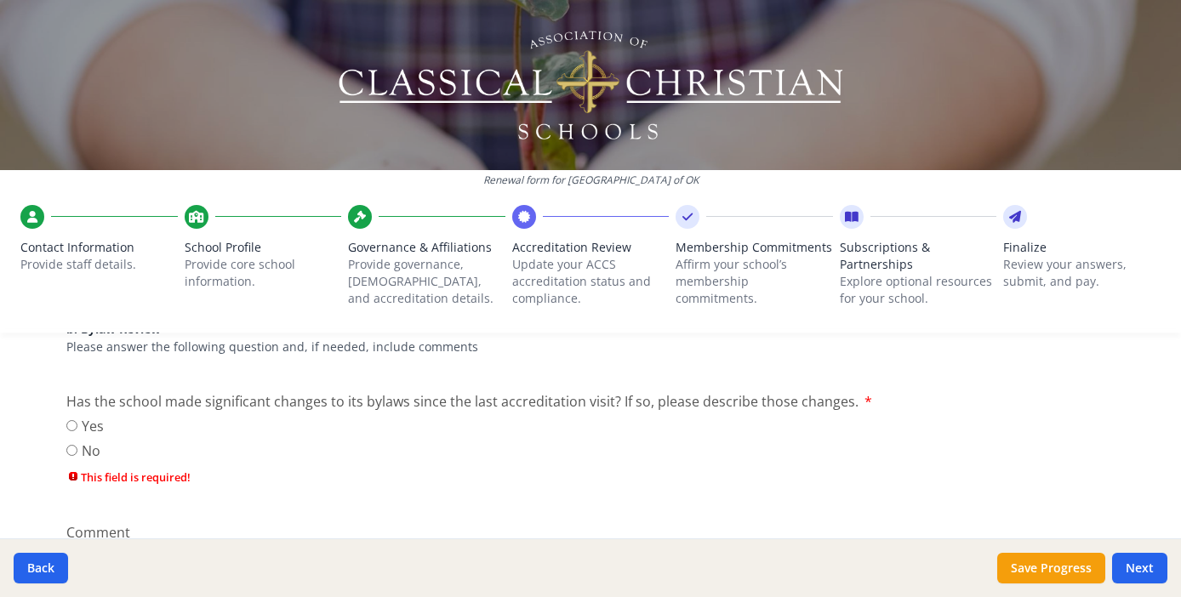
scroll to position [605, 0]
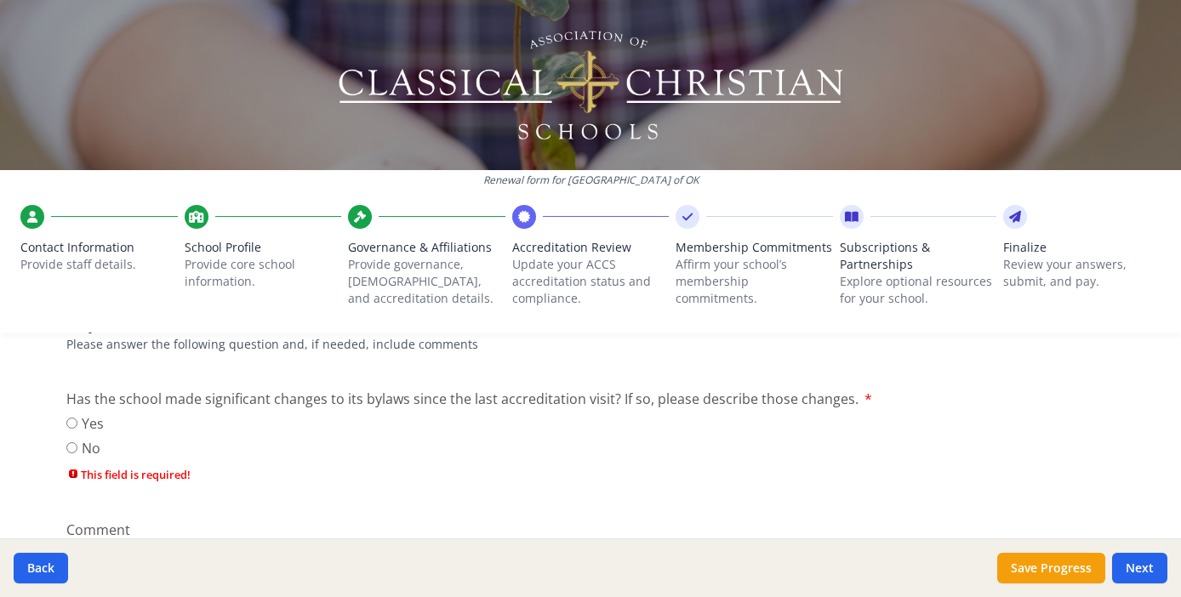
click at [69, 448] on input "No" at bounding box center [71, 447] width 11 height 11
radio input "true"
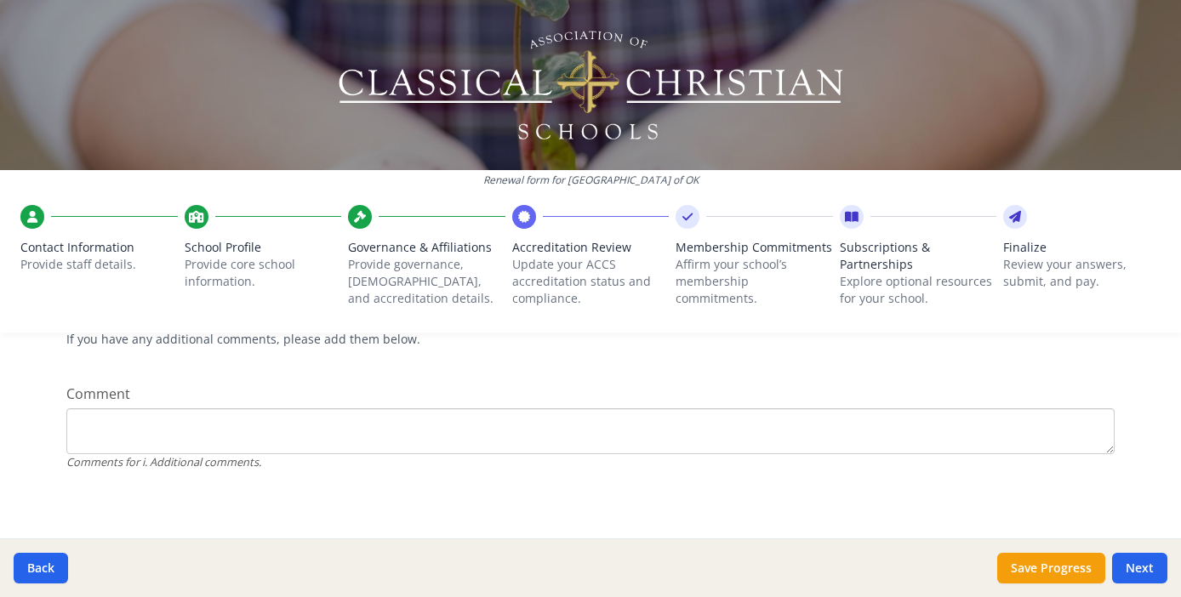
scroll to position [2381, 0]
click at [1135, 564] on button "Next" at bounding box center [1139, 568] width 55 height 31
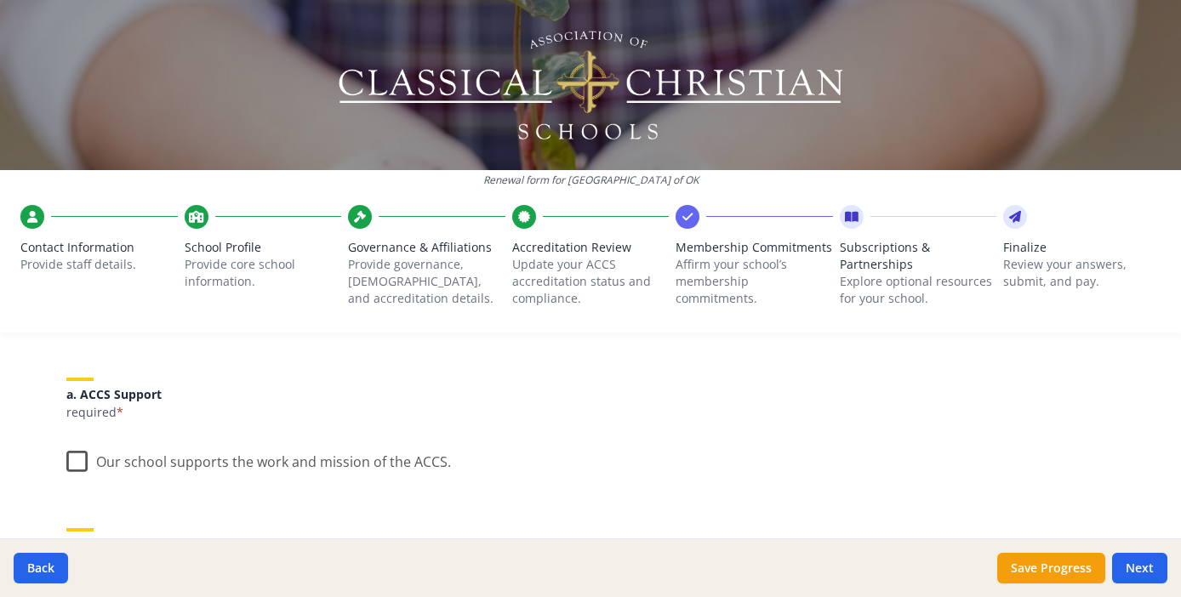
scroll to position [196, 0]
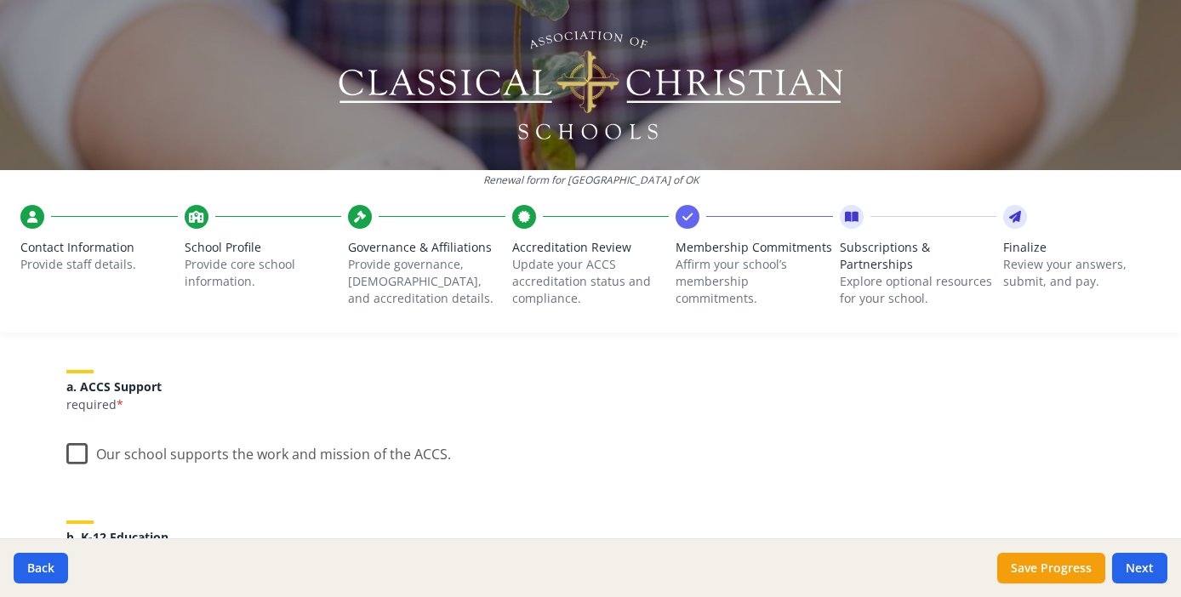
click at [73, 455] on label "Our school supports the work and mission of the ACCS." at bounding box center [258, 450] width 385 height 37
click at [0, 0] on input "Our school supports the work and mission of the ACCS." at bounding box center [0, 0] width 0 height 0
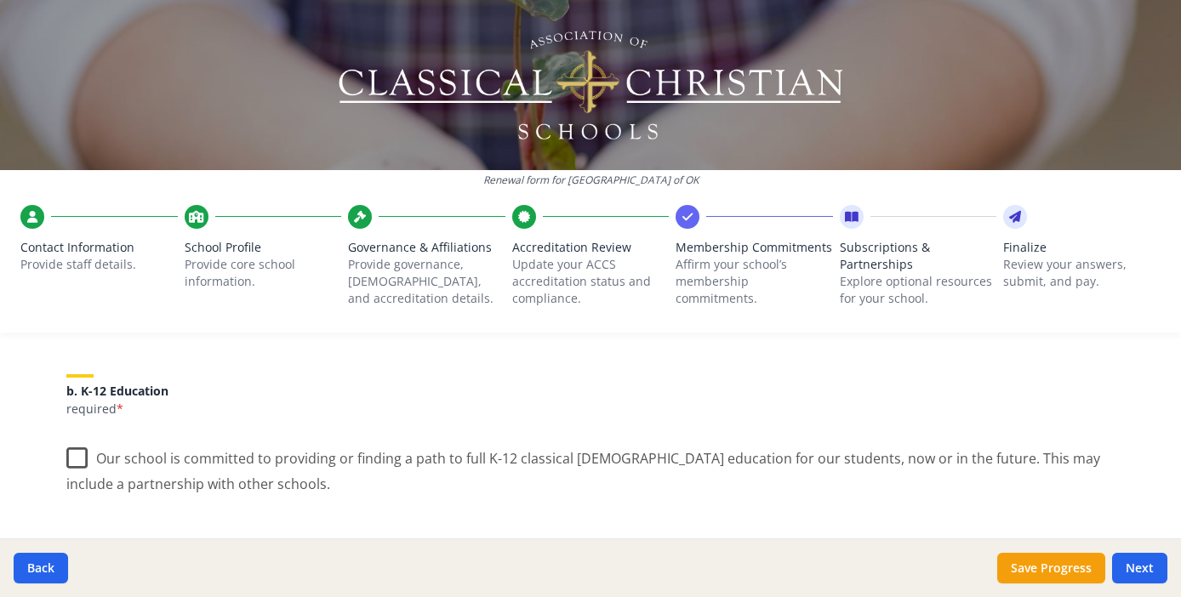
scroll to position [357, 0]
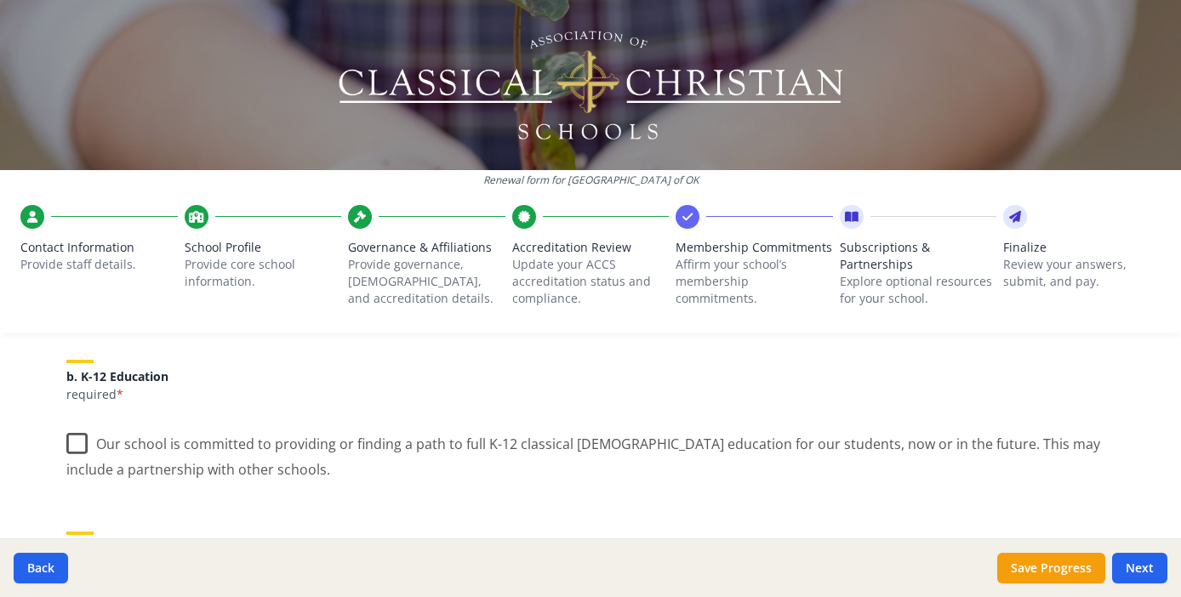
click at [67, 443] on label "Our school is committed to providing or finding a path to full K-12 classical […" at bounding box center [590, 450] width 1048 height 57
click at [0, 0] on input "Our school is committed to providing or finding a path to full K-12 classical […" at bounding box center [0, 0] width 0 height 0
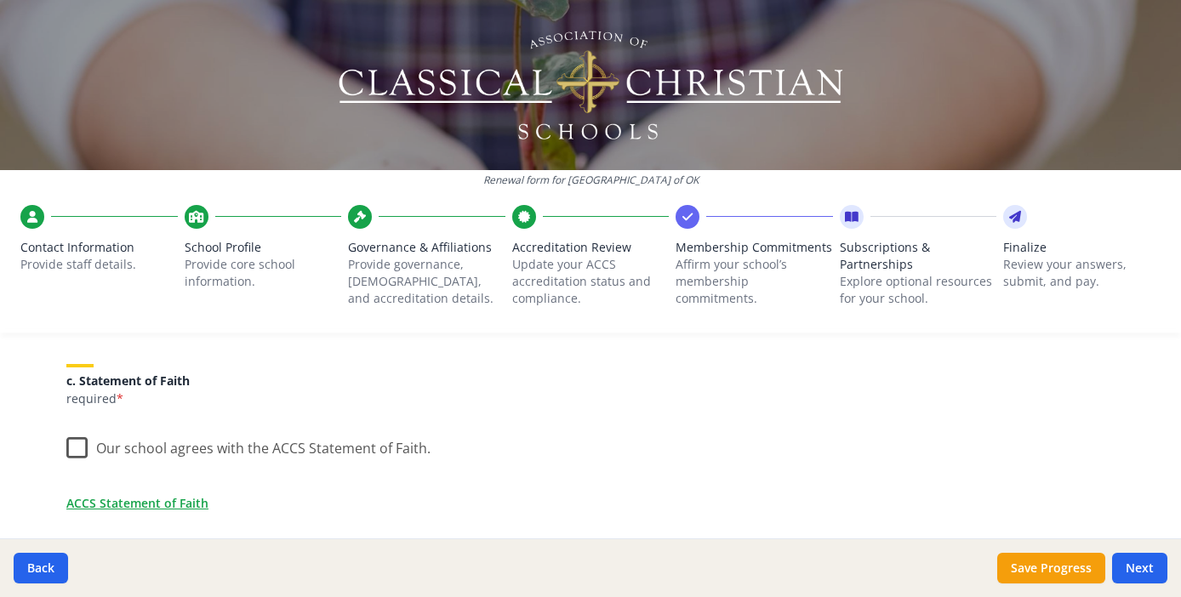
scroll to position [541, 0]
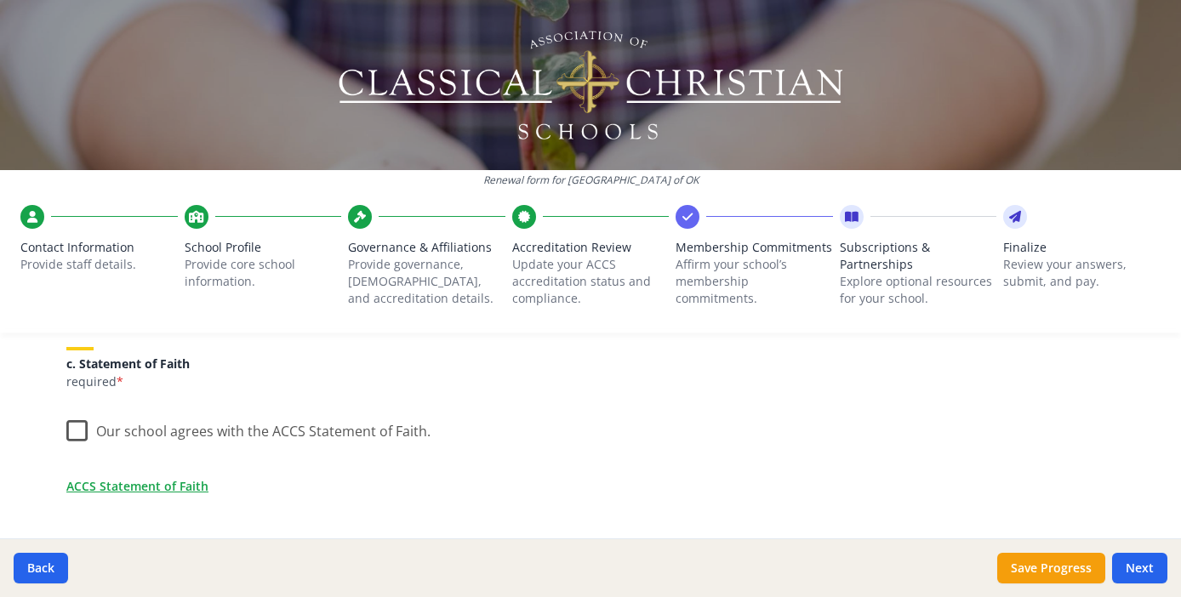
click at [71, 427] on label "Our school agrees with the ACCS Statement of Faith." at bounding box center [248, 427] width 364 height 37
click at [0, 0] on input "Our school agrees with the ACCS Statement of Faith." at bounding box center [0, 0] width 0 height 0
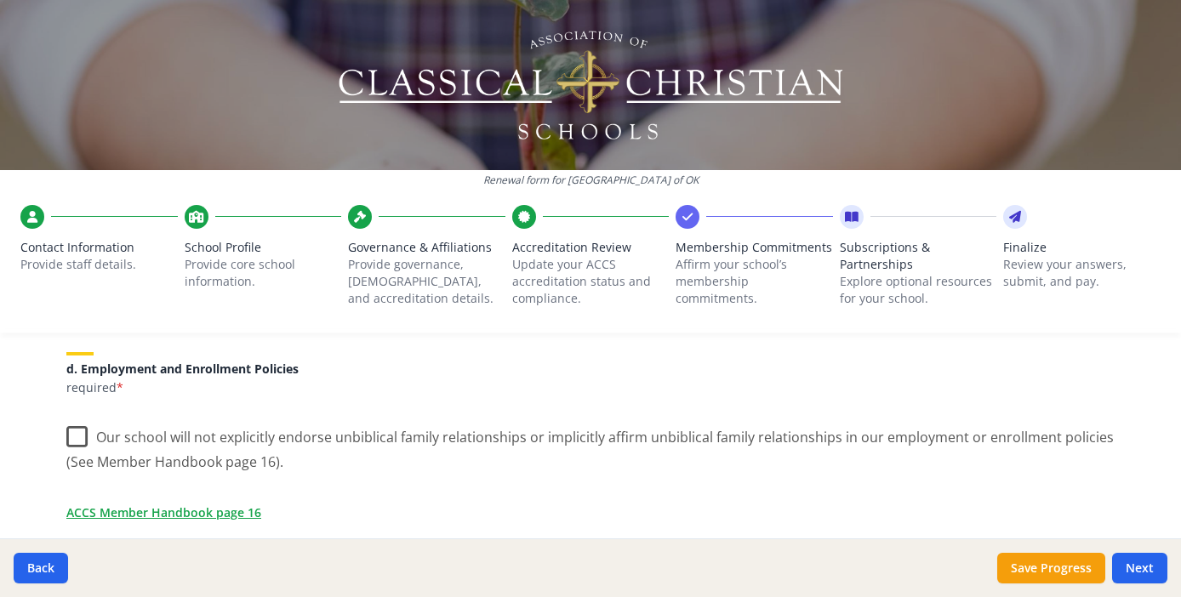
scroll to position [747, 0]
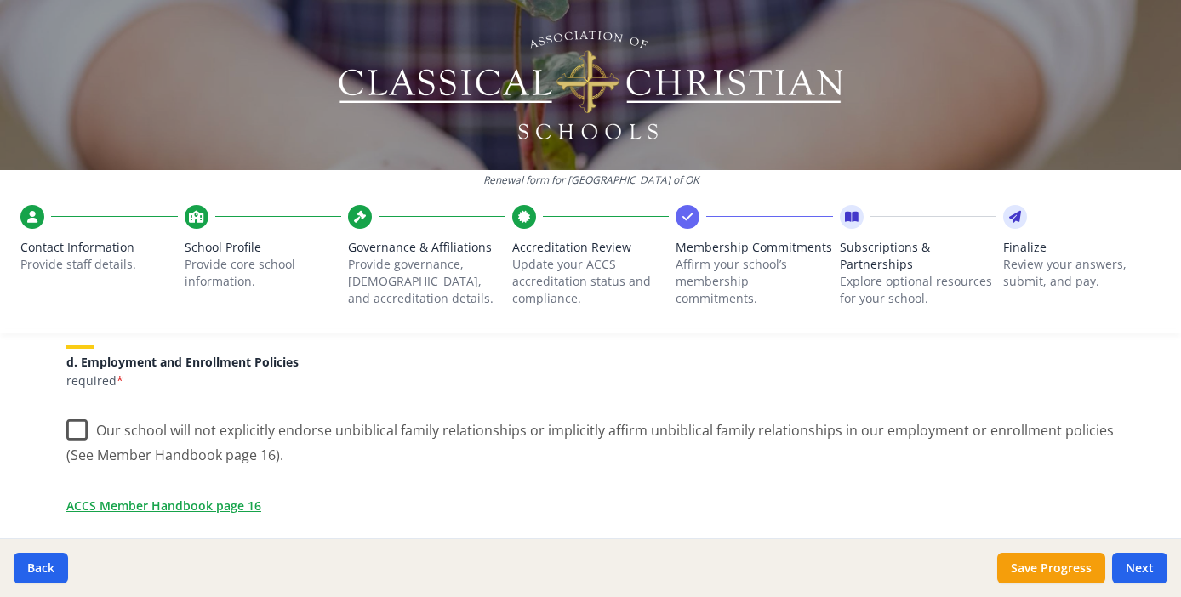
click at [71, 425] on label "Our school will not explicitly endorse unbiblical family relationships or impli…" at bounding box center [590, 436] width 1048 height 57
click at [0, 0] on input "Our school will not explicitly endorse unbiblical family relationships or impli…" at bounding box center [0, 0] width 0 height 0
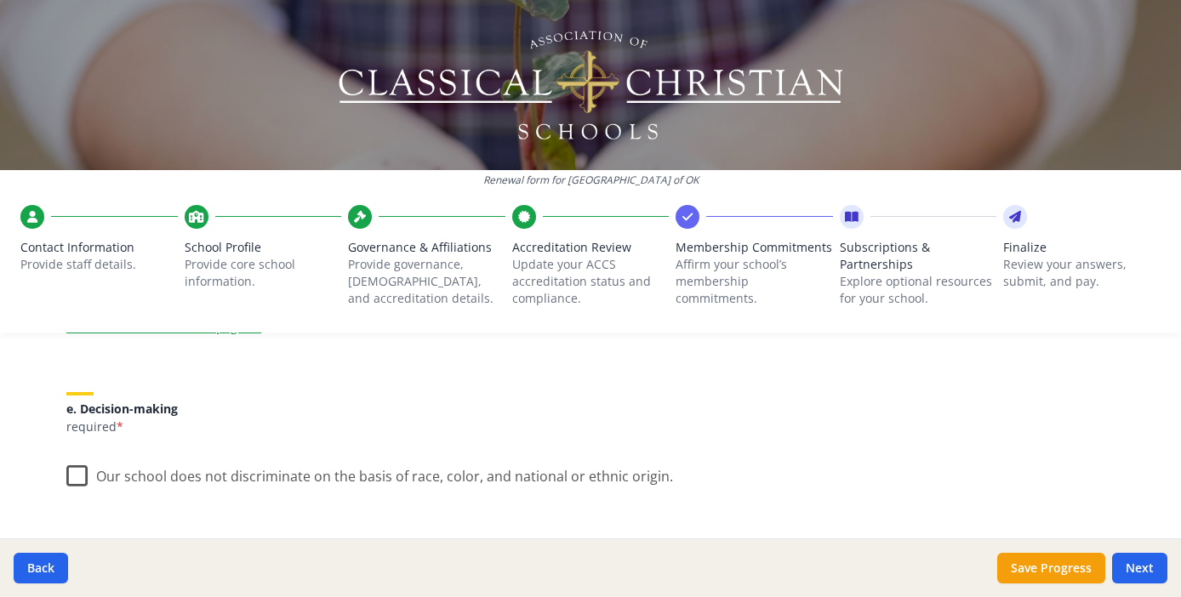
scroll to position [928, 0]
click at [71, 465] on label "Our school does not discriminate on the basis of race, color, and national or e…" at bounding box center [369, 470] width 607 height 37
click at [0, 0] on input "Our school does not discriminate on the basis of race, color, and national or e…" at bounding box center [0, 0] width 0 height 0
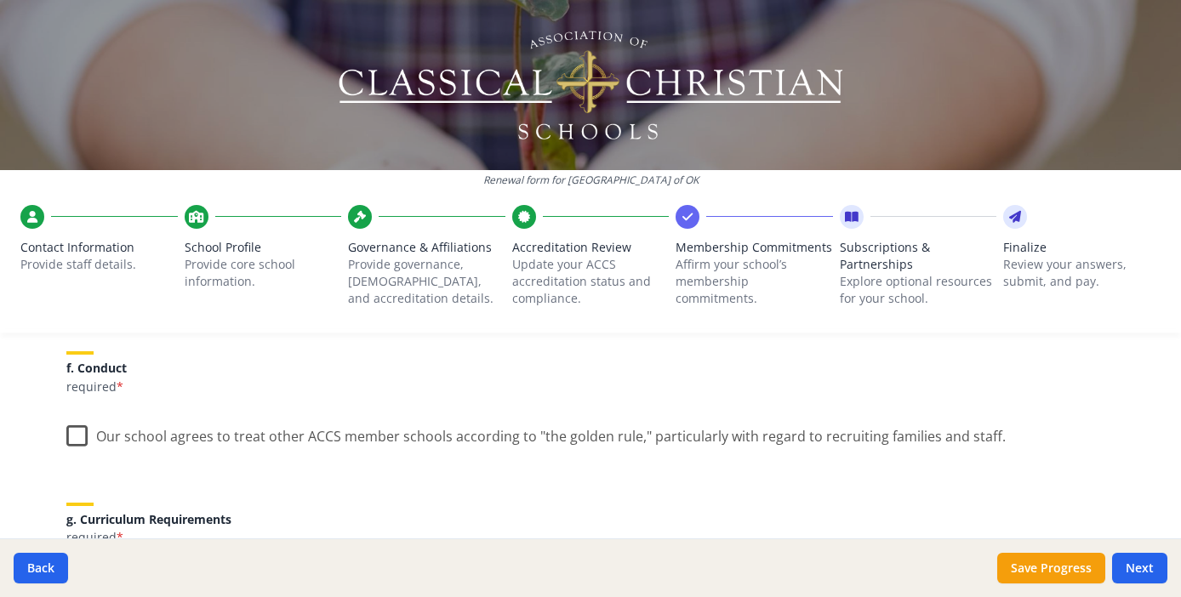
scroll to position [1131, 0]
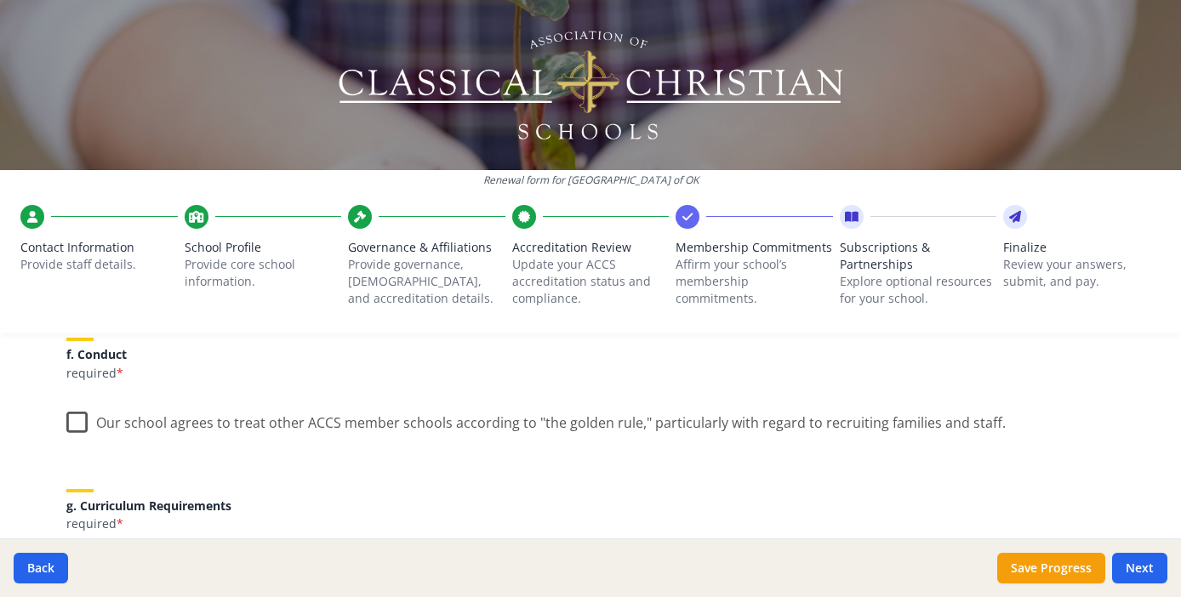
click at [74, 413] on label "Our school agrees to treat other ACCS member schools according to "the golden r…" at bounding box center [535, 419] width 939 height 37
click at [0, 0] on input "Our school agrees to treat other ACCS member schools according to "the golden r…" at bounding box center [0, 0] width 0 height 0
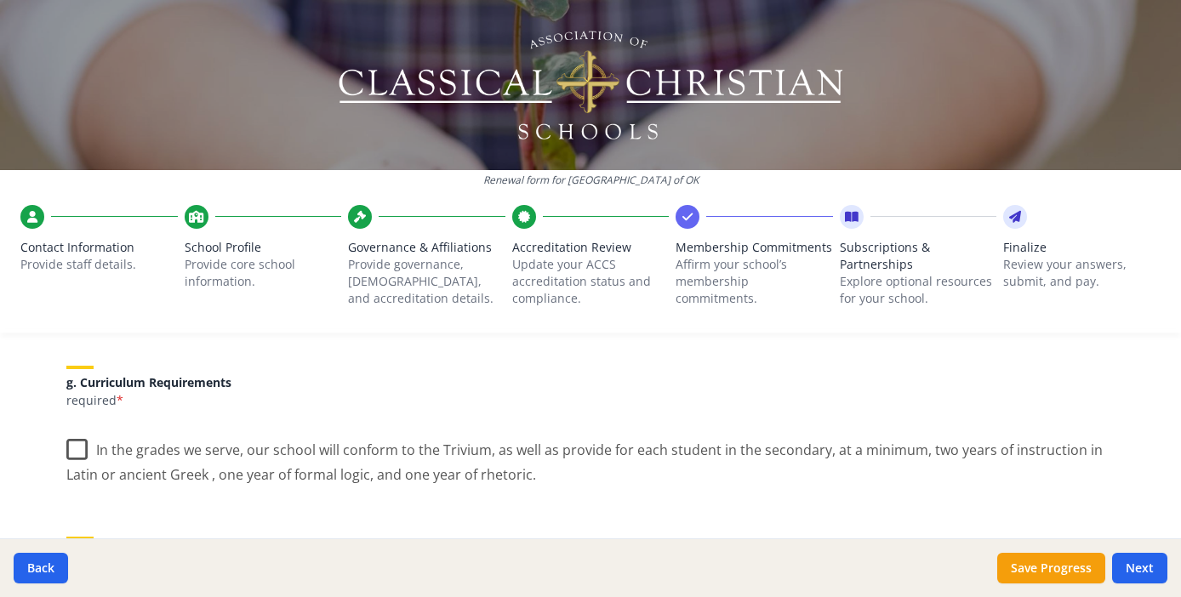
scroll to position [1256, 0]
click at [72, 445] on label "In the grades we serve, our school will conform to the Trivium, as well as prov…" at bounding box center [590, 454] width 1048 height 57
click at [0, 0] on input "In the grades we serve, our school will conform to the Trivium, as well as prov…" at bounding box center [0, 0] width 0 height 0
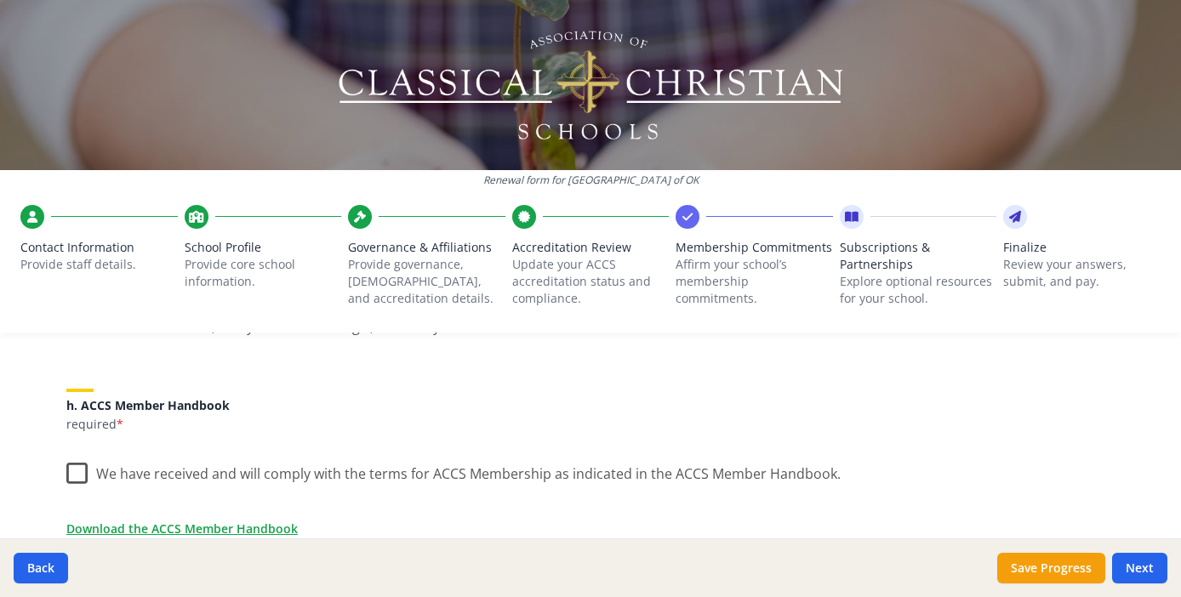
scroll to position [1412, 0]
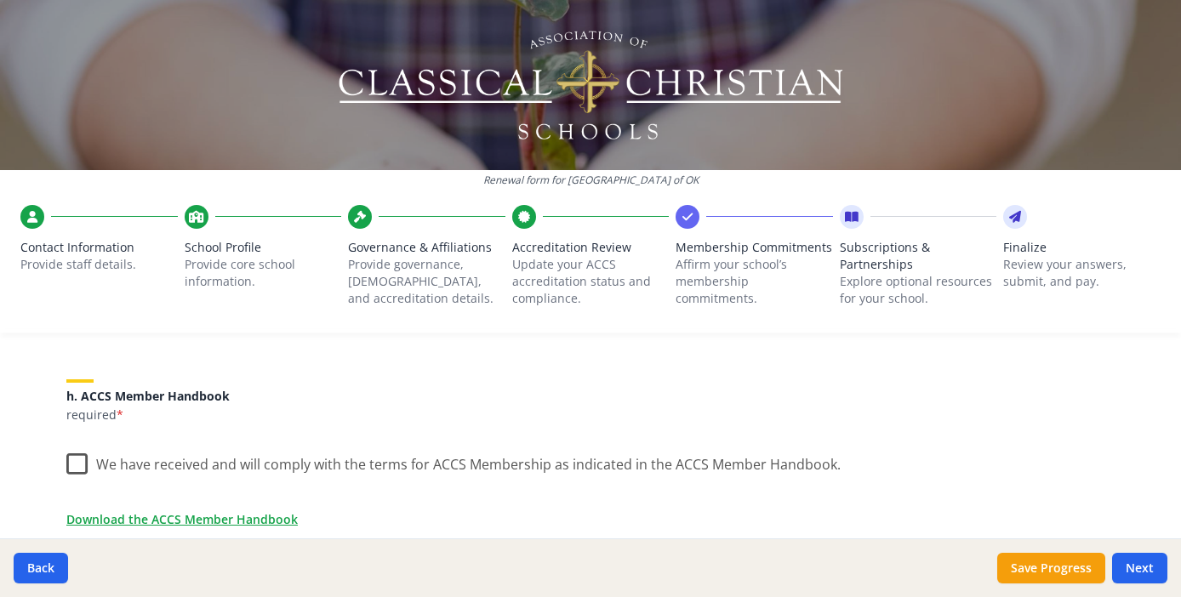
click at [69, 460] on label "We have received and will comply with the terms for ACCS Membership as indicate…" at bounding box center [453, 460] width 774 height 37
click at [0, 0] on input "We have received and will comply with the terms for ACCS Membership as indicate…" at bounding box center [0, 0] width 0 height 0
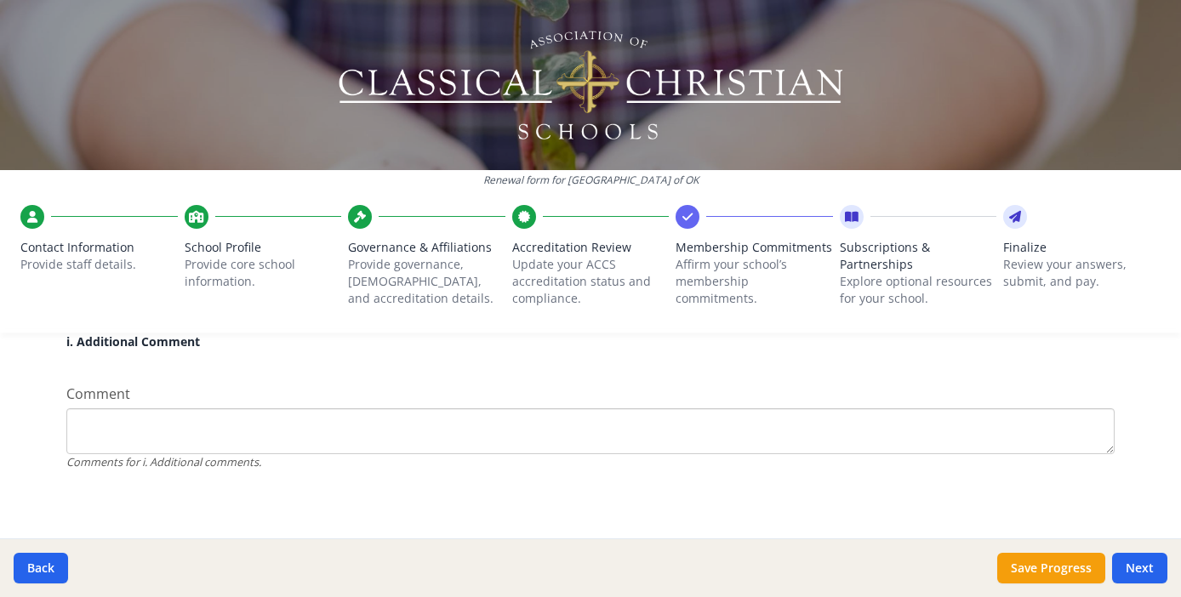
scroll to position [1670, 0]
click at [1137, 561] on button "Next" at bounding box center [1139, 568] width 55 height 31
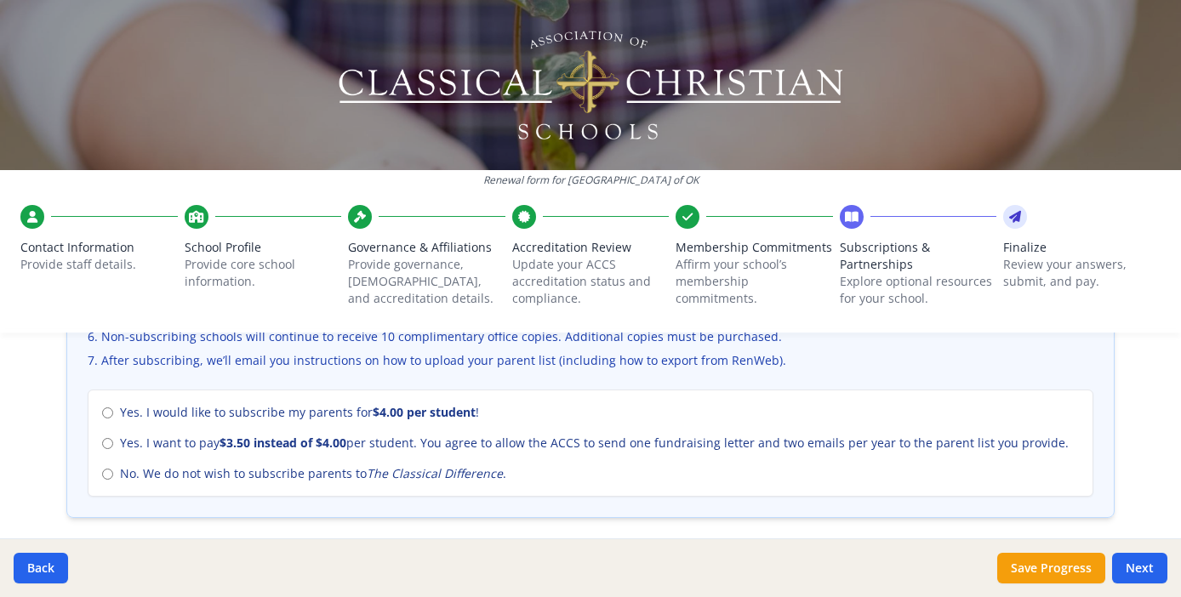
scroll to position [755, 0]
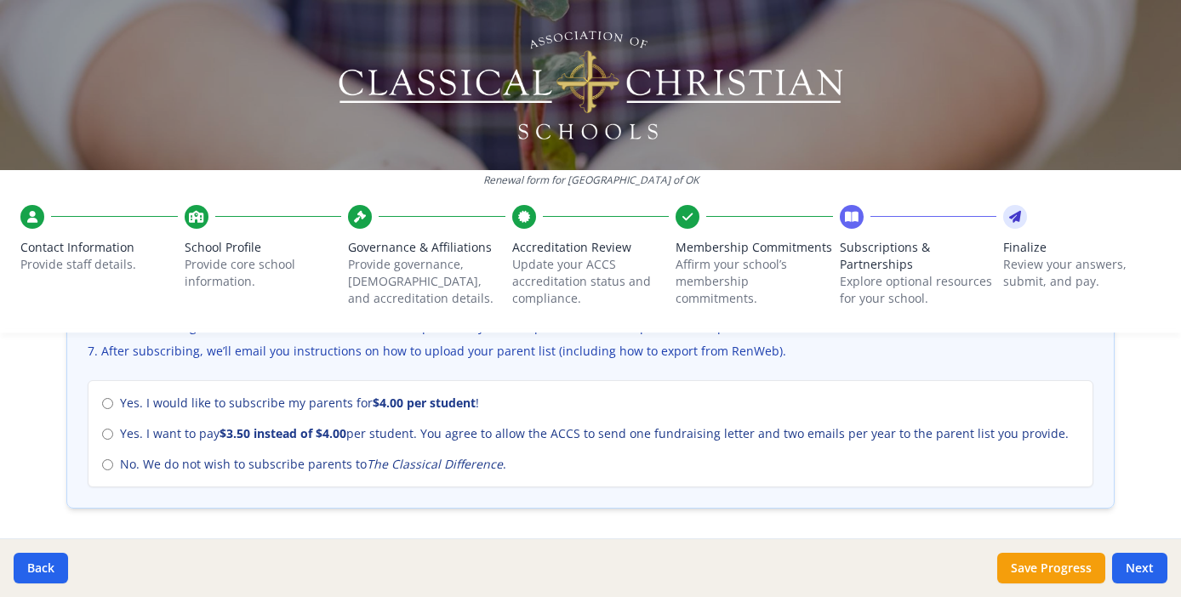
click at [102, 462] on input "No. We do not wish to subscribe parents to The Classical Difference ." at bounding box center [107, 465] width 11 height 11
radio input "true"
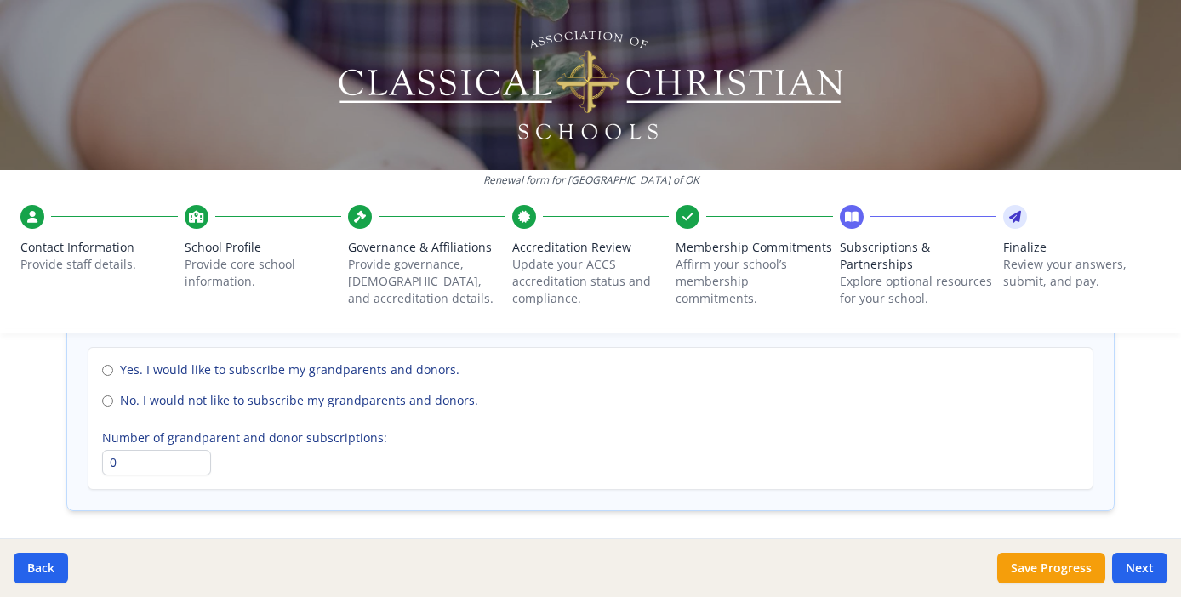
scroll to position [1304, 0]
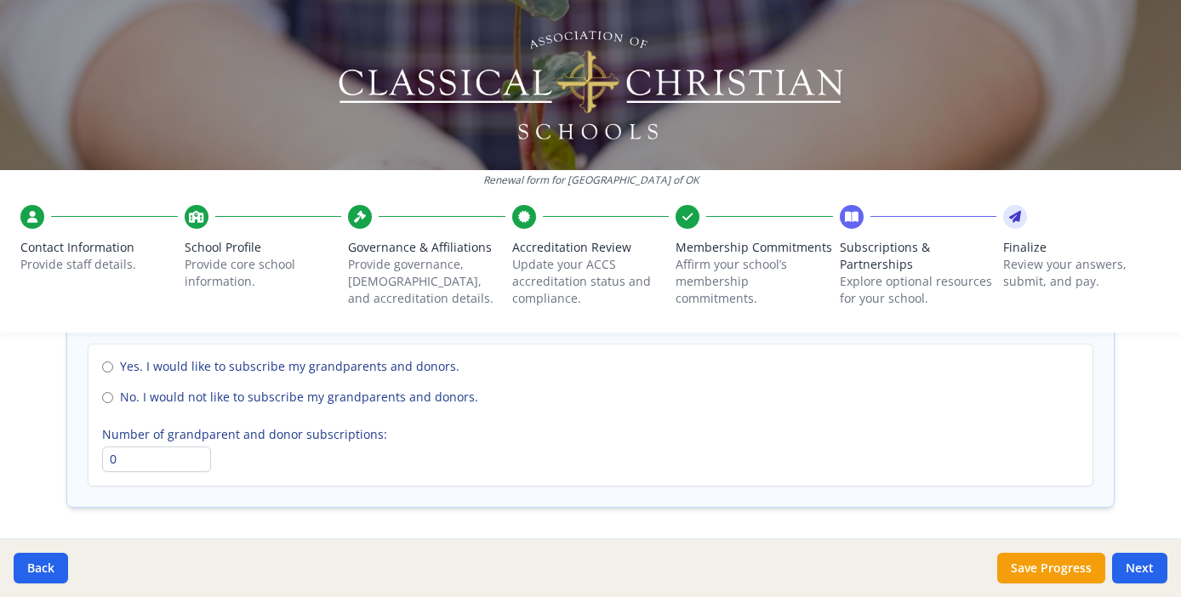
click at [102, 392] on input "No. I would not like to subscribe my grandparents and donors." at bounding box center [107, 397] width 11 height 11
radio input "true"
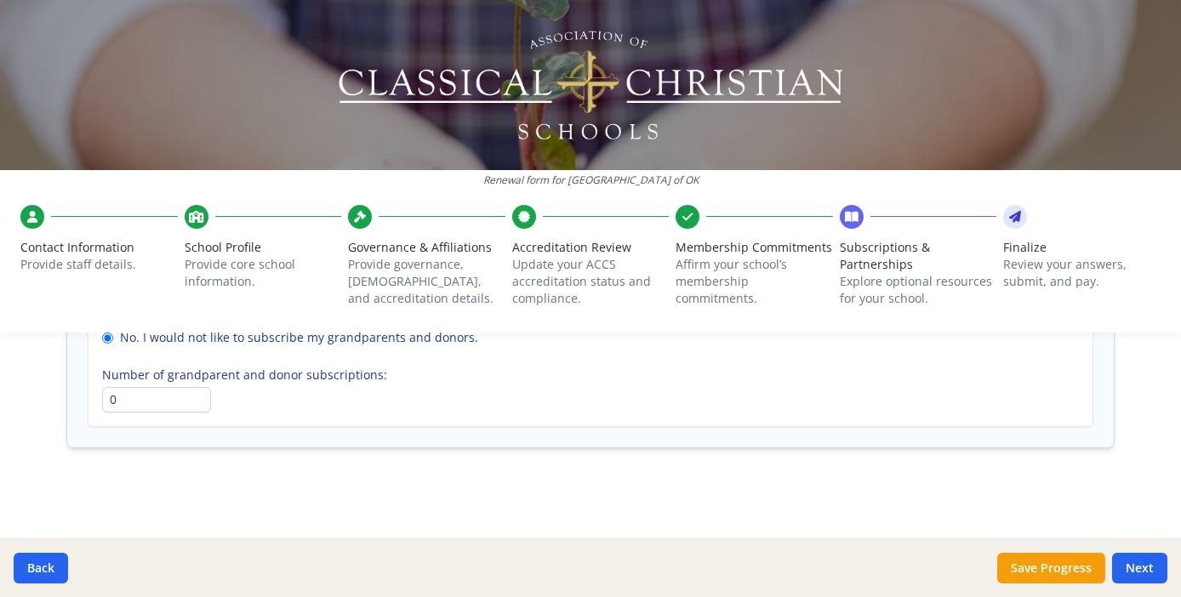
scroll to position [1362, 0]
click at [1134, 562] on button "Next" at bounding box center [1139, 568] width 55 height 31
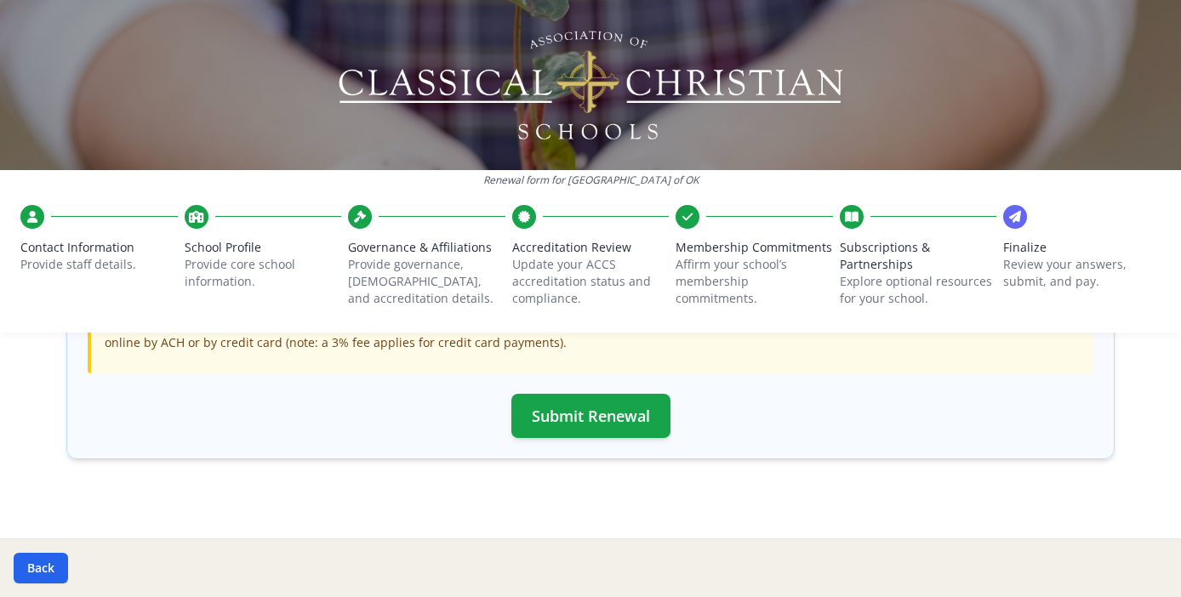
scroll to position [645, 0]
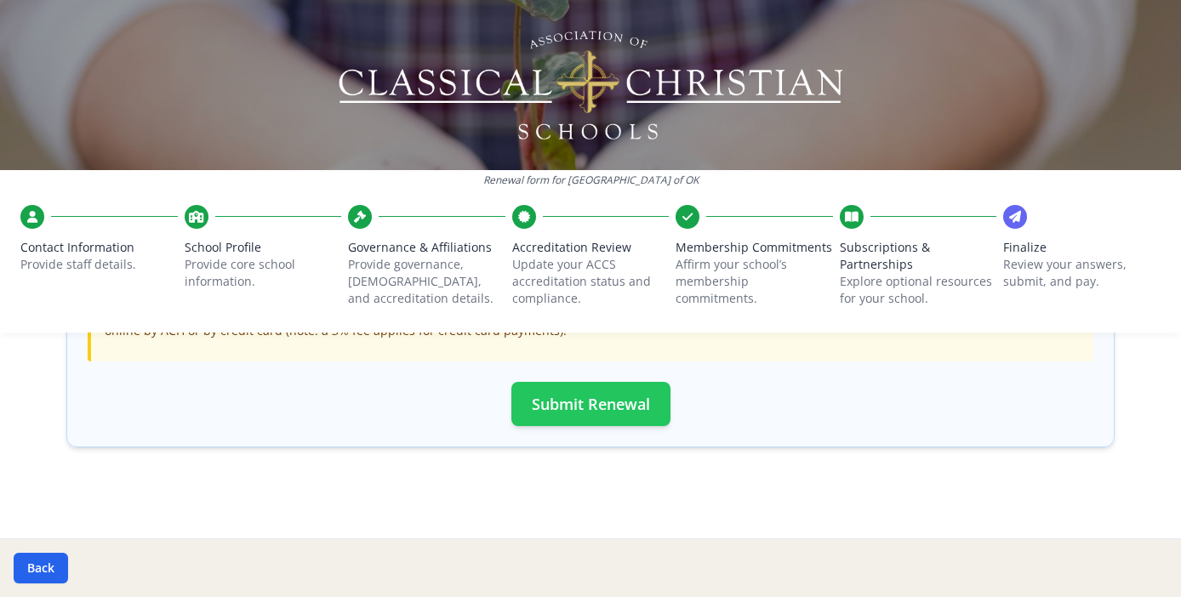
click at [579, 400] on button "Submit Renewal" at bounding box center [590, 404] width 159 height 44
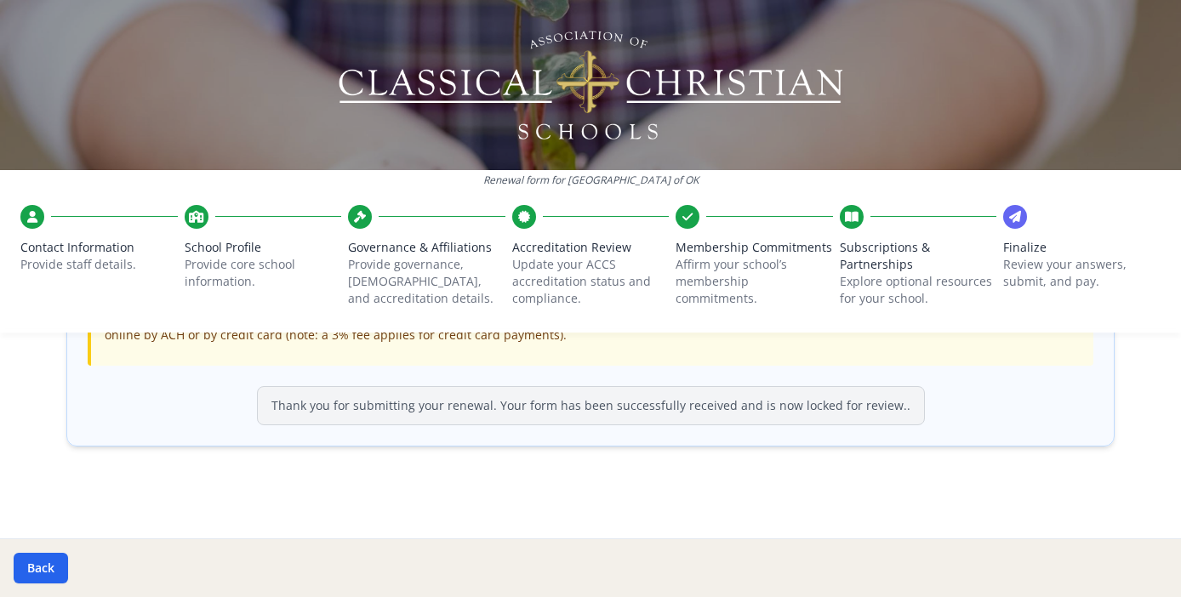
scroll to position [641, 0]
